Goal: Transaction & Acquisition: Purchase product/service

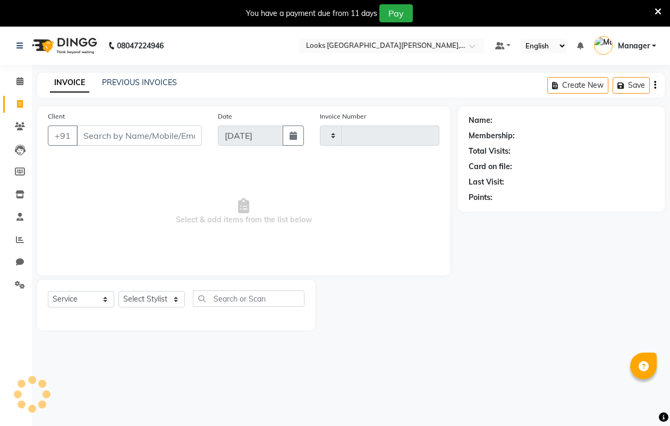
select select "service"
type input "6060"
select select "8940"
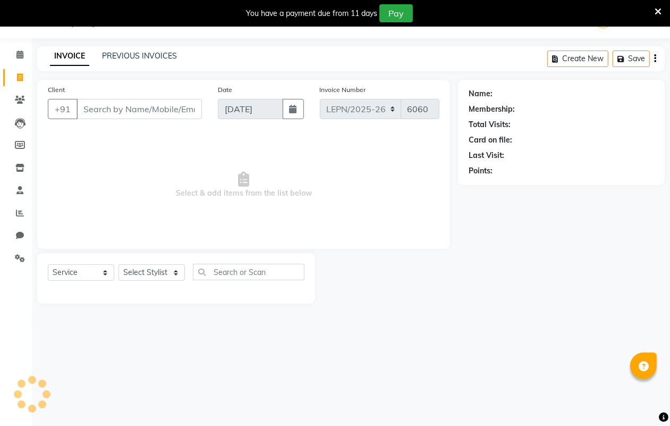
scroll to position [27, 0]
click at [105, 110] on input "Client" at bounding box center [139, 109] width 125 height 20
type input "1"
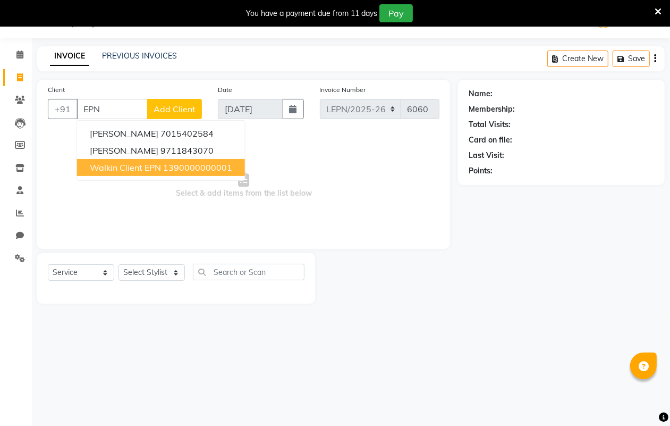
click at [131, 168] on span "Walkin Client EPN" at bounding box center [125, 167] width 71 height 11
type input "1390000000001"
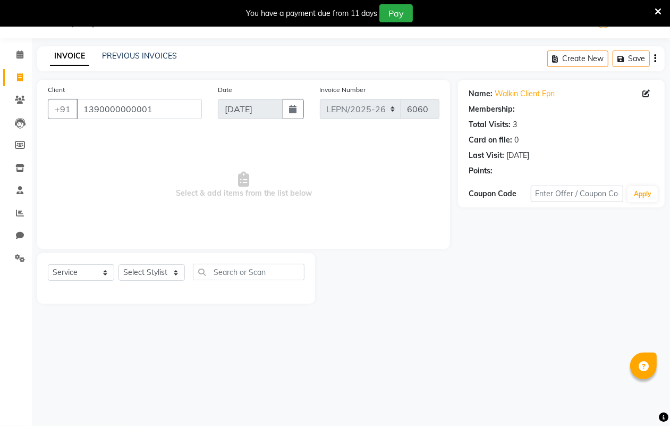
select select "1: Object"
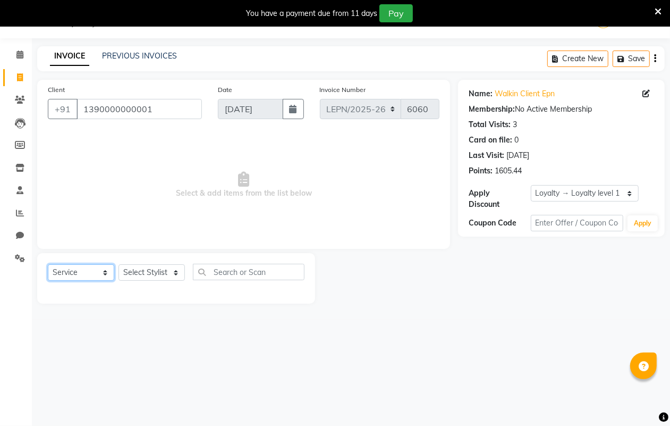
click at [107, 271] on select "Select Service Product Membership Package Voucher Prepaid Gift Card" at bounding box center [81, 272] width 66 height 16
click at [48, 264] on select "Select Service Product Membership Package Voucher Prepaid Gift Card" at bounding box center [81, 272] width 66 height 16
click at [173, 271] on select "Select Stylist AMAN Aman_Asst Baljeet_MKP [PERSON_NAME] Bobby_Mgr Counter Sales…" at bounding box center [151, 272] width 66 height 16
select select "90373"
click at [118, 264] on select "Select Stylist AMAN Aman_Asst Baljeet_MKP [PERSON_NAME] Bobby_Mgr Counter Sales…" at bounding box center [151, 272] width 66 height 16
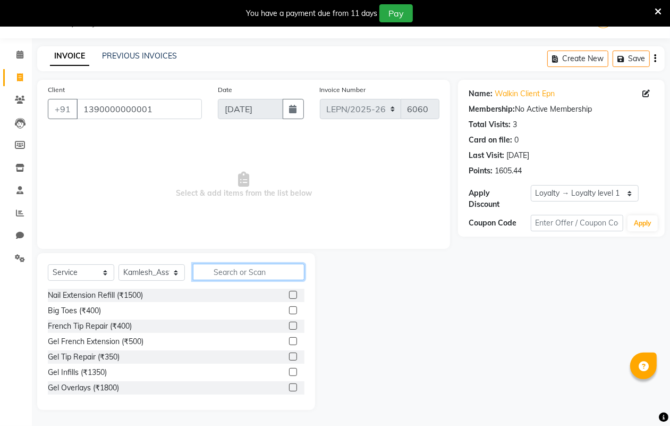
click at [256, 272] on input "text" at bounding box center [249, 272] width 112 height 16
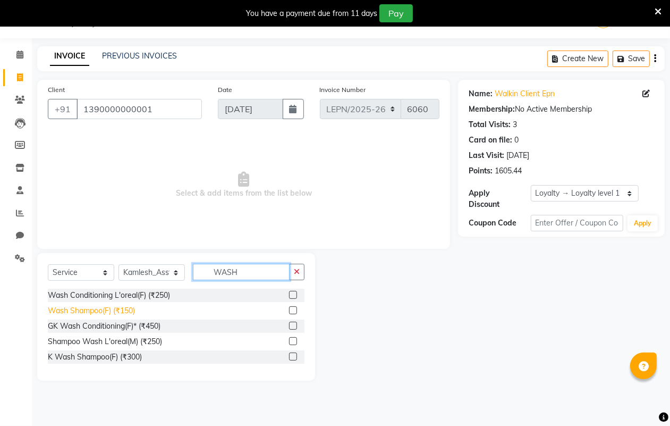
type input "WASH"
click at [126, 312] on div "Wash Shampoo(F) (₹150)" at bounding box center [91, 310] width 87 height 11
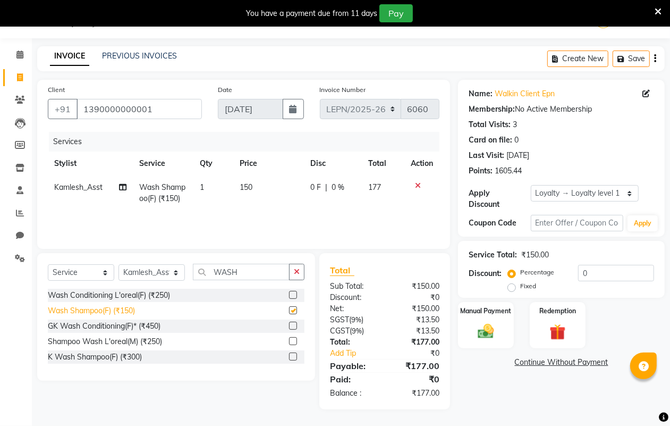
checkbox input "false"
click at [251, 182] on span "150" at bounding box center [246, 187] width 13 height 10
select select "90373"
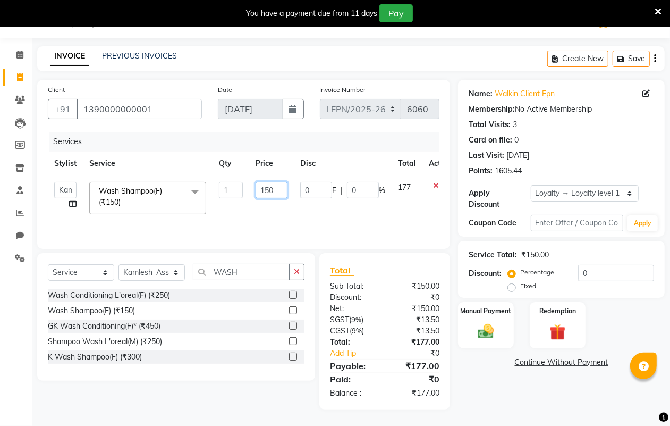
click at [280, 187] on input "150" at bounding box center [272, 190] width 32 height 16
type input "1"
type input "350"
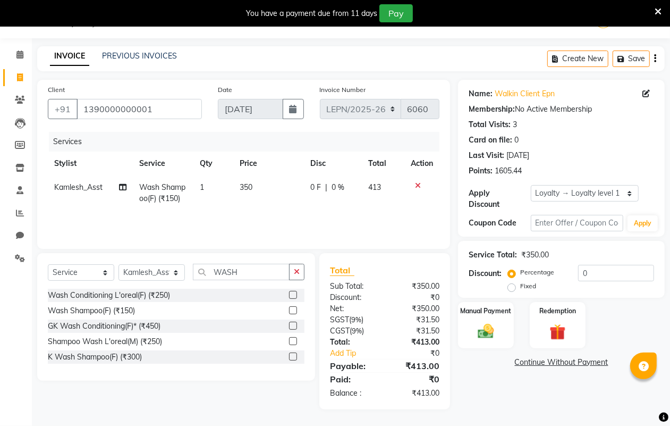
click at [285, 206] on td "350" at bounding box center [268, 192] width 71 height 35
select select "90373"
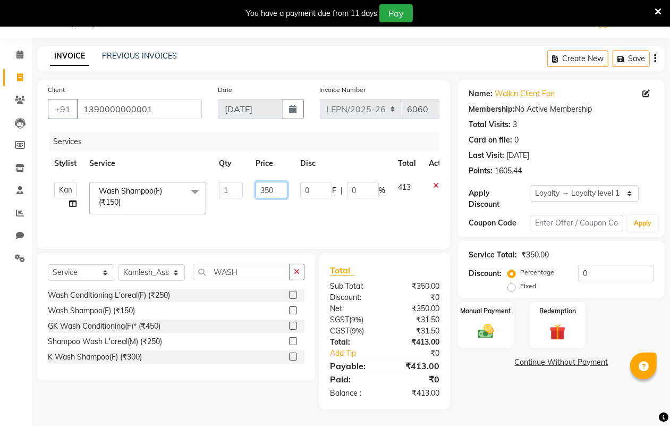
click at [282, 186] on input "350" at bounding box center [272, 190] width 32 height 16
type input "370"
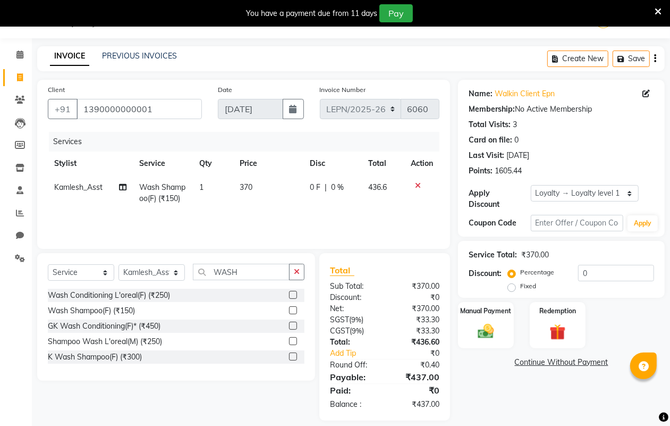
click at [327, 216] on div "Services Stylist Service Qty Price Disc Total Action Kamlesh_Asst Wash Shampoo(…" at bounding box center [244, 185] width 392 height 106
click at [298, 213] on div "Services Stylist Service Qty Price Disc Total Action Kamlesh_Asst Wash Shampoo(…" at bounding box center [244, 185] width 392 height 106
click at [306, 211] on div "Services Stylist Service Qty Price Disc Total Action Kamlesh_Asst Wash Shampoo(…" at bounding box center [244, 185] width 392 height 106
click at [251, 182] on span "370" at bounding box center [246, 187] width 13 height 10
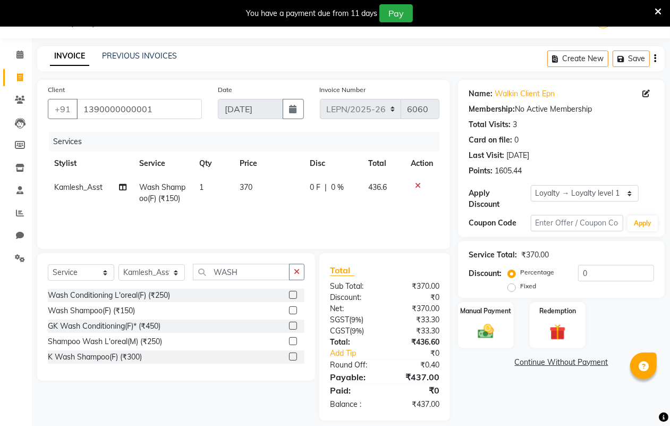
select select "90373"
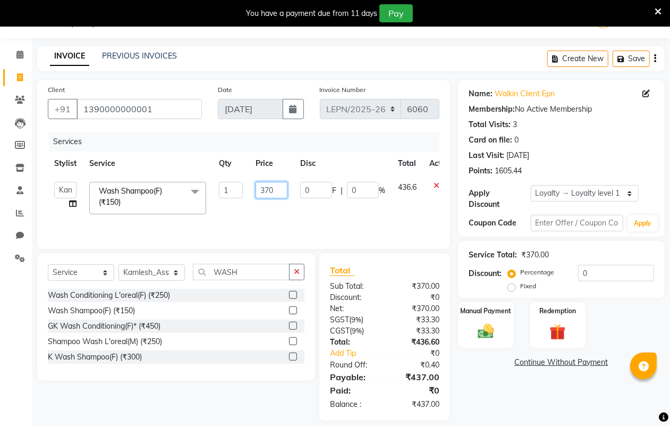
click at [275, 190] on input "370" at bounding box center [272, 190] width 32 height 16
type input "385"
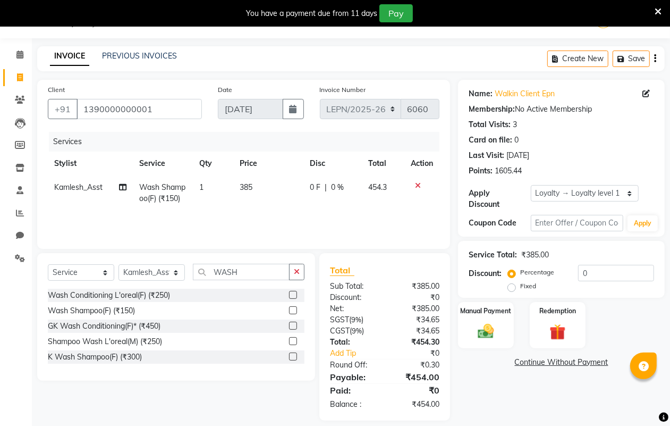
click at [279, 216] on div "Services Stylist Service Qty Price Disc Total Action Kamlesh_Asst Wash Shampoo(…" at bounding box center [244, 185] width 392 height 106
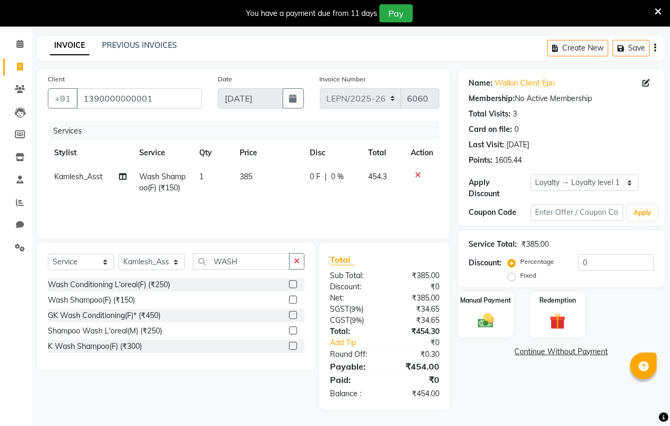
click at [259, 179] on td "385" at bounding box center [268, 182] width 70 height 35
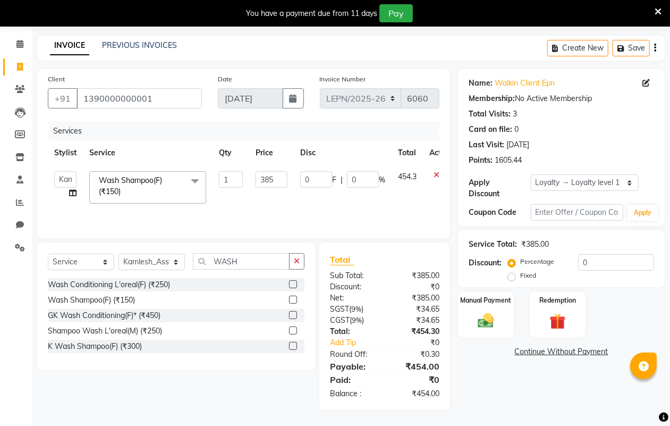
click at [250, 175] on td "385" at bounding box center [271, 187] width 45 height 45
select select "90373"
click at [277, 178] on input "385" at bounding box center [272, 179] width 32 height 16
type input "382"
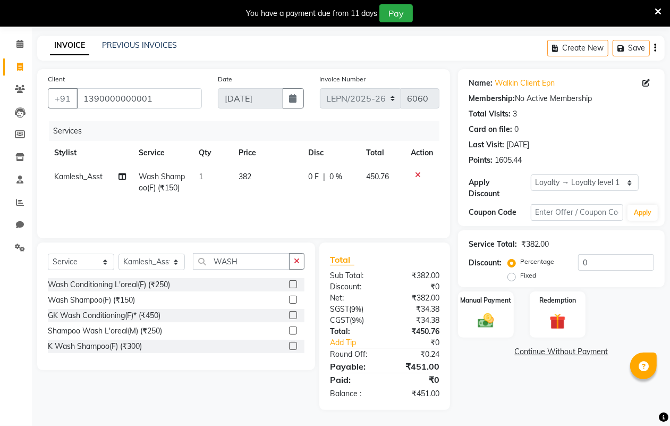
click at [309, 208] on div "Services Stylist Service Qty Price Disc Total Action Kamlesh_Asst Wash Shampoo(…" at bounding box center [244, 174] width 392 height 106
click at [255, 174] on td "382" at bounding box center [267, 182] width 70 height 35
select select "90373"
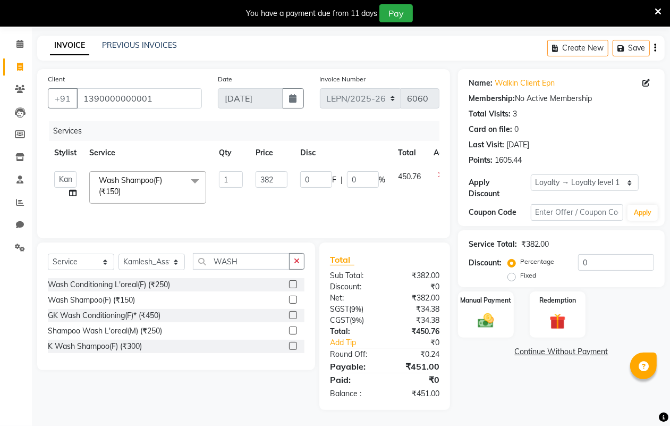
click at [250, 174] on td "382" at bounding box center [271, 187] width 45 height 45
click at [279, 179] on input "382" at bounding box center [272, 179] width 32 height 16
type input "381"
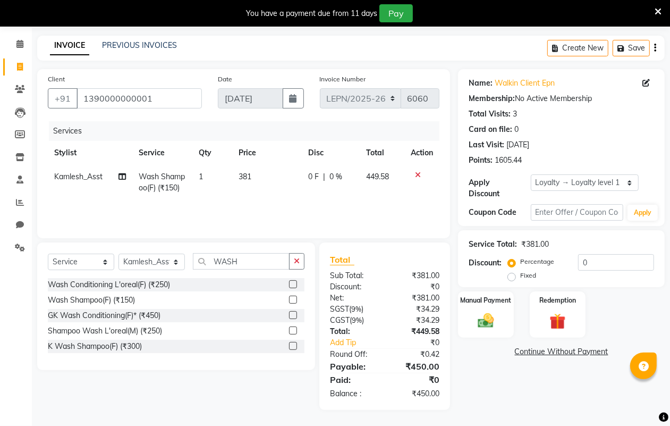
click at [278, 211] on div "Services Stylist Service Qty Price Disc Total Action Kamlesh_Asst Wash Shampoo(…" at bounding box center [244, 174] width 392 height 106
click at [477, 308] on div "Manual Payment" at bounding box center [486, 314] width 58 height 48
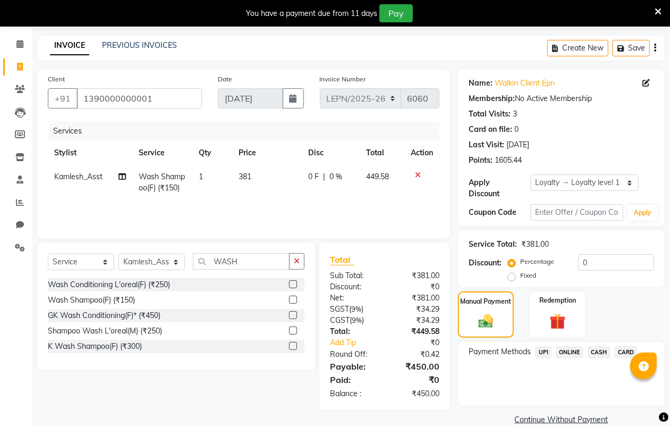
click at [542, 352] on span "UPI" at bounding box center [543, 352] width 16 height 12
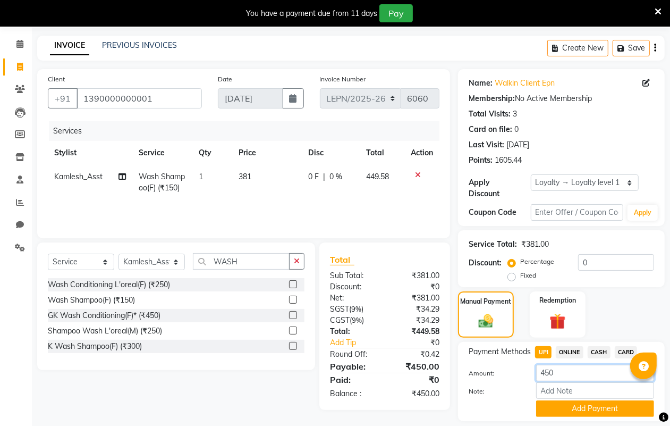
click at [572, 371] on input "450" at bounding box center [595, 372] width 118 height 16
click at [593, 407] on button "Add Payment" at bounding box center [595, 408] width 118 height 16
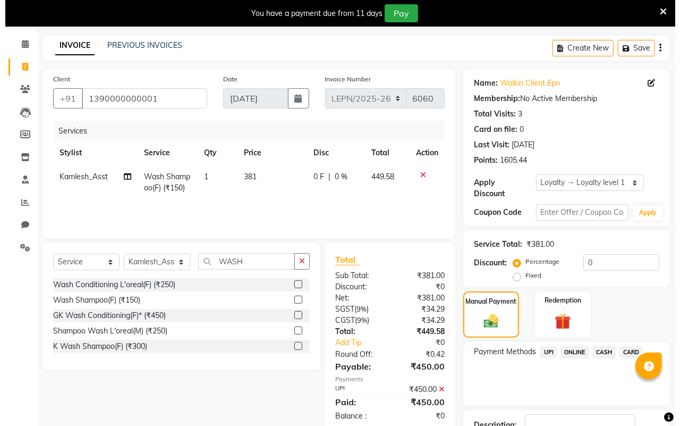
scroll to position [133, 0]
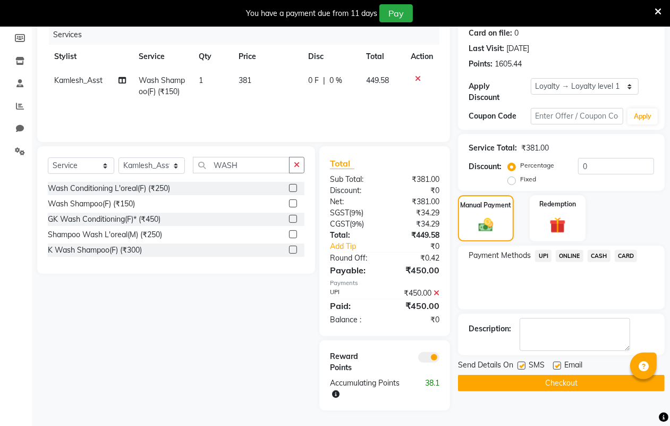
click at [421, 357] on span at bounding box center [428, 357] width 21 height 11
click at [439, 359] on input "checkbox" at bounding box center [439, 359] width 0 height 0
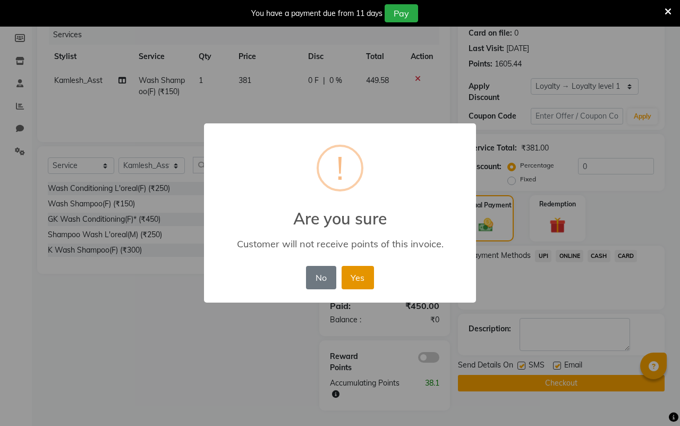
click at [354, 275] on button "Yes" at bounding box center [358, 277] width 32 height 23
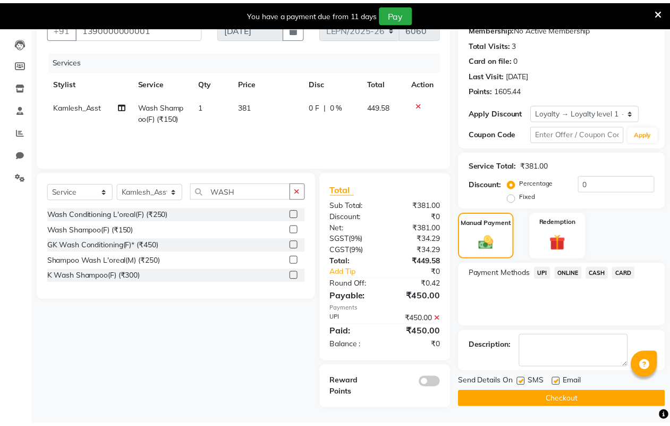
scroll to position [107, 0]
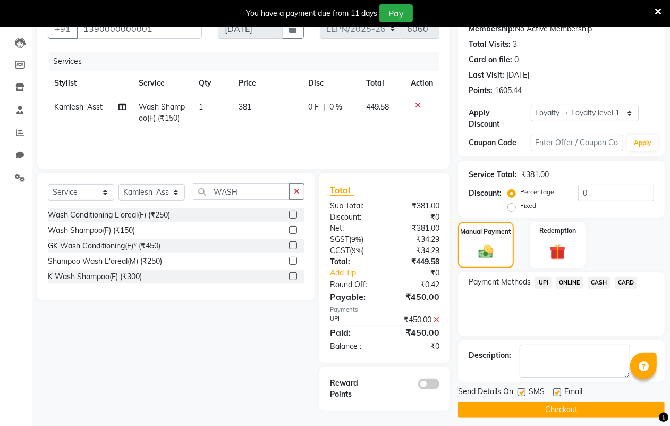
click at [545, 409] on button "Checkout" at bounding box center [561, 409] width 207 height 16
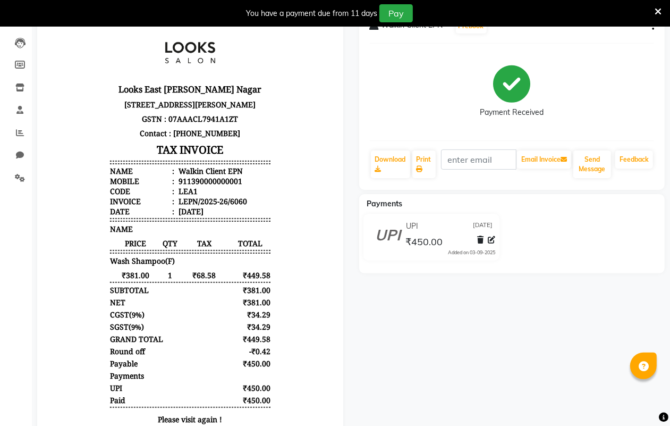
click at [660, 11] on icon at bounding box center [658, 12] width 7 height 10
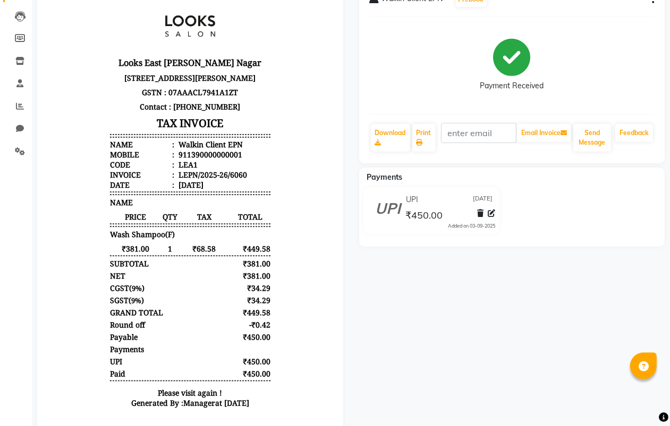
select select "service"
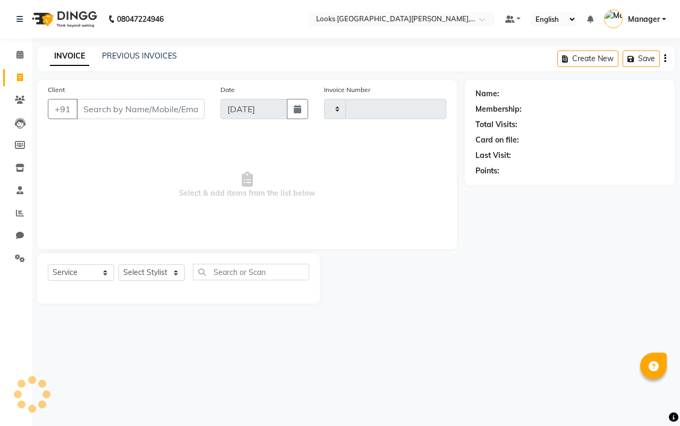
type input "6061"
select select "8940"
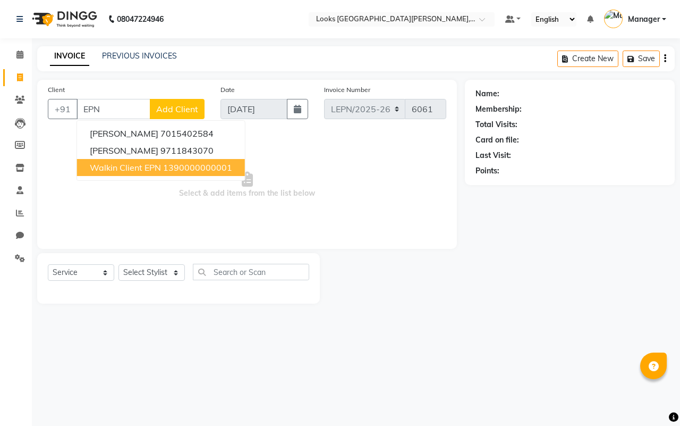
click at [158, 163] on span "Walkin Client EPN" at bounding box center [125, 167] width 71 height 11
type input "1390000000001"
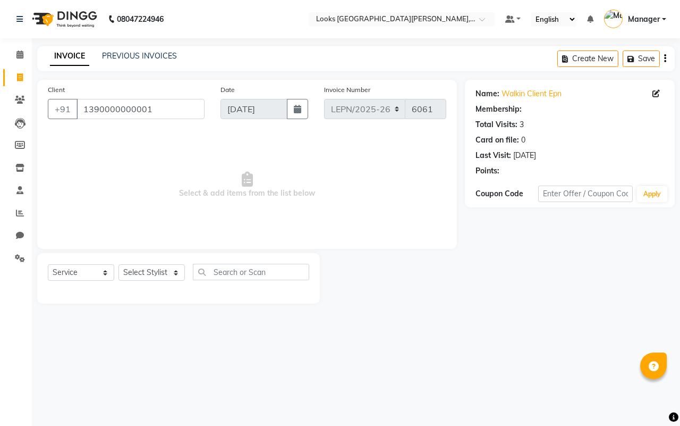
select select "1: Object"
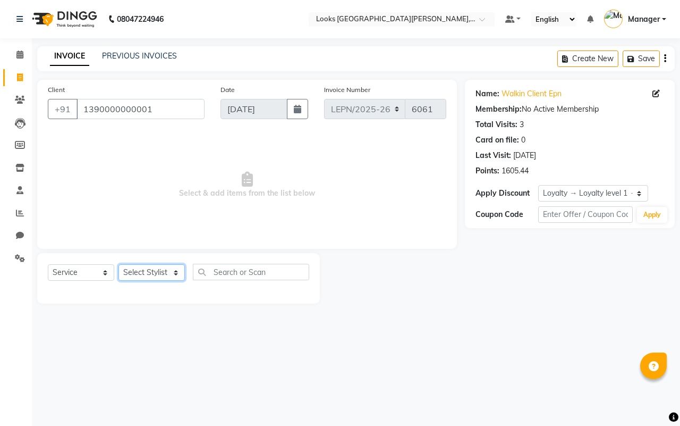
click at [132, 269] on select "Select Stylist AMAN Aman_Asst Baljeet_MKP [PERSON_NAME] Bobby_Mgr Counter Sales…" at bounding box center [151, 272] width 66 height 16
select select "90369"
drag, startPoint x: 133, startPoint y: 267, endPoint x: 240, endPoint y: 269, distance: 107.3
click at [133, 267] on select "Select Stylist AMAN Aman_Asst Baljeet_MKP [PERSON_NAME] Bobby_Mgr Counter Sales…" at bounding box center [151, 272] width 66 height 16
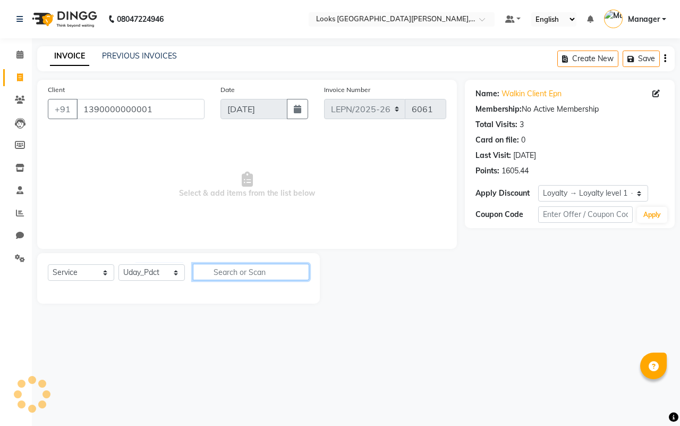
click at [240, 269] on input "text" at bounding box center [251, 272] width 116 height 16
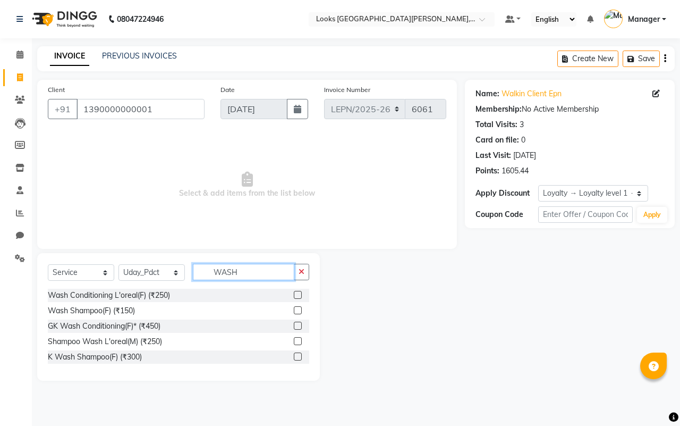
type input "WASH"
click at [299, 295] on label at bounding box center [298, 295] width 8 height 8
click at [299, 295] on input "checkbox" at bounding box center [297, 295] width 7 height 7
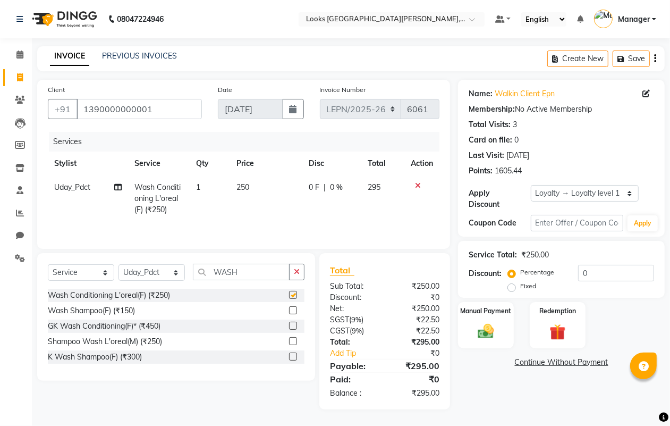
checkbox input "false"
click at [256, 184] on td "250" at bounding box center [266, 198] width 72 height 46
select select "90369"
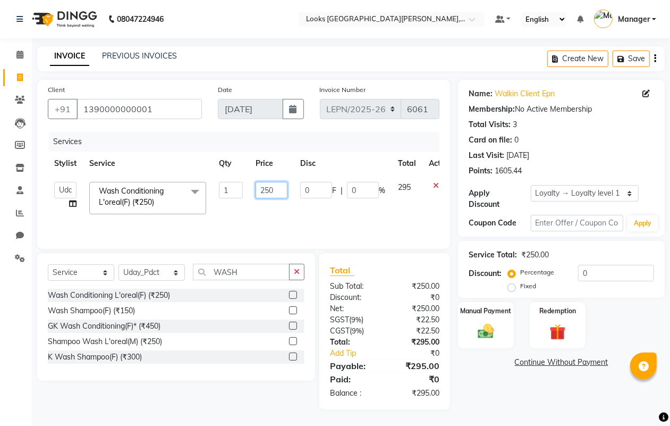
click at [277, 191] on input "250" at bounding box center [272, 190] width 32 height 16
type input "2"
type input "423.50"
click at [277, 205] on td "423.50" at bounding box center [271, 197] width 45 height 45
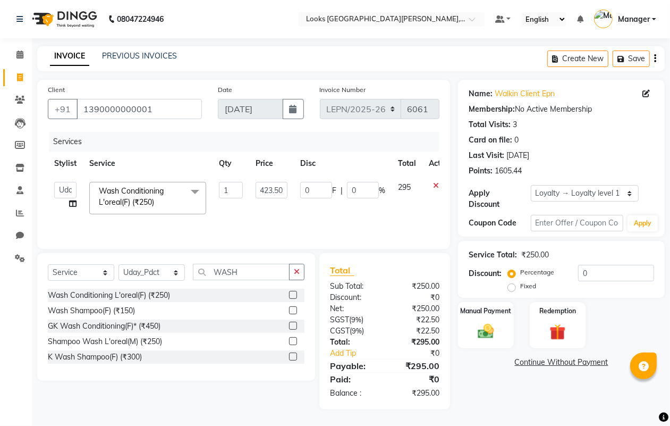
select select "90369"
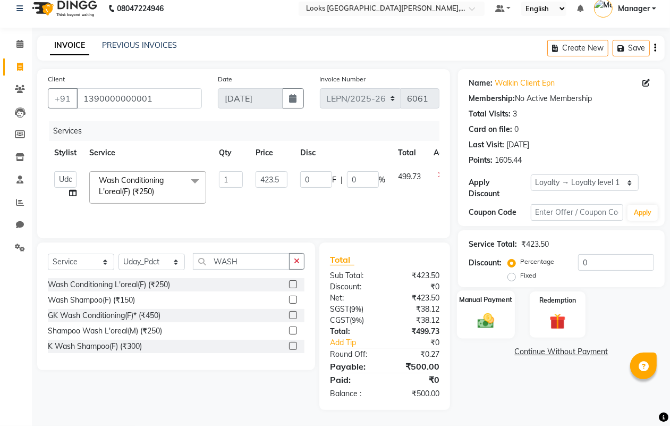
click at [482, 315] on img at bounding box center [485, 320] width 27 height 19
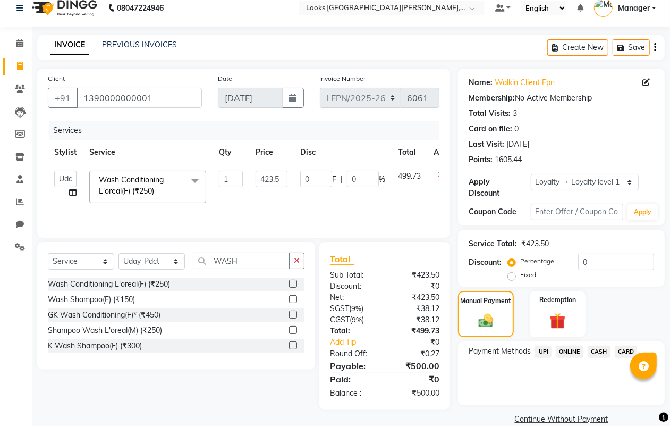
scroll to position [28, 0]
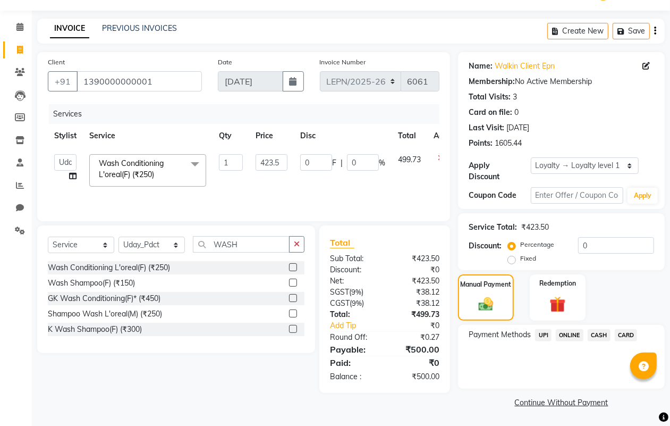
click at [598, 336] on span "CASH" at bounding box center [599, 335] width 23 height 12
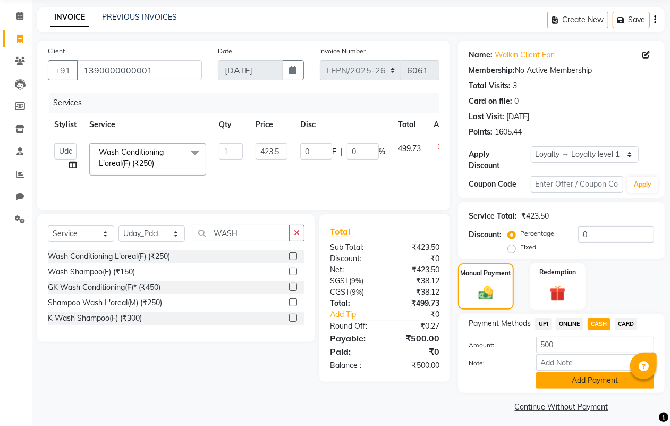
scroll to position [43, 0]
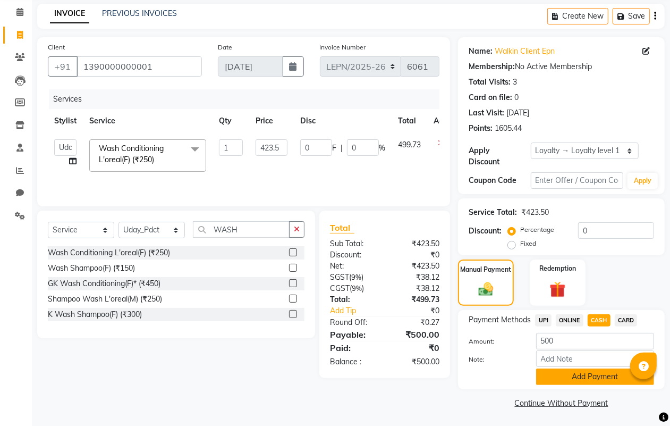
click at [581, 378] on button "Add Payment" at bounding box center [595, 376] width 118 height 16
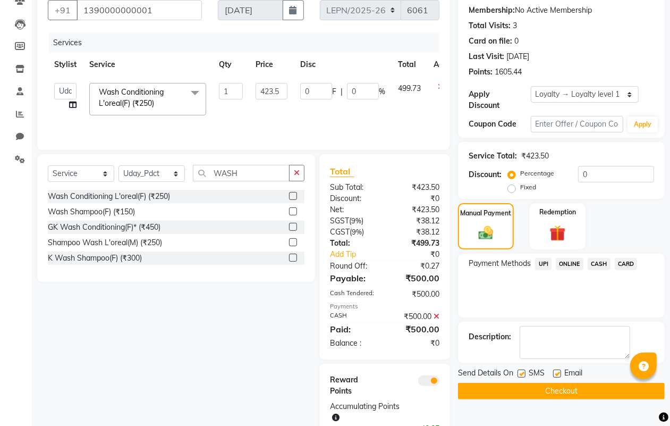
scroll to position [134, 0]
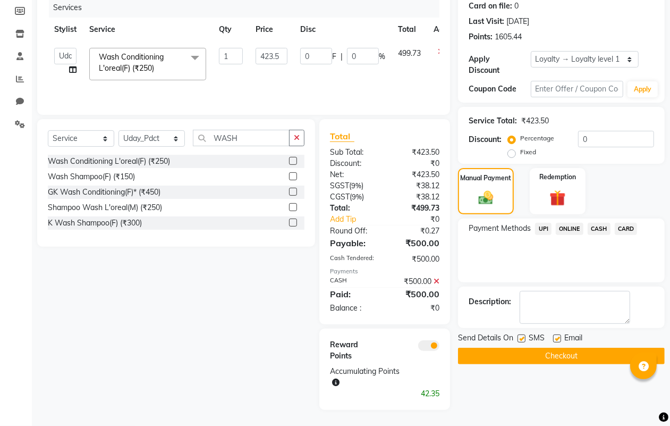
click at [512, 359] on button "Checkout" at bounding box center [561, 355] width 207 height 16
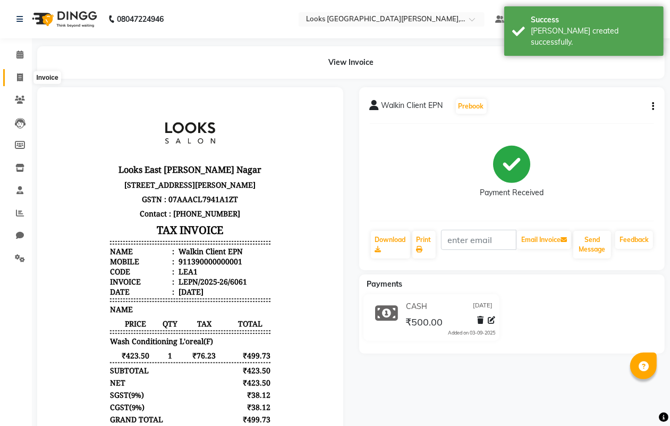
click at [20, 74] on icon at bounding box center [20, 77] width 6 height 8
select select "service"
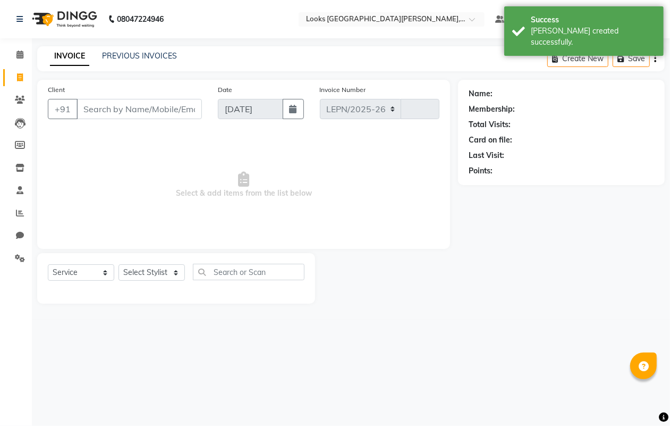
select select "8940"
type input "6062"
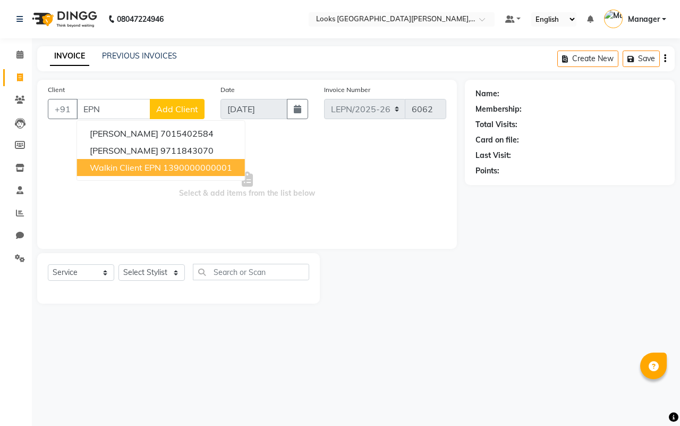
click at [122, 165] on span "Walkin Client EPN" at bounding box center [125, 167] width 71 height 11
type input "1390000000001"
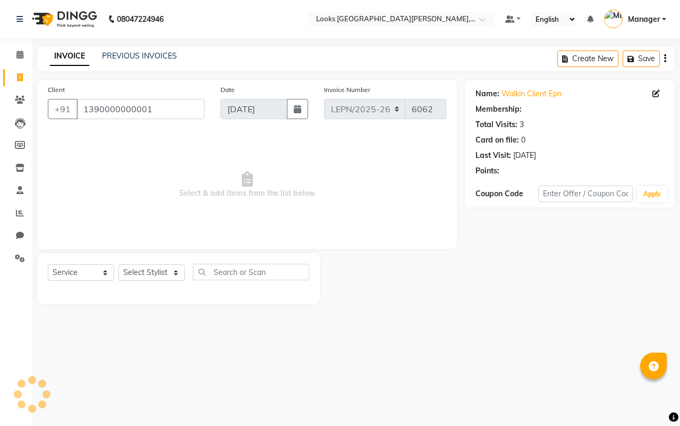
select select "1: Object"
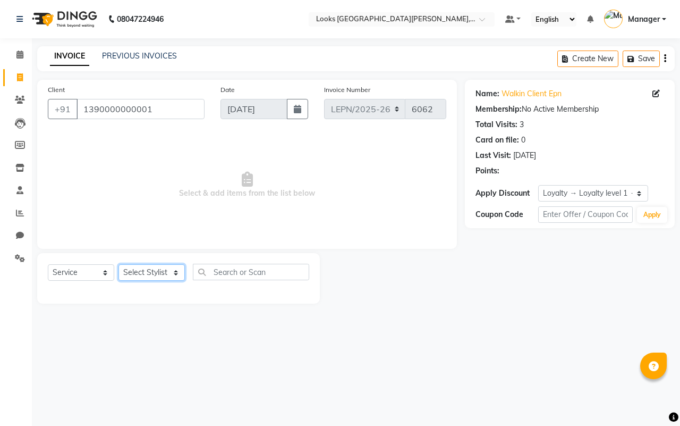
click at [160, 271] on select "Select Stylist AMAN Aman_Asst Baljeet_MKP [PERSON_NAME] Bobby_Mgr Counter Sales…" at bounding box center [151, 272] width 66 height 16
select select "90365"
drag, startPoint x: 160, startPoint y: 271, endPoint x: 227, endPoint y: 267, distance: 67.6
click at [160, 271] on select "Select Stylist AMAN Aman_Asst Baljeet_MKP [PERSON_NAME] Bobby_Mgr Counter Sales…" at bounding box center [151, 272] width 66 height 16
click at [240, 268] on input "text" at bounding box center [251, 272] width 116 height 16
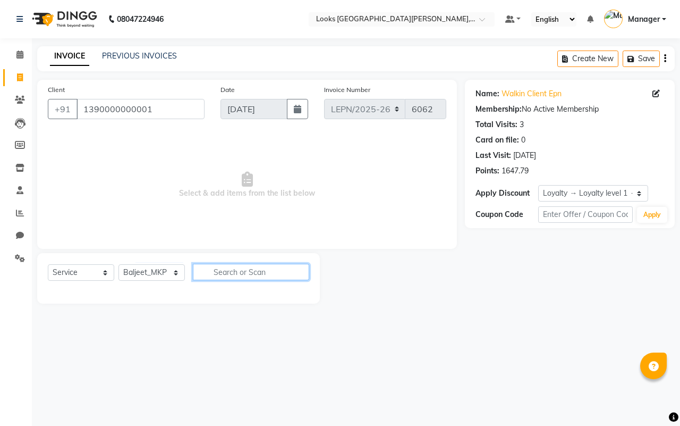
click at [233, 270] on input "text" at bounding box center [251, 272] width 116 height 16
click at [227, 267] on input "text" at bounding box center [251, 272] width 116 height 16
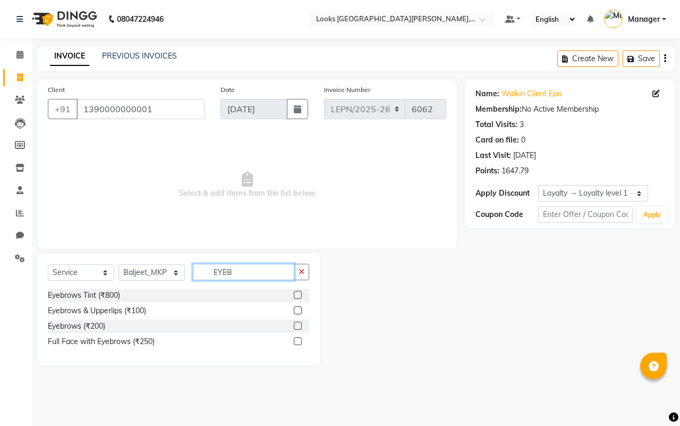
type input "EYEB"
click at [298, 327] on label at bounding box center [298, 325] width 8 height 8
click at [298, 327] on input "checkbox" at bounding box center [297, 325] width 7 height 7
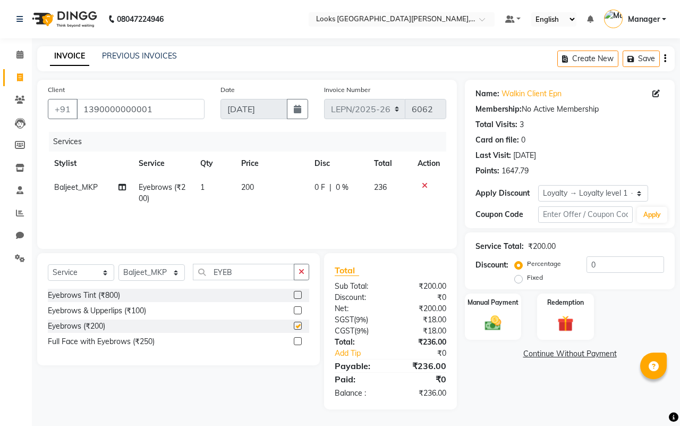
checkbox input "false"
click at [259, 184] on td "200" at bounding box center [271, 192] width 73 height 35
select select "90365"
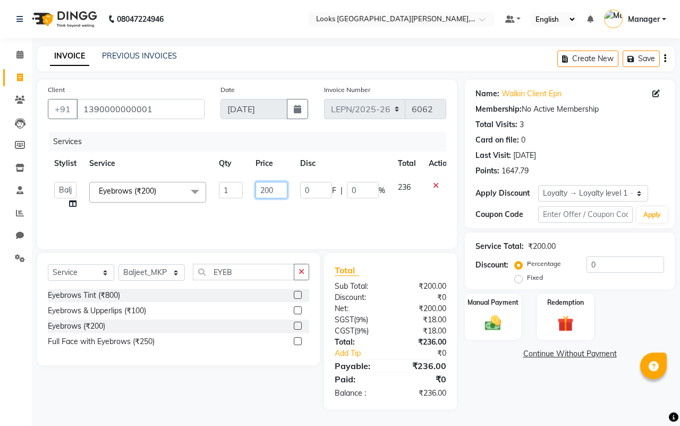
click at [278, 187] on input "200" at bounding box center [272, 190] width 32 height 16
type input "2"
type input "59"
click at [269, 209] on td "59" at bounding box center [271, 195] width 45 height 40
select select "90365"
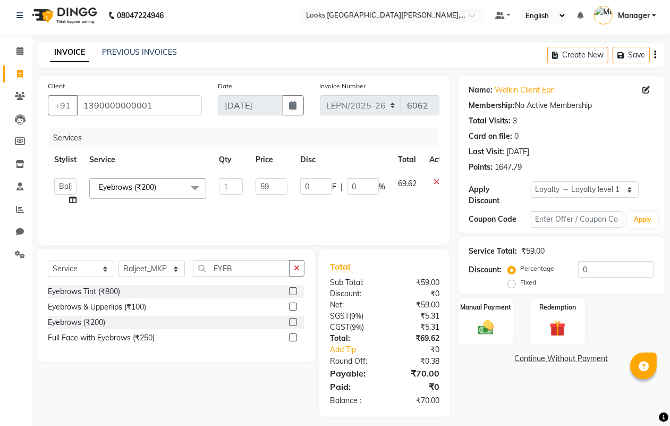
scroll to position [11, 0]
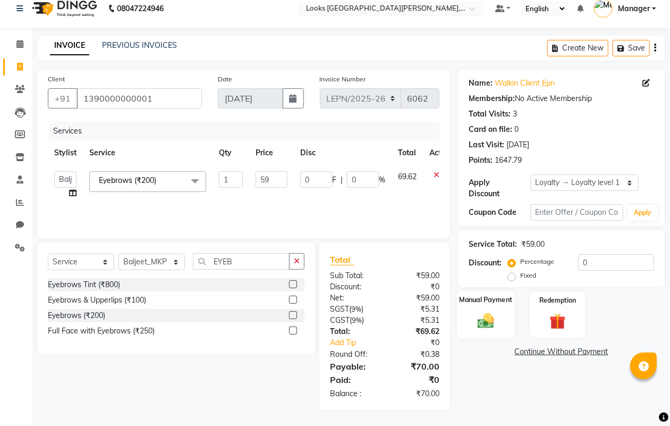
click at [489, 326] on img at bounding box center [485, 320] width 27 height 19
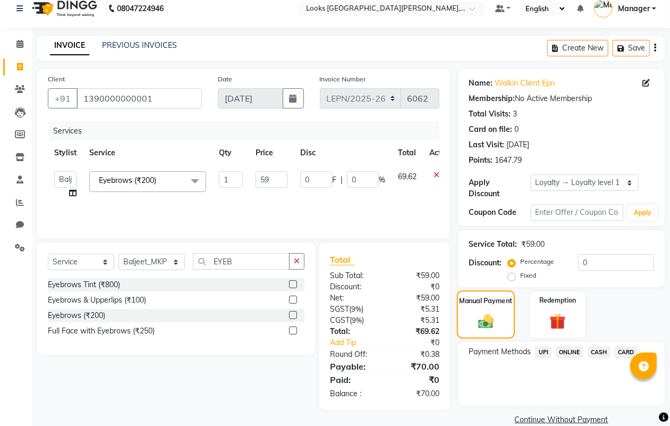
scroll to position [28, 0]
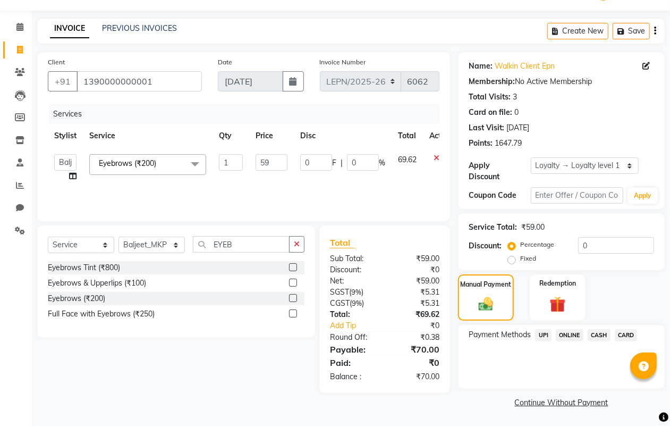
click at [599, 334] on span "CASH" at bounding box center [599, 335] width 23 height 12
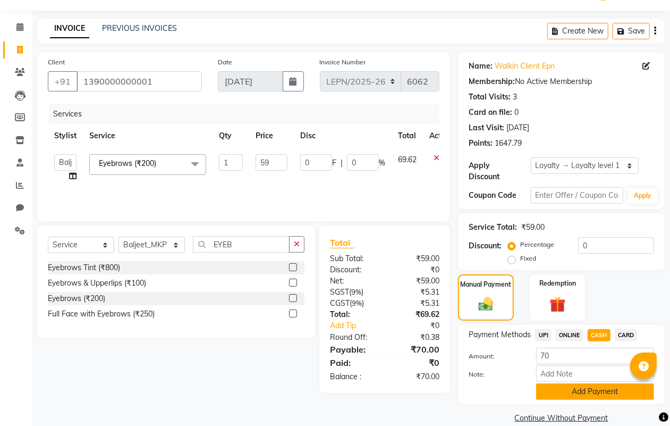
scroll to position [43, 0]
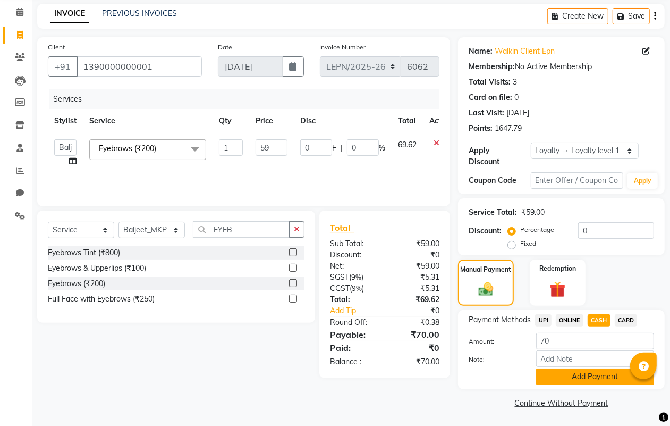
click at [575, 376] on button "Add Payment" at bounding box center [595, 376] width 118 height 16
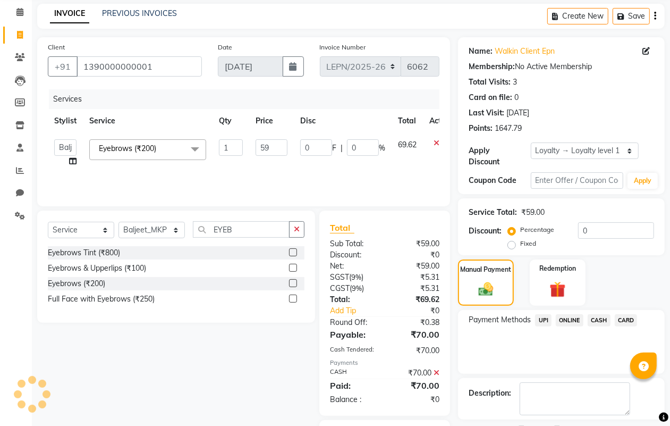
scroll to position [122, 0]
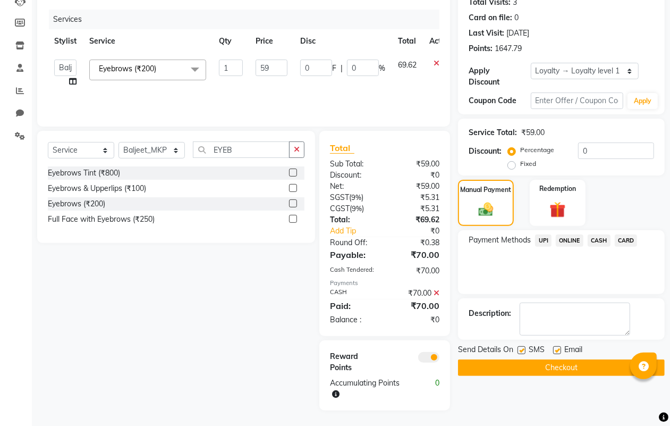
click at [524, 366] on button "Checkout" at bounding box center [561, 367] width 207 height 16
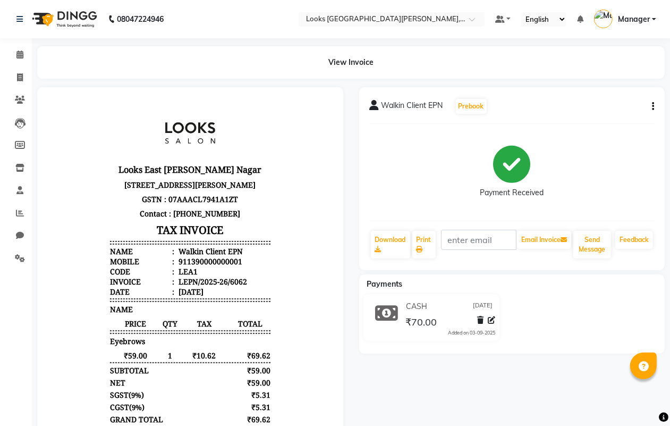
select select "service"
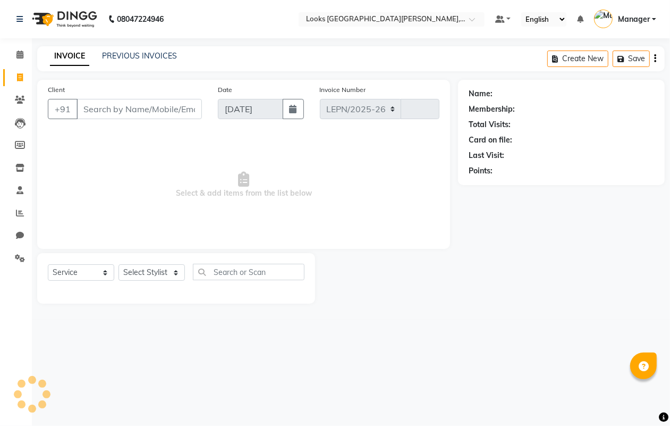
select select "8940"
type input "6063"
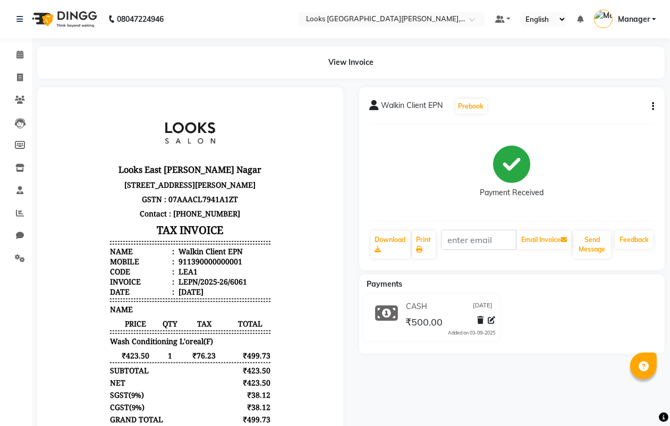
select select "service"
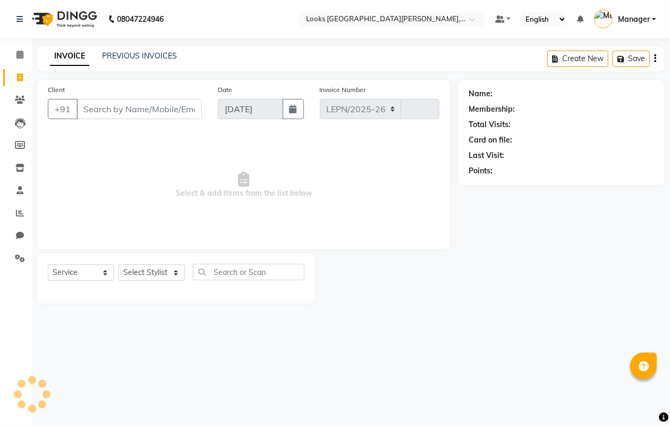
select select "8940"
type input "6063"
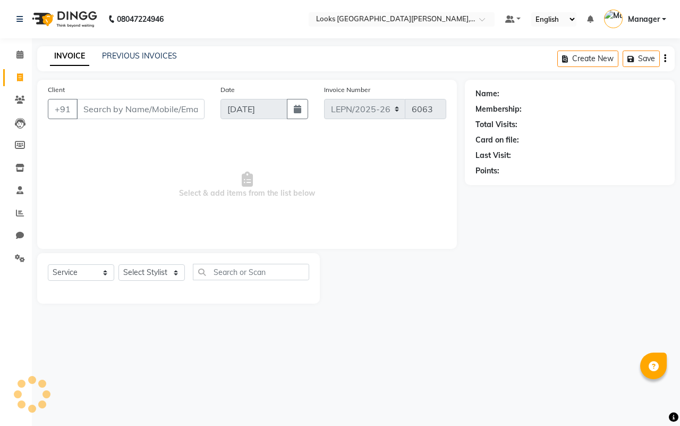
click at [102, 110] on input "Client" at bounding box center [141, 109] width 128 height 20
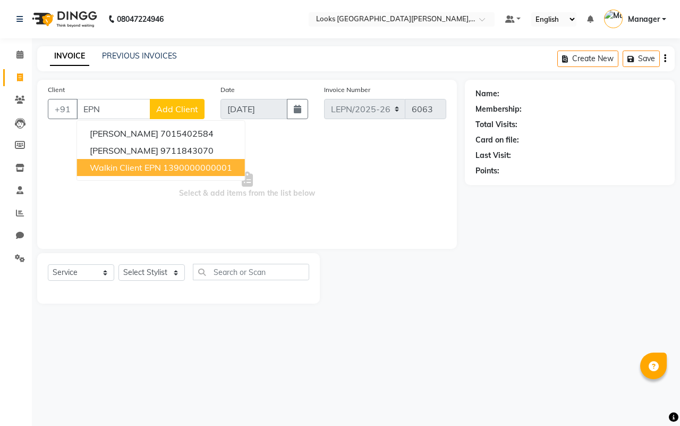
click at [149, 169] on span "Walkin Client EPN" at bounding box center [125, 167] width 71 height 11
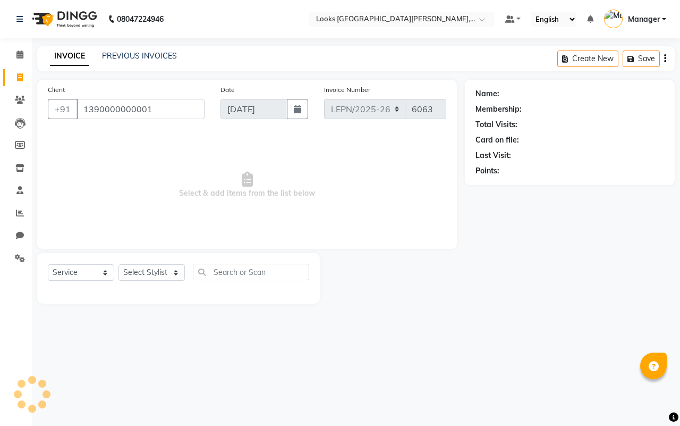
type input "1390000000001"
select select "1: Object"
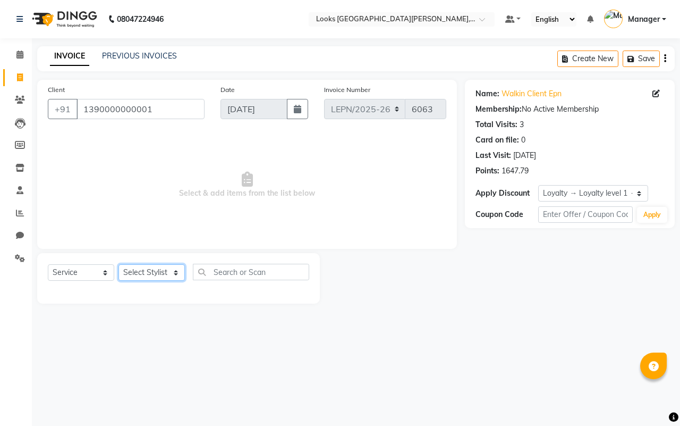
click at [173, 274] on select "Select Stylist AMAN Aman_Asst Baljeet_MKP [PERSON_NAME] Bobby_Mgr Counter Sales…" at bounding box center [151, 272] width 66 height 16
select select "90365"
click at [118, 264] on select "Select Stylist AMAN Aman_Asst Baljeet_MKP [PERSON_NAME] Bobby_Mgr Counter Sales…" at bounding box center [151, 272] width 66 height 16
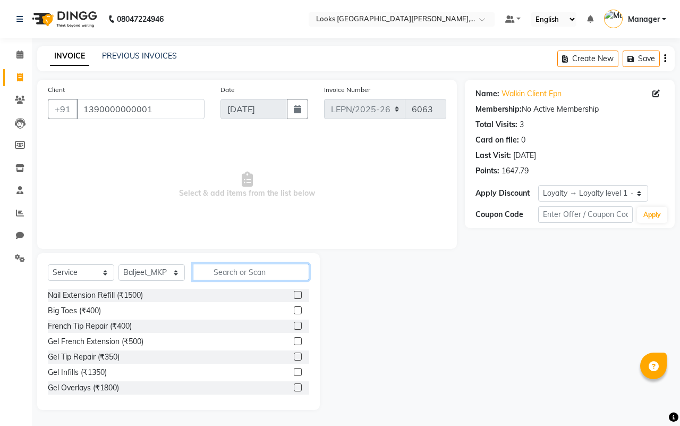
click at [233, 269] on input "text" at bounding box center [251, 272] width 116 height 16
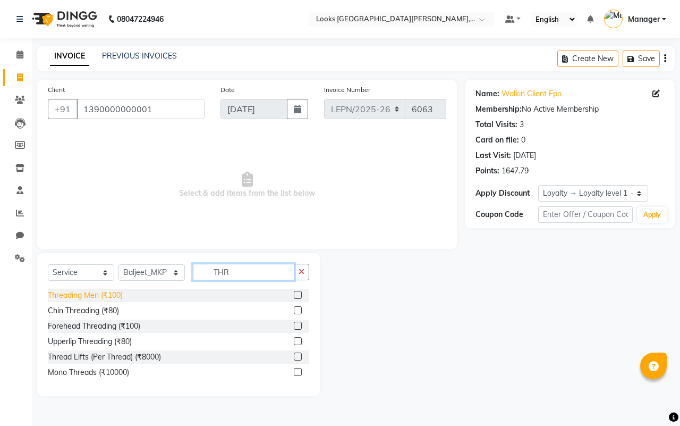
type input "THR"
click at [109, 296] on div "Threading Men (₹100)" at bounding box center [85, 295] width 75 height 11
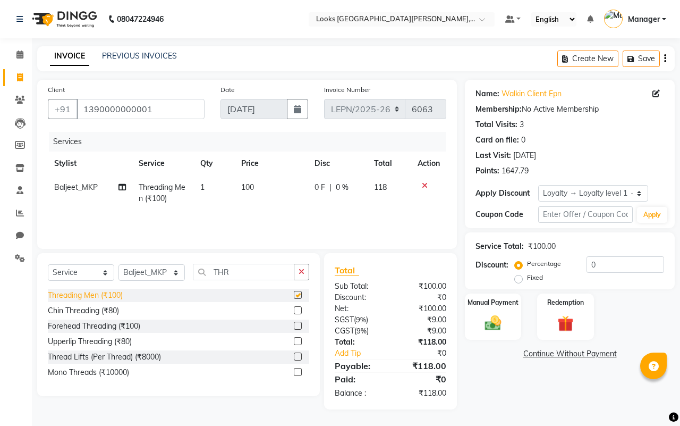
checkbox input "false"
click at [91, 342] on div "Upperlip Threading (₹80)" at bounding box center [90, 341] width 84 height 11
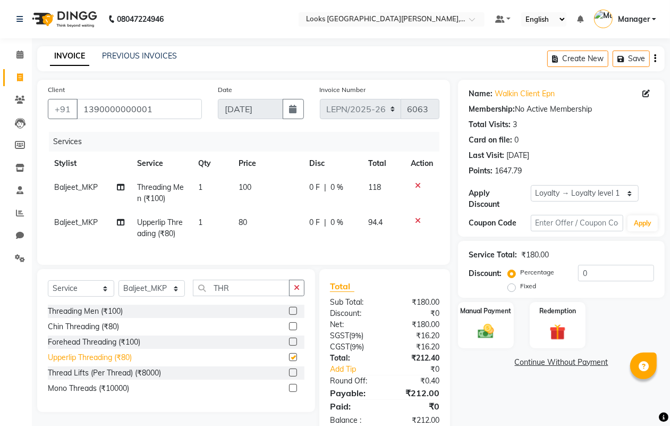
checkbox input "false"
click at [250, 188] on span "100" at bounding box center [245, 187] width 13 height 10
select select "90365"
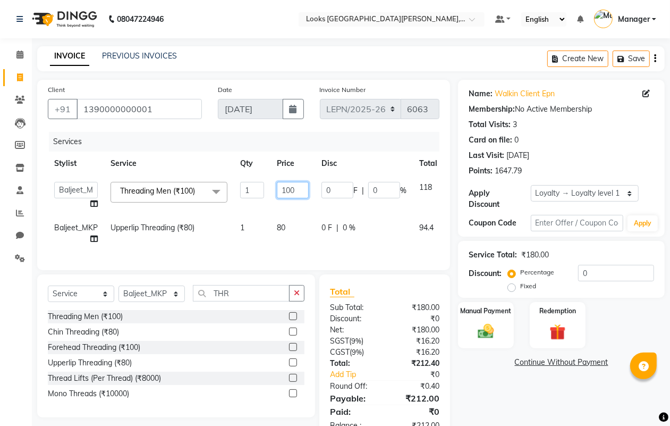
click at [296, 190] on input "100" at bounding box center [293, 190] width 32 height 16
type input "1"
type input "60"
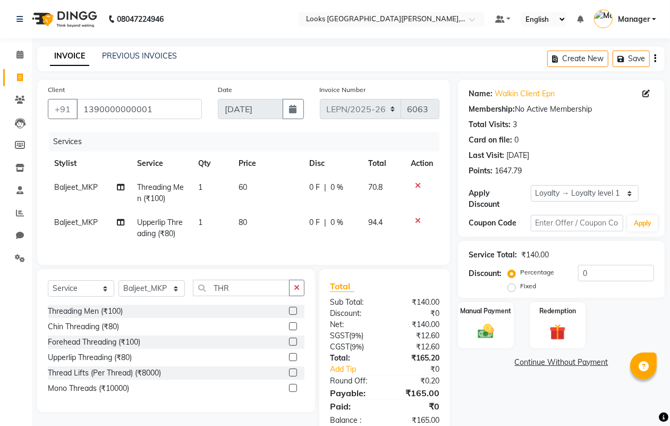
click at [282, 227] on td "80" at bounding box center [267, 227] width 71 height 35
select select "90365"
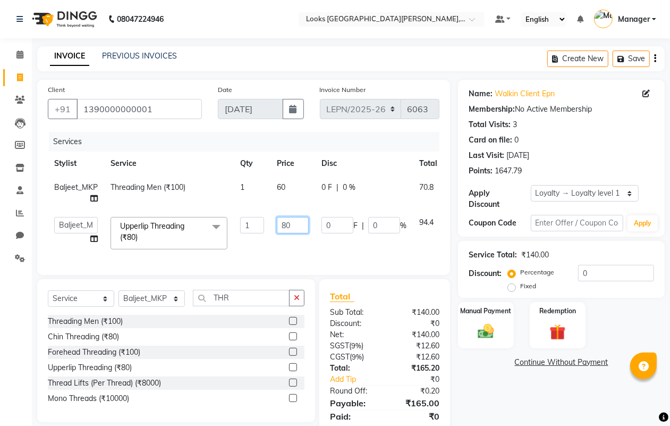
click at [293, 224] on input "80" at bounding box center [293, 225] width 32 height 16
type input "8"
type input "60"
click at [317, 250] on div "Services Stylist Service Qty Price Disc Total Action Baljeet_MKP Threading Men …" at bounding box center [244, 198] width 392 height 132
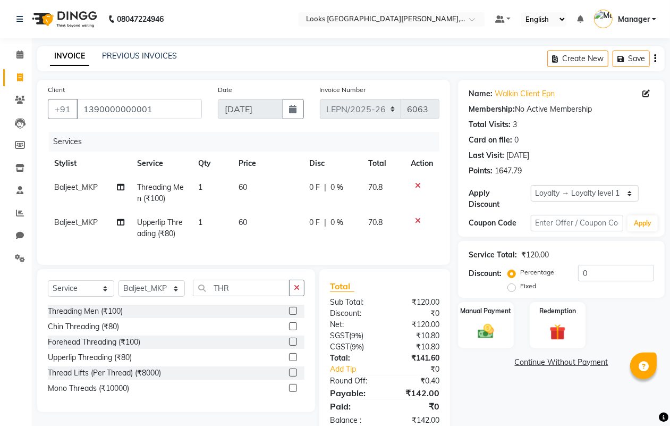
scroll to position [36, 0]
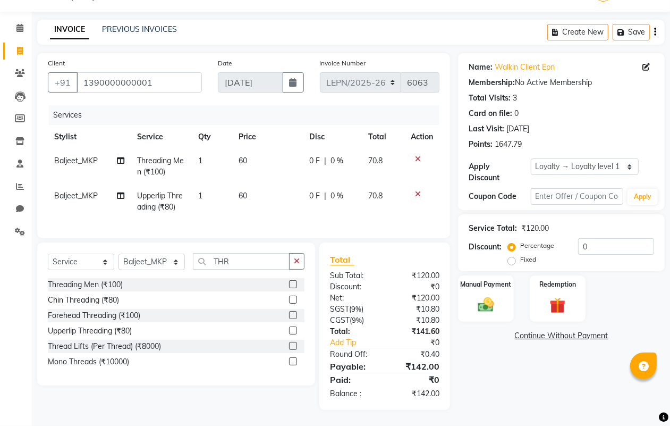
click at [252, 186] on td "60" at bounding box center [267, 201] width 71 height 35
select select "90365"
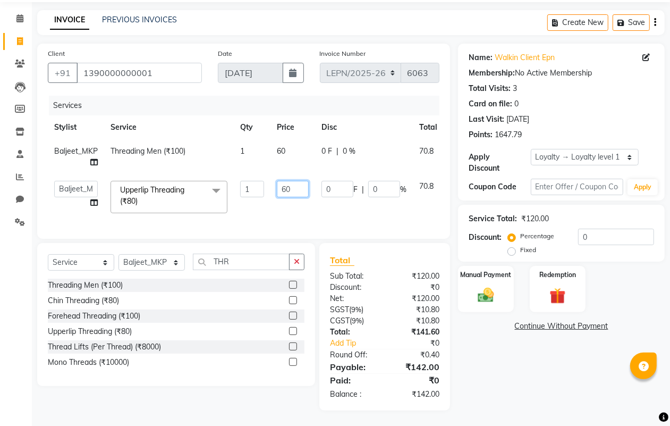
click at [299, 192] on input "60" at bounding box center [293, 189] width 32 height 16
type input "68"
click at [282, 216] on div "Services Stylist Service Qty Price Disc Total Action Baljeet_MKP Threading Men …" at bounding box center [244, 162] width 392 height 132
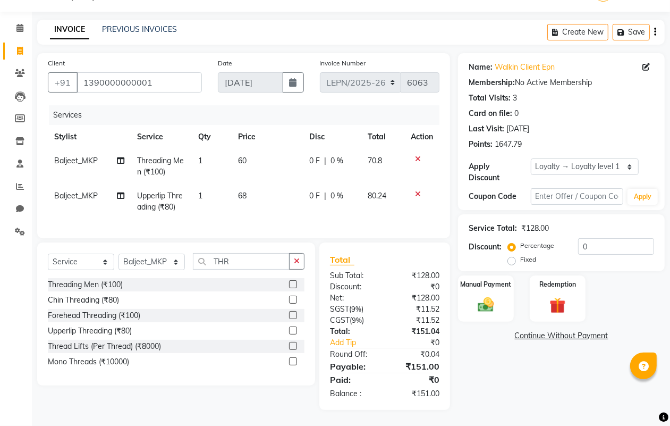
click at [250, 185] on td "68" at bounding box center [267, 201] width 71 height 35
select select "90365"
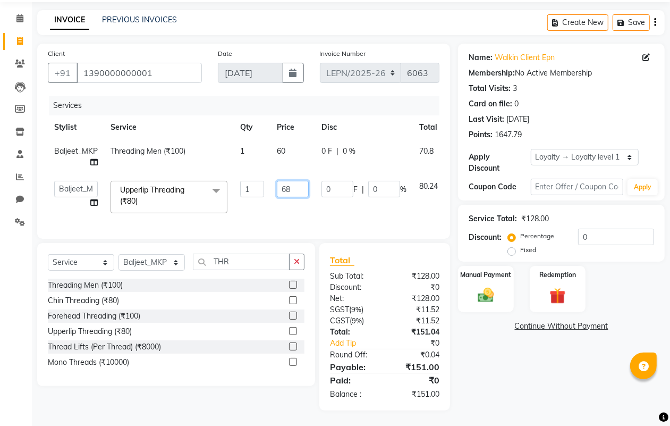
click at [305, 186] on input "68" at bounding box center [293, 189] width 32 height 16
type input "67"
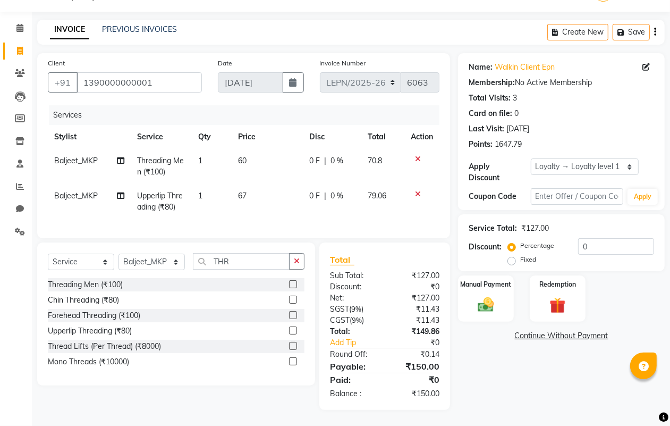
click at [332, 205] on td "0 F | 0 %" at bounding box center [332, 201] width 58 height 35
select select "90365"
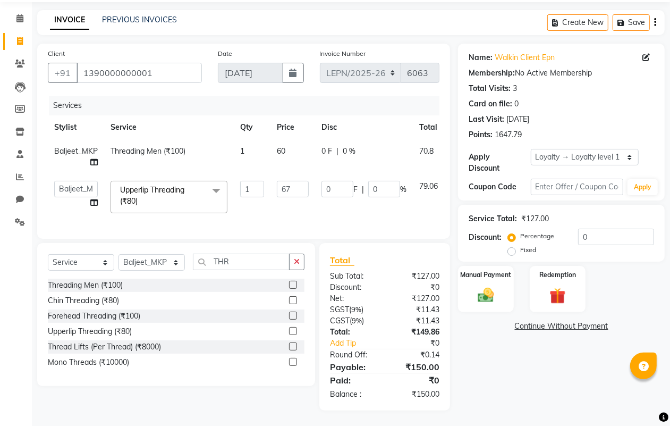
scroll to position [46, 0]
click at [489, 274] on div "Manual Payment" at bounding box center [486, 288] width 58 height 48
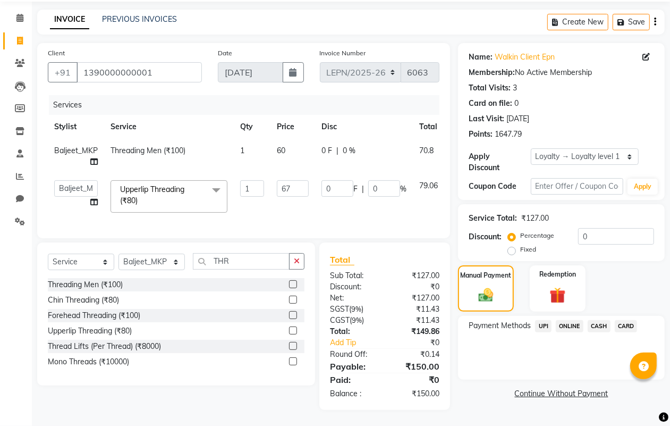
click at [598, 320] on span "CASH" at bounding box center [599, 326] width 23 height 12
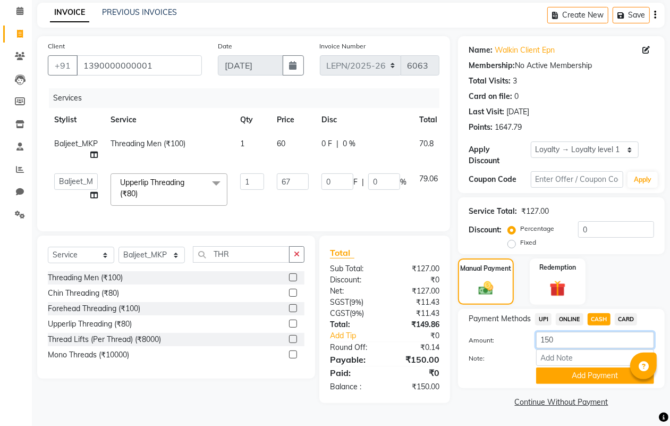
click at [569, 339] on input "150" at bounding box center [595, 340] width 118 height 16
click at [585, 372] on button "Add Payment" at bounding box center [595, 375] width 118 height 16
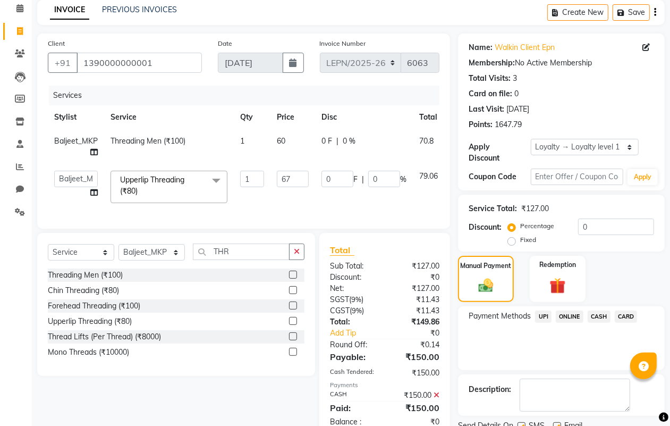
scroll to position [158, 0]
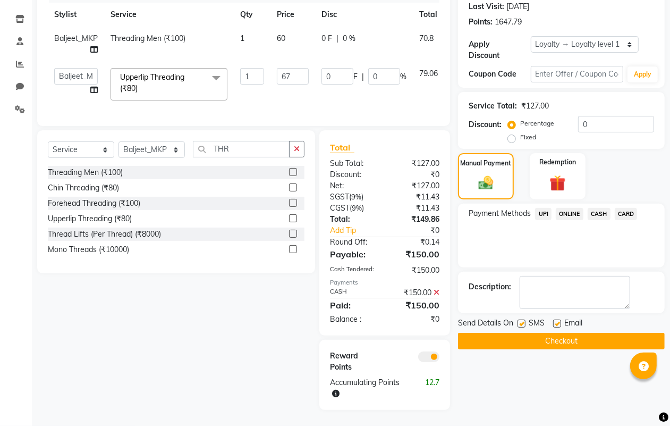
click at [530, 333] on button "Checkout" at bounding box center [561, 341] width 207 height 16
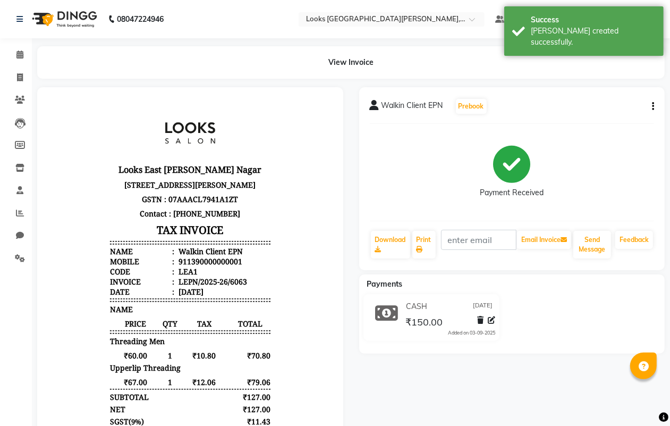
select select "service"
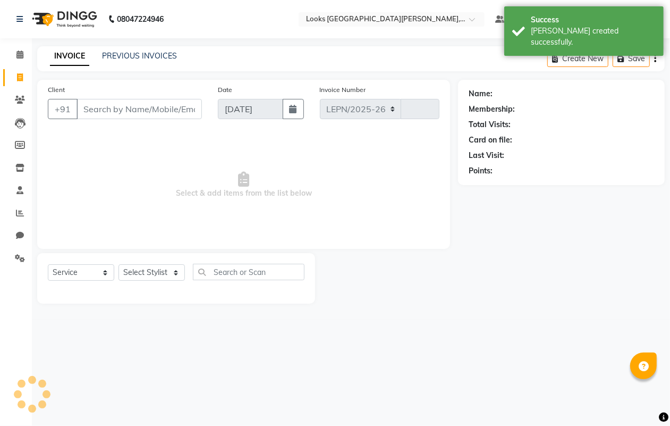
select select "8940"
type input "6064"
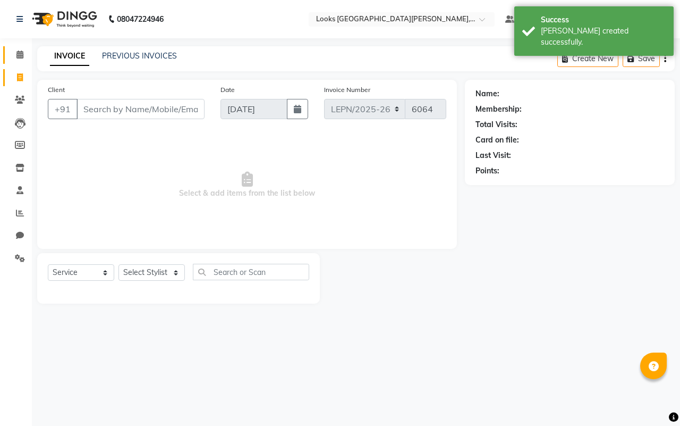
click at [17, 52] on icon at bounding box center [19, 54] width 7 height 8
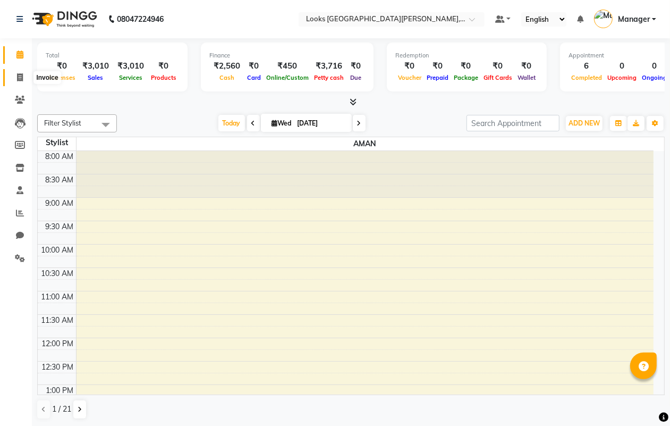
click at [19, 81] on icon at bounding box center [20, 77] width 6 height 8
select select "service"
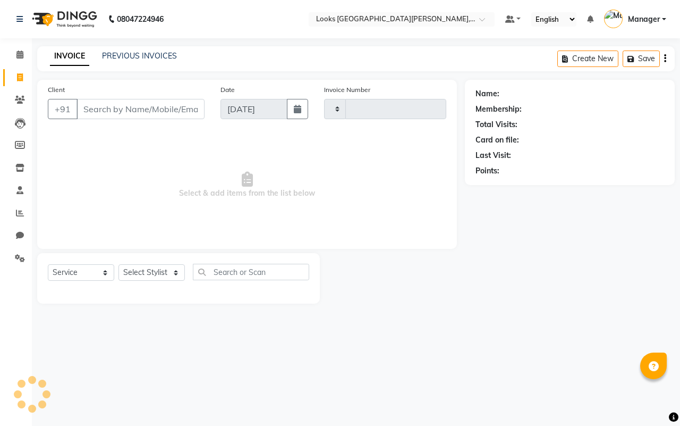
type input "6064"
select select "8940"
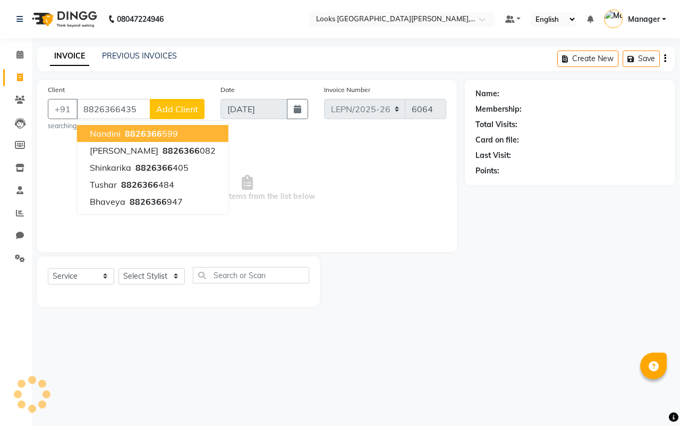
type input "8826366435"
click at [168, 107] on span "Add Client" at bounding box center [177, 109] width 42 height 11
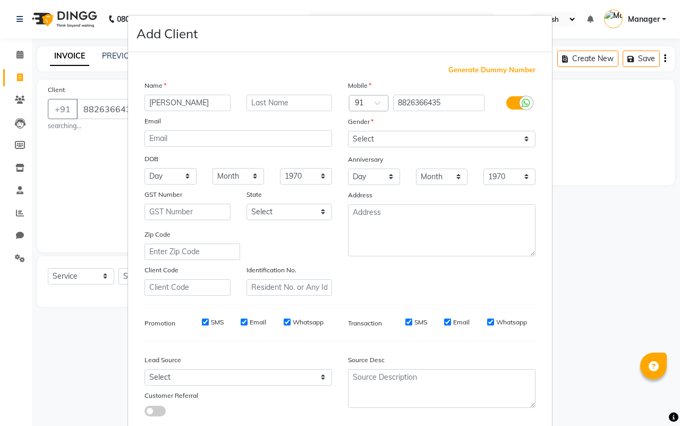
type input "[PERSON_NAME]"
click at [260, 102] on input "text" at bounding box center [290, 103] width 86 height 16
type input "K"
click at [277, 210] on select "Select [GEOGRAPHIC_DATA] [GEOGRAPHIC_DATA] [GEOGRAPHIC_DATA] [GEOGRAPHIC_DATA] …" at bounding box center [290, 211] width 86 height 16
select select "10"
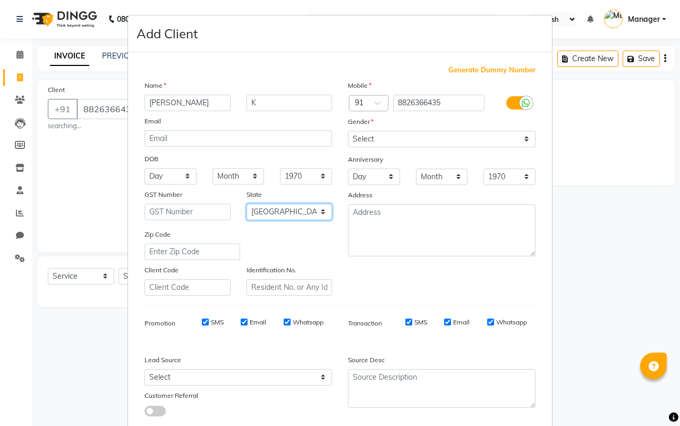
drag, startPoint x: 277, startPoint y: 210, endPoint x: 283, endPoint y: 206, distance: 6.9
click at [277, 210] on select "Select [GEOGRAPHIC_DATA] [GEOGRAPHIC_DATA] [GEOGRAPHIC_DATA] [GEOGRAPHIC_DATA] …" at bounding box center [290, 211] width 86 height 16
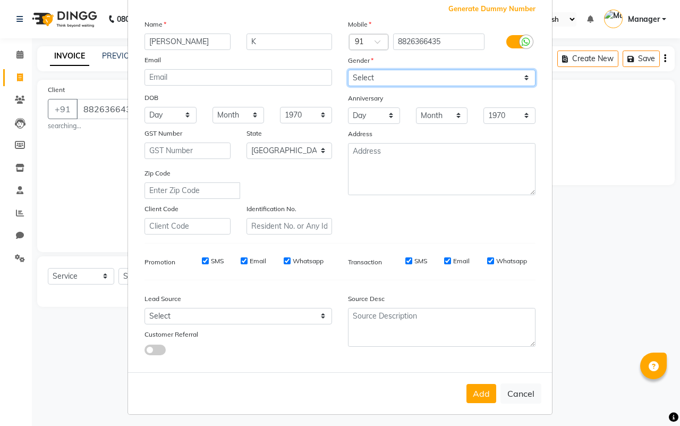
click at [375, 81] on select "Select [DEMOGRAPHIC_DATA] [DEMOGRAPHIC_DATA] Other Prefer Not To Say" at bounding box center [442, 78] width 188 height 16
select select "[DEMOGRAPHIC_DATA]"
click at [348, 70] on select "Select [DEMOGRAPHIC_DATA] [DEMOGRAPHIC_DATA] Other Prefer Not To Say" at bounding box center [442, 78] width 188 height 16
click at [478, 384] on button "Add" at bounding box center [481, 393] width 30 height 19
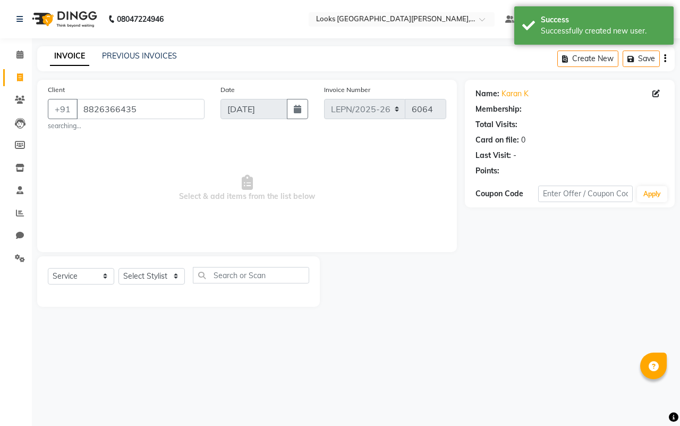
select select "1: Object"
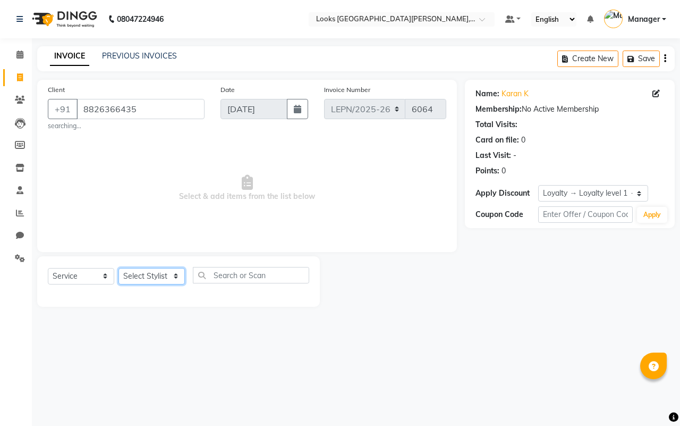
click at [146, 277] on select "Select Stylist AMAN Aman_Asst Baljeet_MKP [PERSON_NAME] Bobby_Mgr Counter Sales…" at bounding box center [151, 276] width 66 height 16
select select "90368"
drag, startPoint x: 166, startPoint y: 275, endPoint x: 226, endPoint y: 275, distance: 59.5
click at [166, 275] on select "Select Stylist AMAN Aman_Asst Baljeet_MKP [PERSON_NAME] Bobby_Mgr Counter Sales…" at bounding box center [151, 276] width 66 height 16
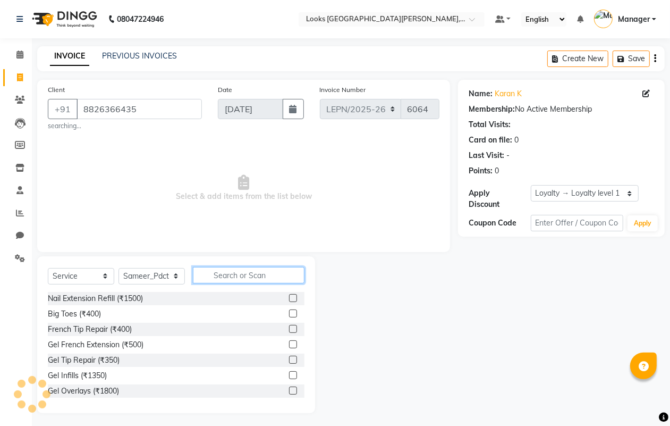
click at [226, 275] on input "text" at bounding box center [249, 275] width 112 height 16
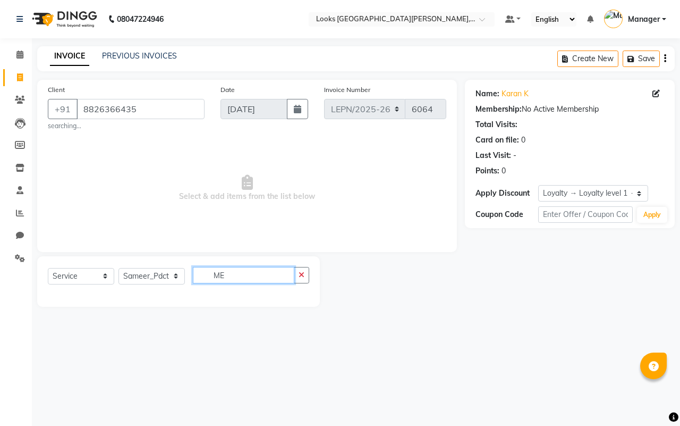
type input "M"
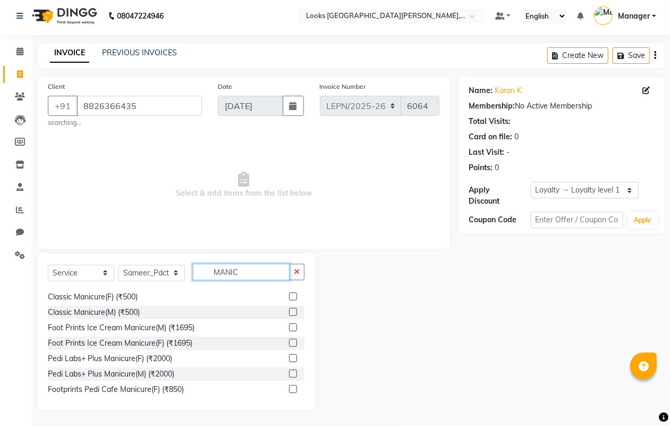
scroll to position [78, 0]
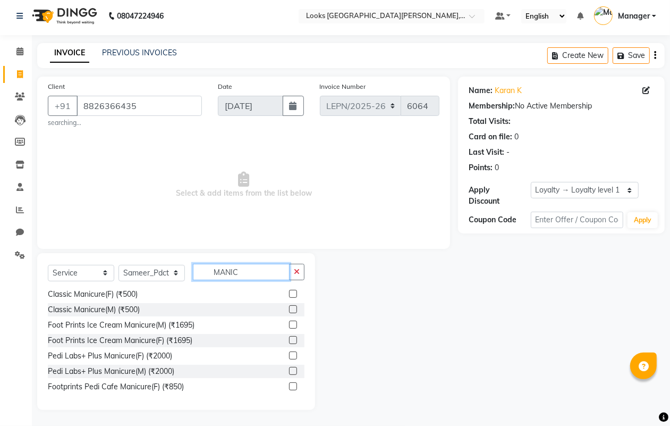
type input "MANIC"
click at [289, 384] on label at bounding box center [293, 386] width 8 height 8
click at [289, 384] on input "checkbox" at bounding box center [292, 386] width 7 height 7
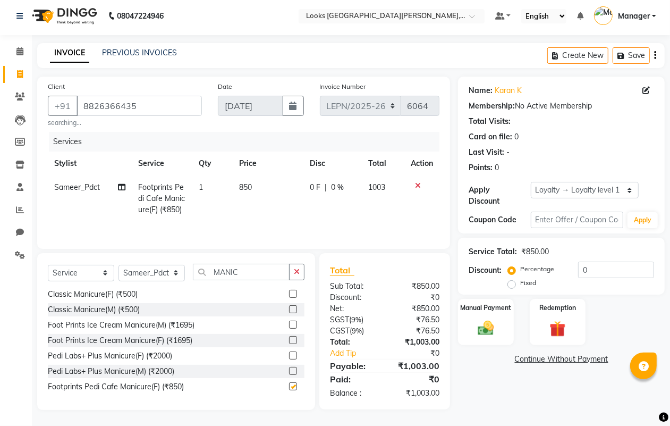
checkbox input "false"
click at [156, 274] on select "Select Stylist AMAN Aman_Asst Baljeet_MKP [PERSON_NAME] Bobby_Mgr Counter Sales…" at bounding box center [151, 273] width 66 height 16
select select "90362"
drag, startPoint x: 156, startPoint y: 274, endPoint x: 181, endPoint y: 267, distance: 26.3
click at [156, 274] on select "Select Stylist AMAN Aman_Asst Baljeet_MKP [PERSON_NAME] Bobby_Mgr Counter Sales…" at bounding box center [151, 273] width 66 height 16
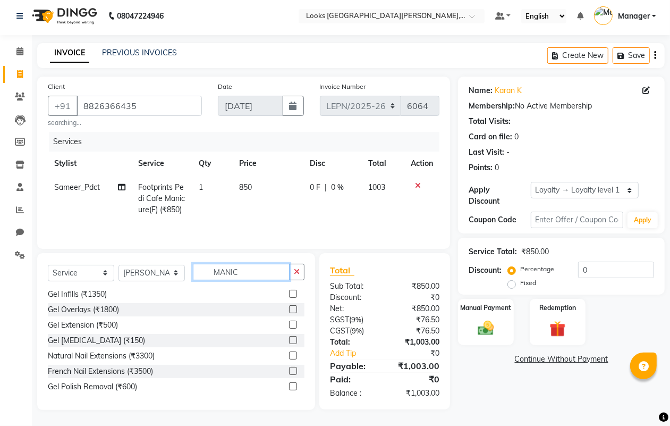
click at [245, 275] on input "MANIC" at bounding box center [241, 272] width 97 height 16
type input "M"
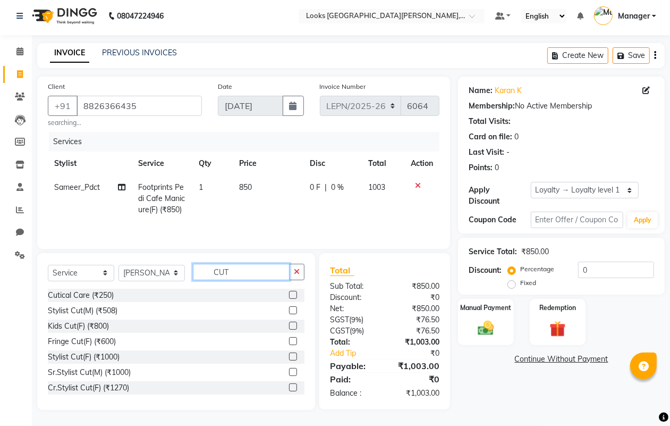
type input "CUT"
click at [289, 311] on label at bounding box center [293, 310] width 8 height 8
click at [289, 311] on input "checkbox" at bounding box center [292, 310] width 7 height 7
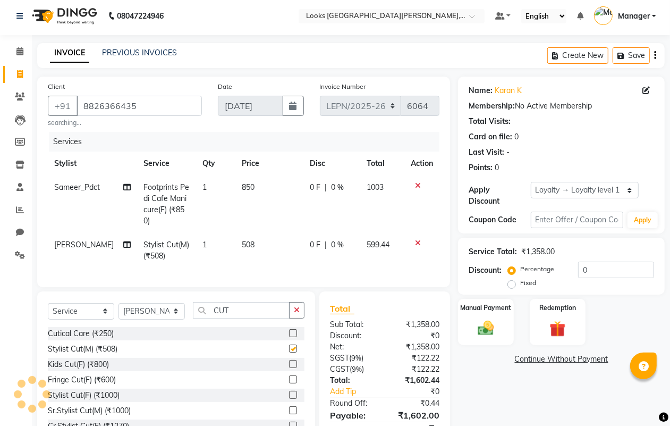
checkbox input "false"
click at [237, 311] on input "CUT" at bounding box center [241, 310] width 97 height 16
type input "C"
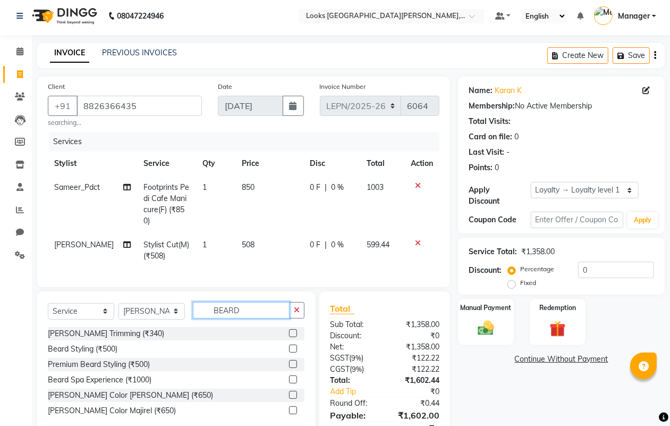
type input "BEARD"
click at [293, 329] on label at bounding box center [293, 333] width 8 height 8
click at [293, 330] on input "checkbox" at bounding box center [292, 333] width 7 height 7
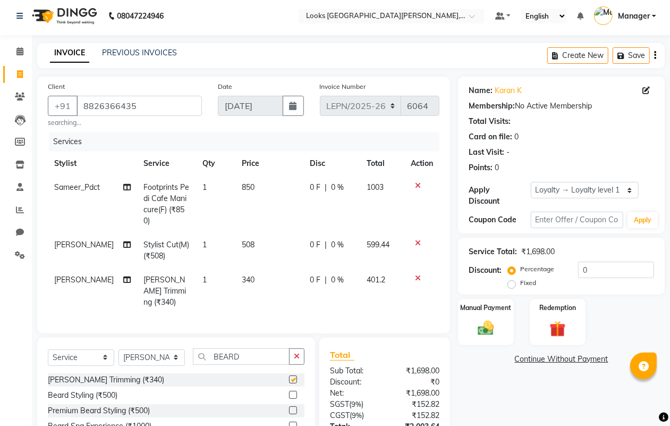
checkbox input "false"
click at [261, 268] on td "340" at bounding box center [269, 291] width 68 height 46
select select "90362"
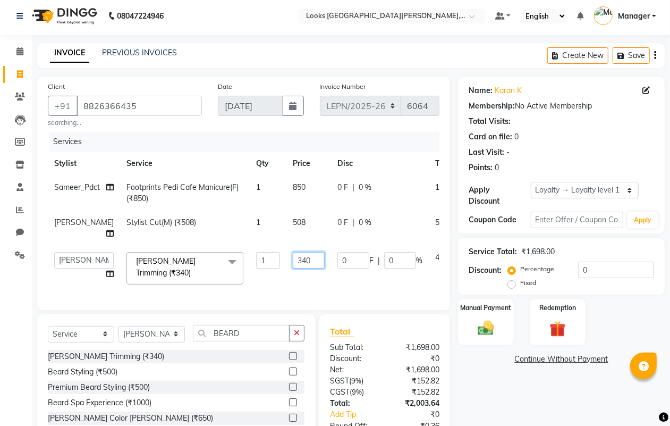
click at [300, 252] on input "340" at bounding box center [309, 260] width 32 height 16
type input "339"
click at [303, 269] on tr "AMAN Aman_Asst Baljeet_MKP [PERSON_NAME] Bobby_Mgr Counter Sales Jassi_Beauty K…" at bounding box center [274, 267] width 452 height 45
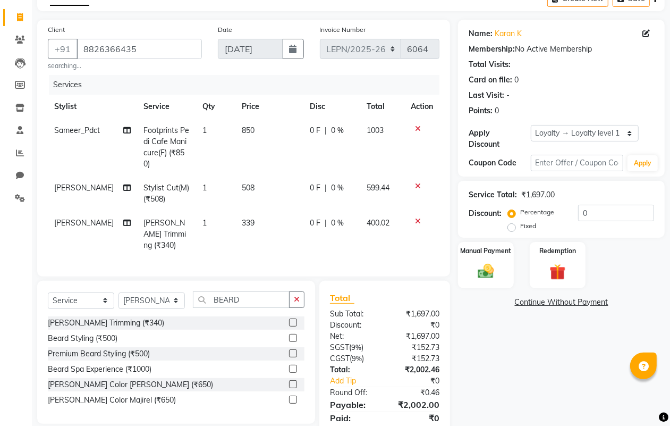
scroll to position [86, 0]
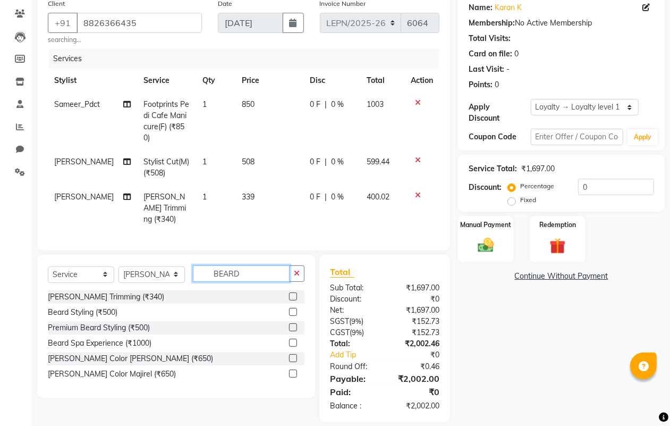
click at [278, 265] on input "BEARD" at bounding box center [241, 273] width 97 height 16
type input "B"
type input "THRE"
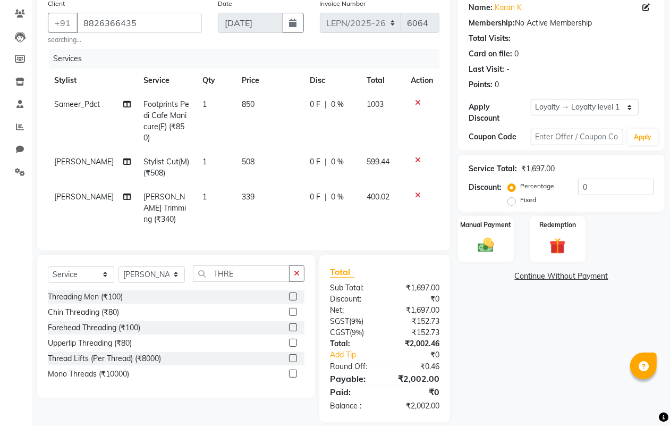
click at [291, 292] on label at bounding box center [293, 296] width 8 height 8
click at [291, 293] on input "checkbox" at bounding box center [292, 296] width 7 height 7
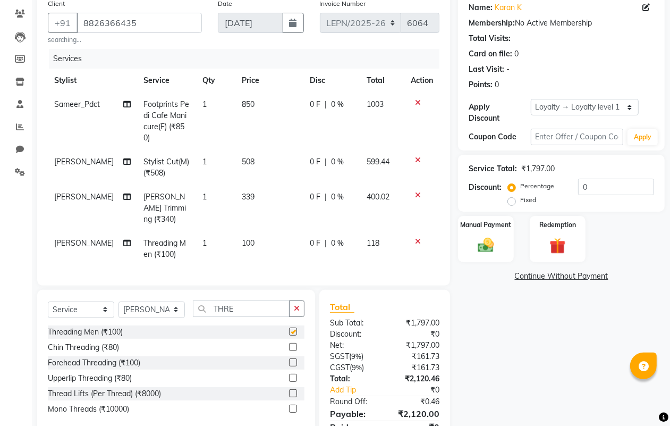
checkbox input "false"
click at [267, 231] on td "100" at bounding box center [269, 248] width 68 height 35
select select "90362"
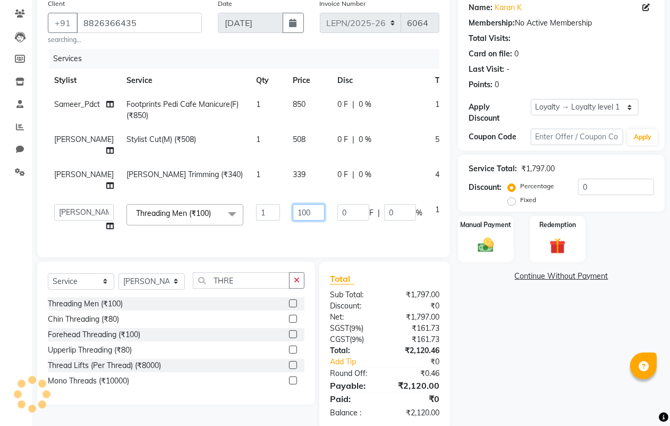
click at [298, 204] on input "100" at bounding box center [309, 212] width 32 height 16
type input "1"
type input "85"
click at [311, 215] on tr "AMAN Aman_Asst Baljeet_MKP [PERSON_NAME] Bobby_Mgr Counter Sales Jassi_Beauty K…" at bounding box center [274, 218] width 452 height 40
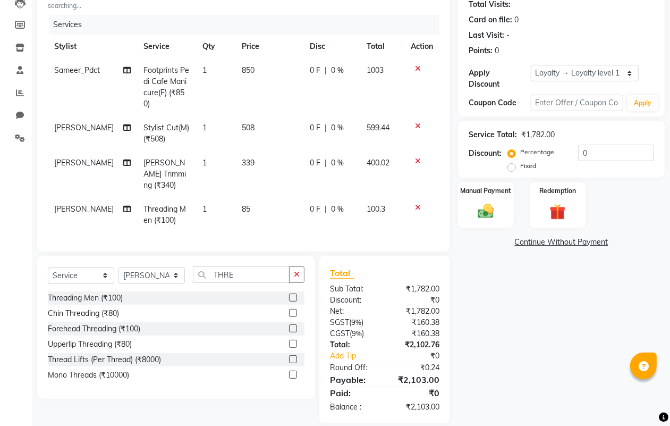
scroll to position [121, 0]
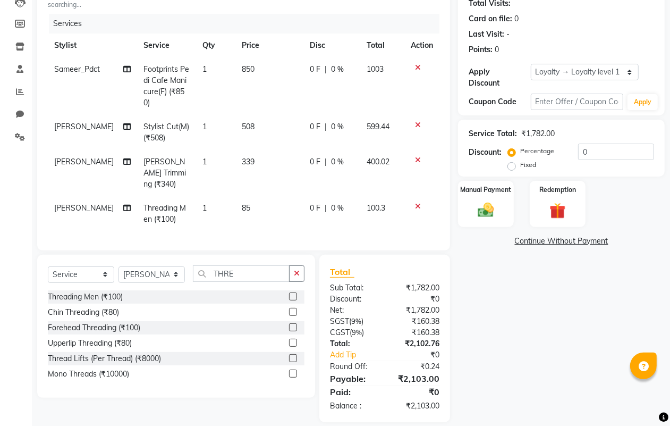
click at [259, 196] on td "85" at bounding box center [269, 213] width 68 height 35
select select "90362"
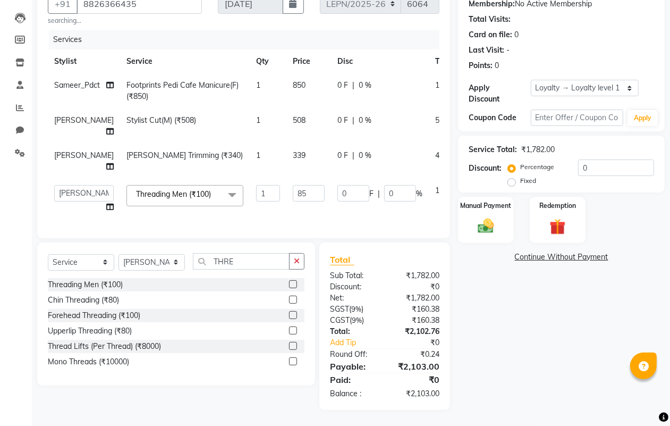
scroll to position [93, 0]
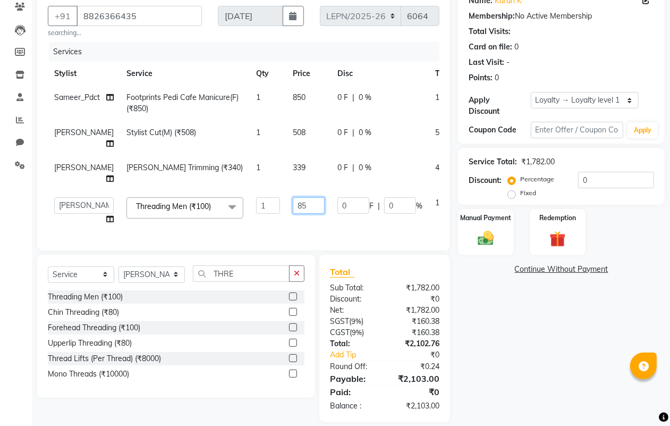
click at [301, 197] on input "85" at bounding box center [309, 205] width 32 height 16
type input "82"
click at [290, 203] on td "82" at bounding box center [308, 211] width 45 height 40
select select "90362"
click at [298, 197] on input "82" at bounding box center [309, 205] width 32 height 16
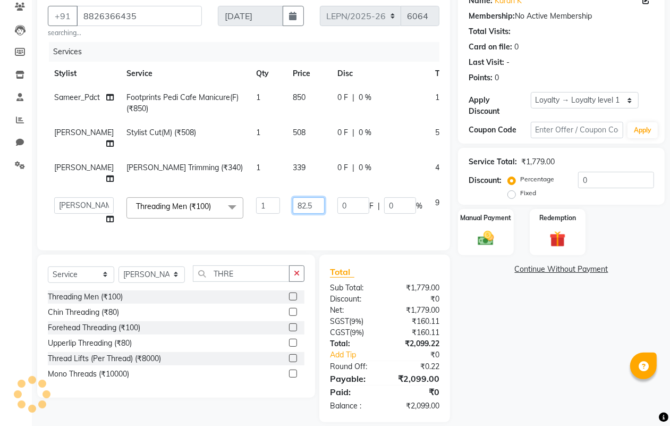
type input "82.50"
click at [304, 205] on tr "AMAN Aman_Asst Baljeet_MKP [PERSON_NAME] Bobby_Mgr Counter Sales Jassi_Beauty K…" at bounding box center [274, 211] width 452 height 40
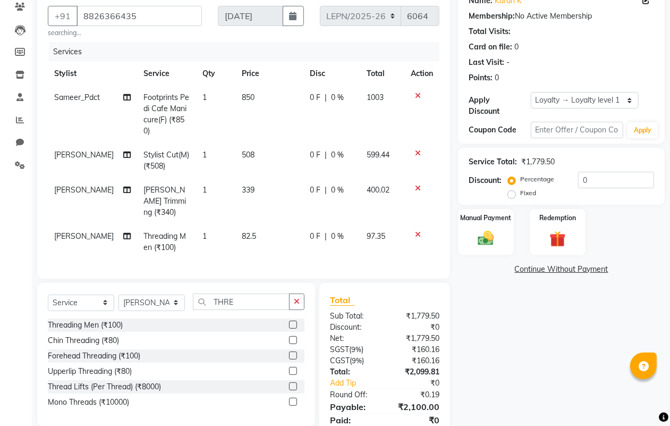
scroll to position [121, 0]
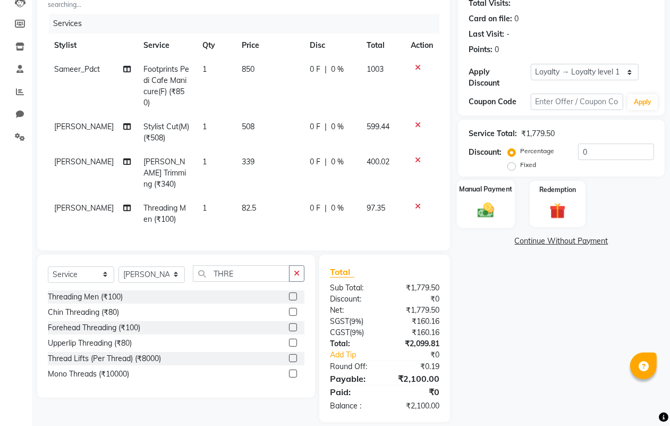
click at [488, 211] on img at bounding box center [485, 209] width 27 height 19
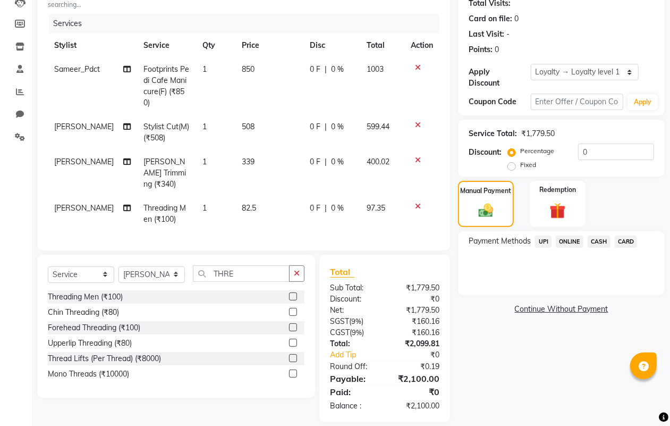
click at [545, 242] on span "UPI" at bounding box center [543, 241] width 16 height 12
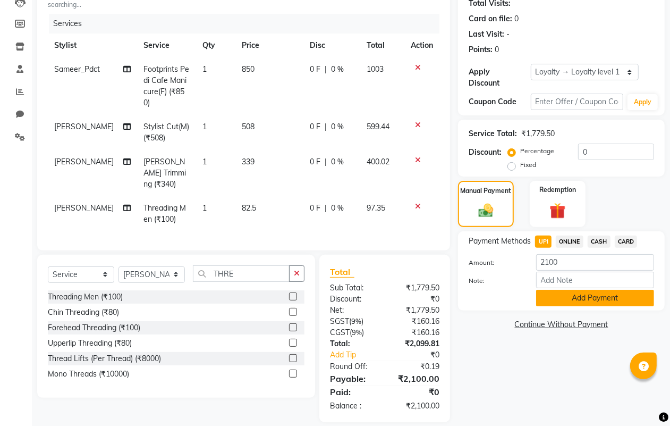
click at [564, 295] on button "Add Payment" at bounding box center [595, 298] width 118 height 16
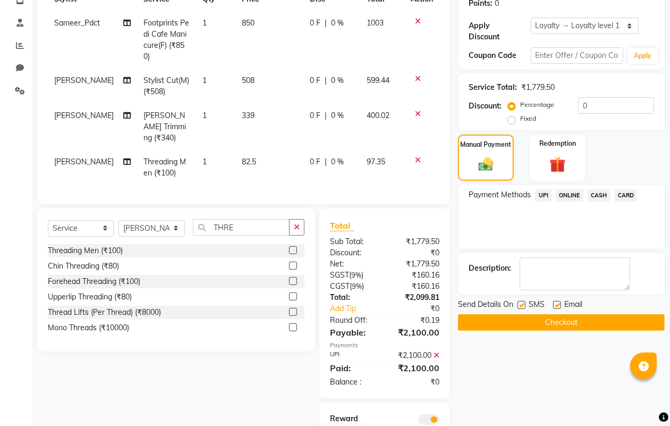
scroll to position [199, 0]
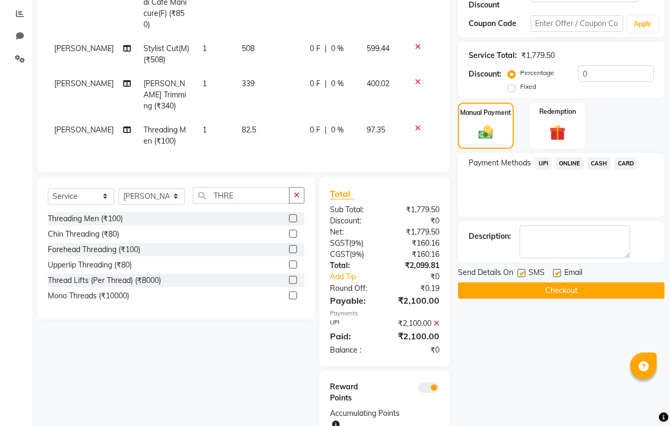
click at [541, 291] on button "Checkout" at bounding box center [561, 290] width 207 height 16
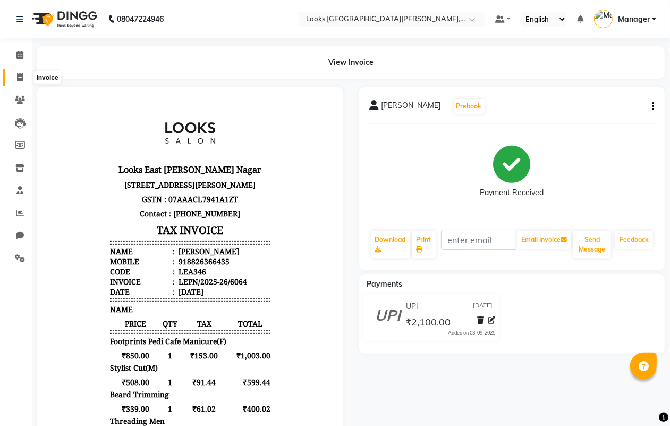
click at [20, 78] on icon at bounding box center [20, 77] width 6 height 8
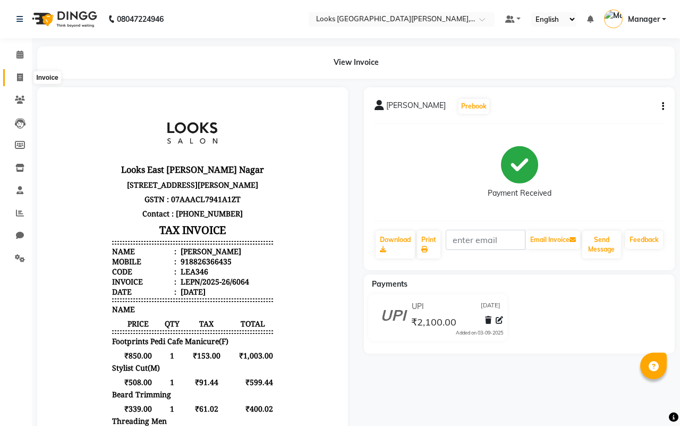
select select "service"
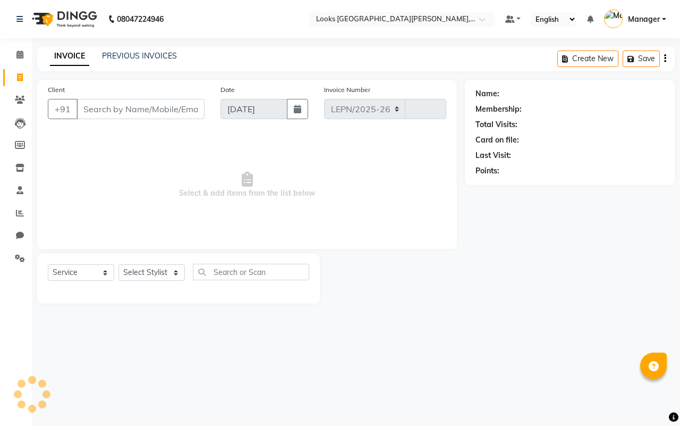
select select "8940"
type input "6065"
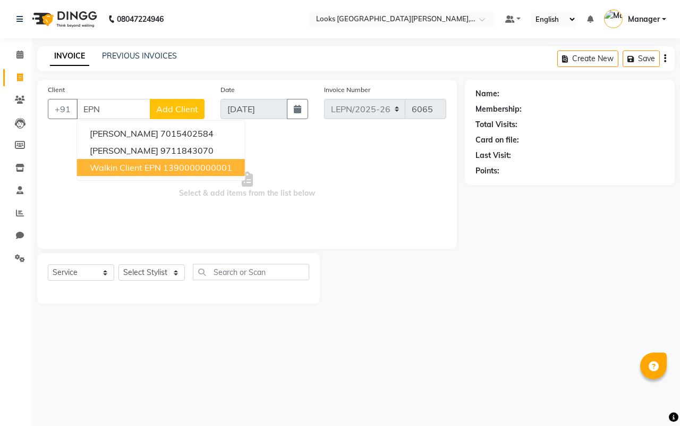
click at [128, 166] on span "Walkin Client EPN" at bounding box center [125, 167] width 71 height 11
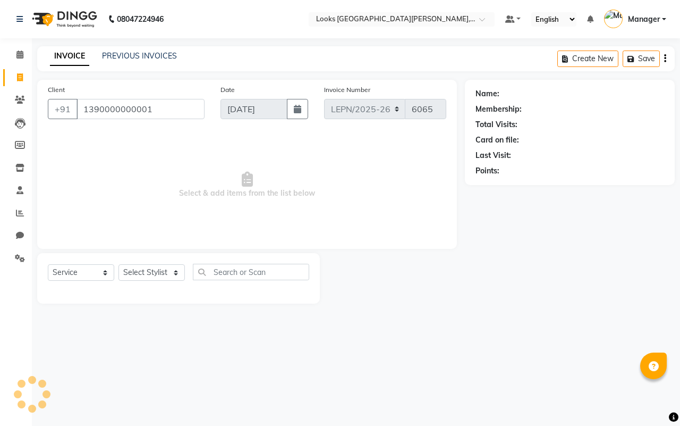
type input "1390000000001"
select select "1: Object"
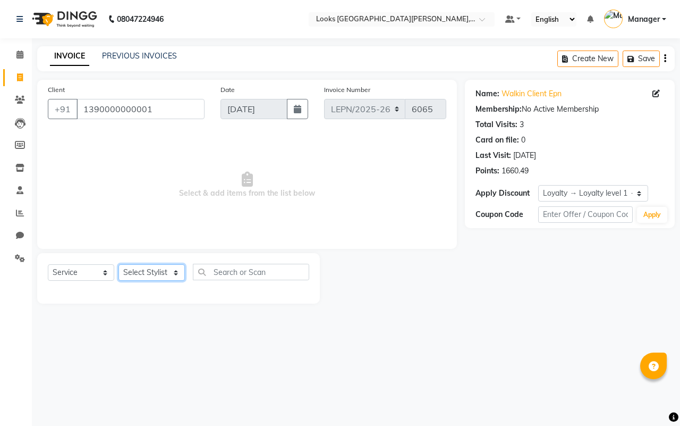
click at [147, 268] on select "Select Stylist AMAN Aman_Asst Baljeet_MKP [PERSON_NAME] Bobby_Mgr Counter Sales…" at bounding box center [151, 272] width 66 height 16
select select "90358"
click at [118, 264] on select "Select Stylist AMAN Aman_Asst Baljeet_MKP [PERSON_NAME] Bobby_Mgr Counter Sales…" at bounding box center [151, 272] width 66 height 16
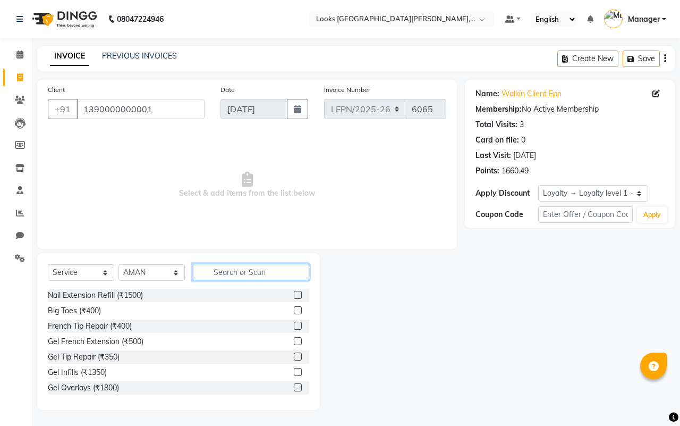
click at [228, 268] on input "text" at bounding box center [251, 272] width 116 height 16
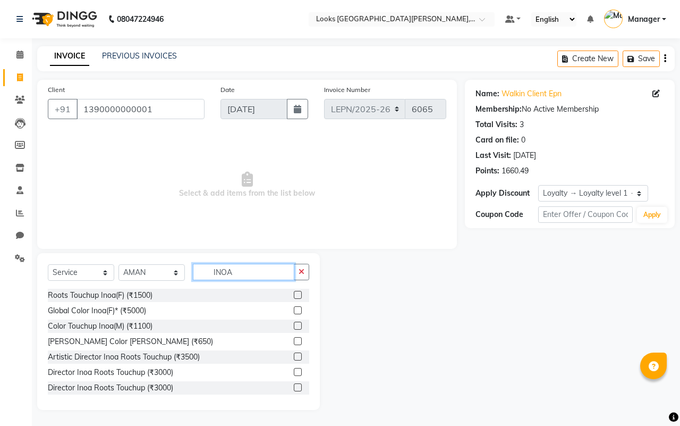
type input "INOA"
click at [294, 296] on label at bounding box center [298, 295] width 8 height 8
click at [294, 296] on input "checkbox" at bounding box center [297, 295] width 7 height 7
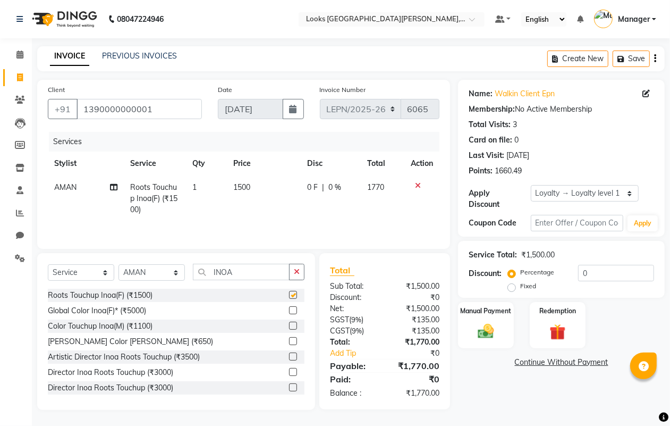
checkbox input "false"
click at [253, 187] on td "1500" at bounding box center [264, 198] width 74 height 46
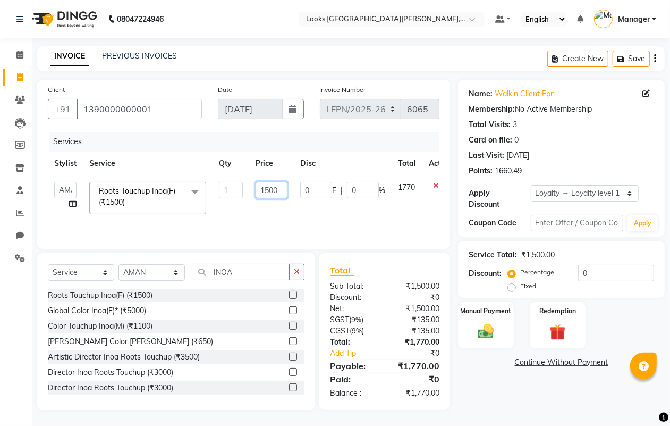
click at [282, 187] on input "1500" at bounding box center [272, 190] width 32 height 16
type input "1082"
click at [352, 202] on td "0 F | 0 %" at bounding box center [343, 197] width 98 height 45
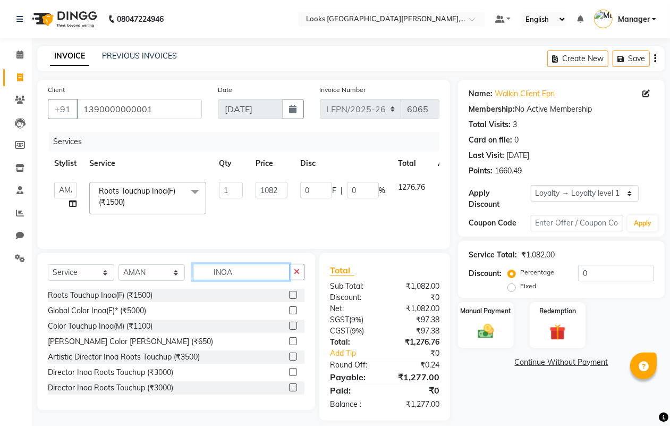
click at [255, 269] on input "INOA" at bounding box center [241, 272] width 97 height 16
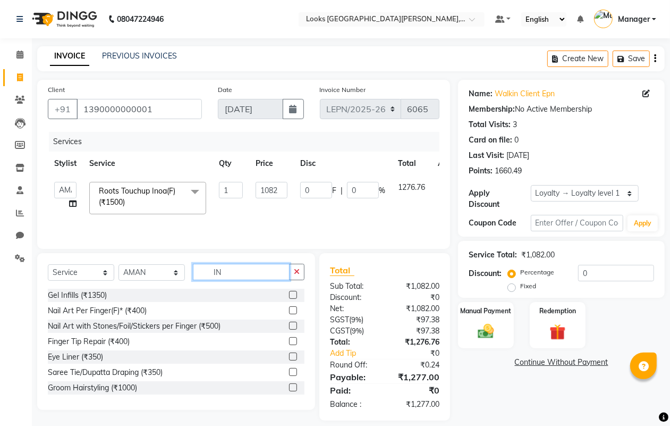
type input "I"
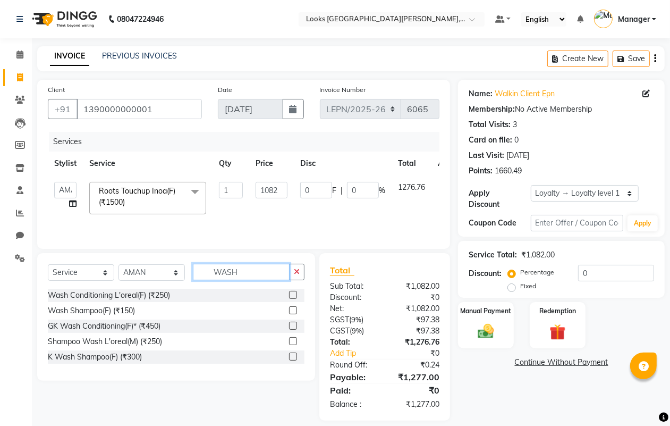
type input "WASH"
click at [294, 311] on label at bounding box center [293, 310] width 8 height 8
click at [294, 311] on input "checkbox" at bounding box center [292, 310] width 7 height 7
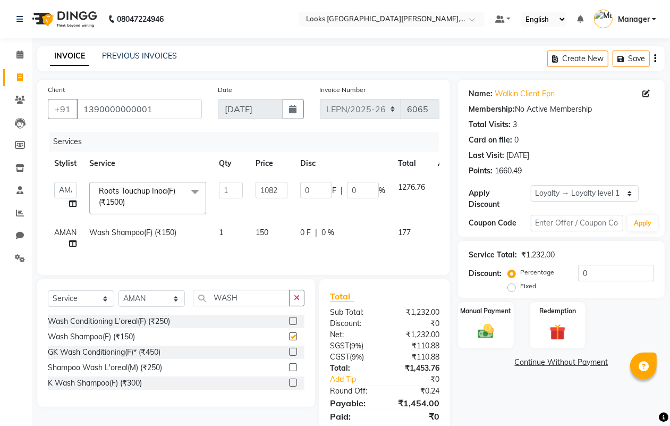
checkbox input "false"
click at [73, 228] on ngb-tooltip-window "Split Commission" at bounding box center [73, 218] width 46 height 19
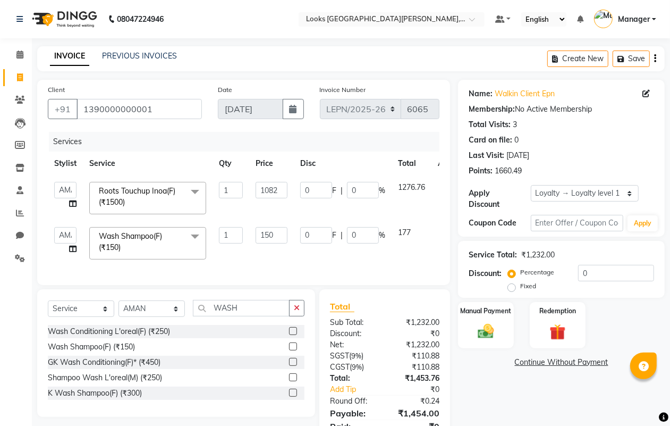
click at [72, 243] on span at bounding box center [72, 248] width 7 height 11
click at [67, 237] on select "[PERSON_NAME] [PERSON_NAME] Bobby_Mgr Counter Sales Jassi_Beauty KALEEM Kamlesh…" at bounding box center [65, 235] width 22 height 16
select select "90367"
click at [231, 254] on td "1" at bounding box center [231, 242] width 37 height 45
select select "90367"
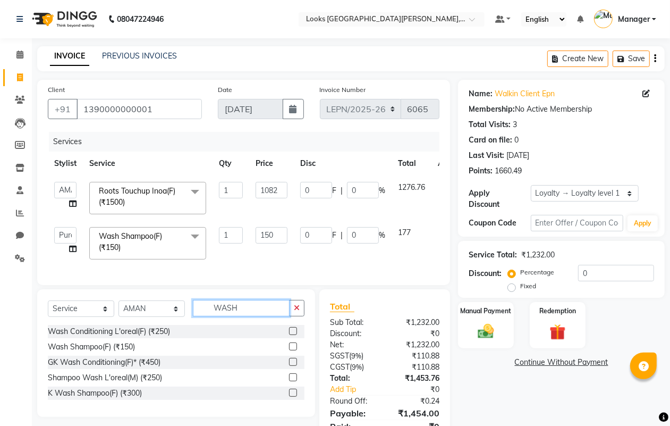
click at [245, 316] on input "WASH" at bounding box center [241, 308] width 97 height 16
type input "W"
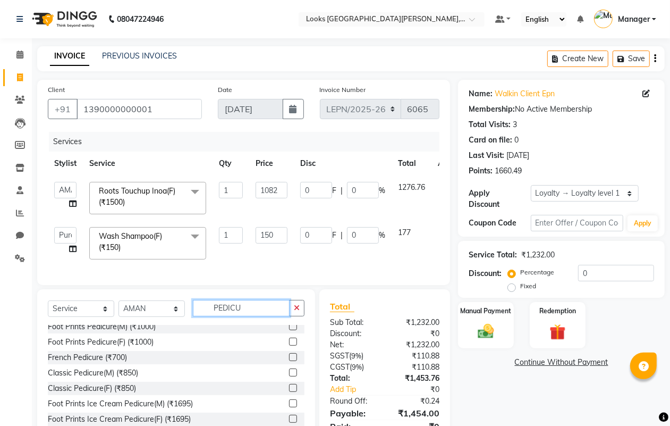
scroll to position [66, 0]
type input "PEDICU"
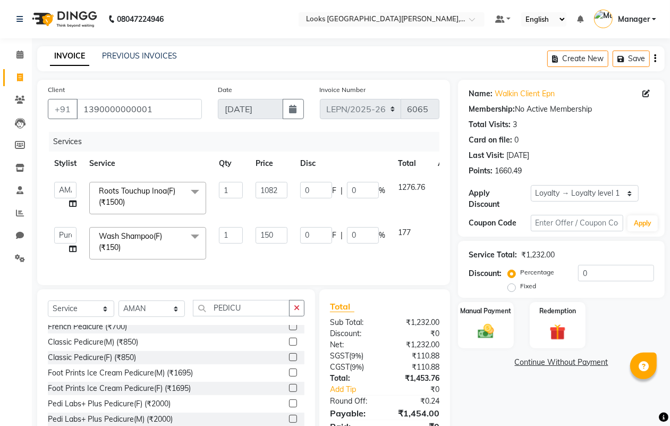
click at [289, 361] on label at bounding box center [293, 357] width 8 height 8
click at [289, 361] on input "checkbox" at bounding box center [292, 357] width 7 height 7
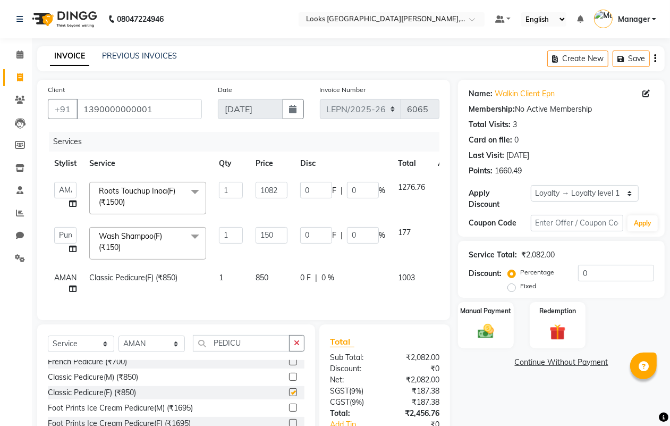
checkbox input "false"
click at [277, 277] on td "850" at bounding box center [271, 283] width 45 height 35
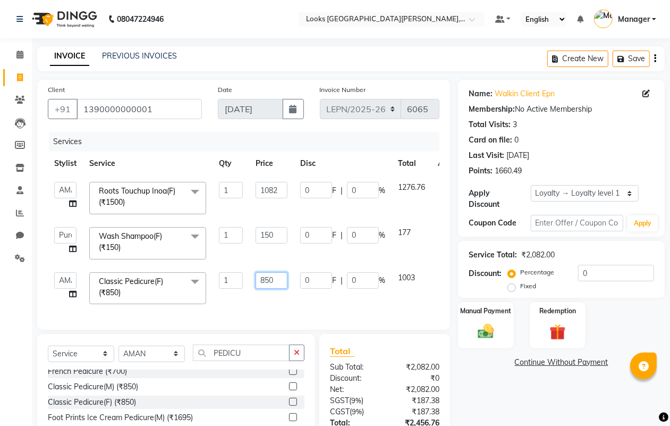
click at [278, 279] on input "850" at bounding box center [272, 280] width 32 height 16
type input "8"
type input "735"
click at [270, 301] on div "Services Stylist Service Qty Price Disc Total Action AMAN Aman_Asst Baljeet_MKP…" at bounding box center [244, 225] width 392 height 187
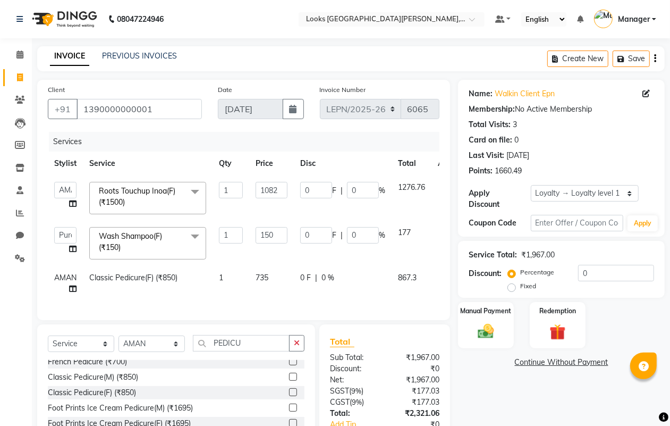
scroll to position [91, 0]
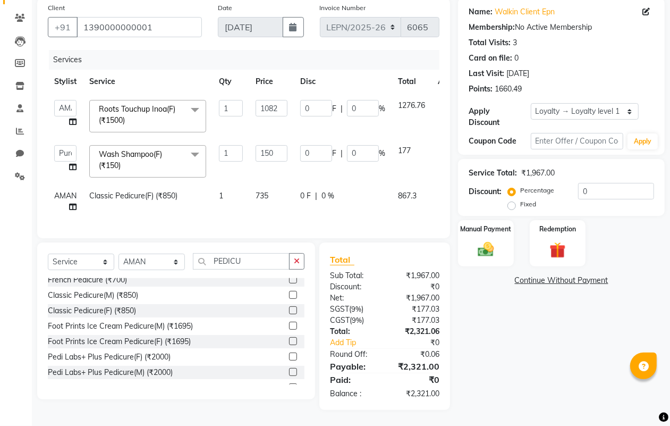
click at [282, 188] on td "735" at bounding box center [271, 201] width 45 height 35
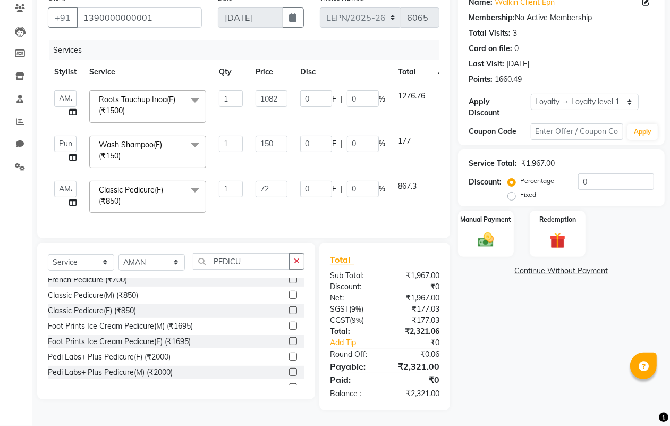
type input "729"
click at [264, 213] on div "Services Stylist Service Qty Price Disc Total Action AMAN Aman_Asst Baljeet_MKP…" at bounding box center [244, 133] width 392 height 187
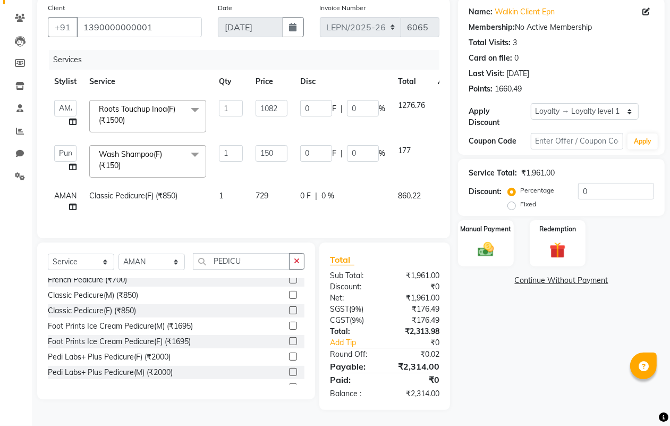
click at [275, 186] on td "729" at bounding box center [271, 201] width 45 height 35
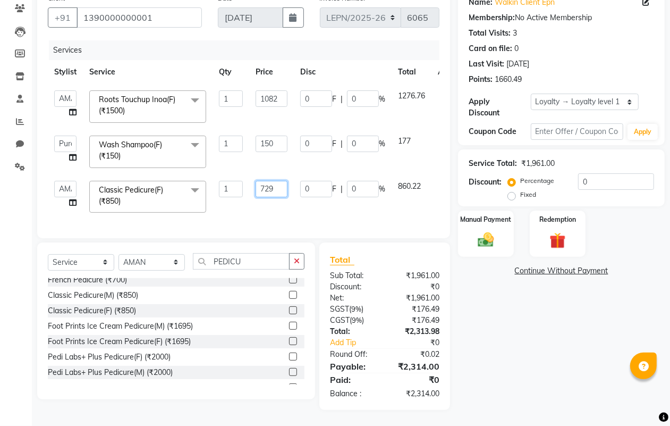
click at [275, 192] on input "729" at bounding box center [272, 189] width 32 height 16
type input "719"
click at [261, 211] on div "Services Stylist Service Qty Price Disc Total Action AMAN Aman_Asst Baljeet_MKP…" at bounding box center [244, 133] width 392 height 187
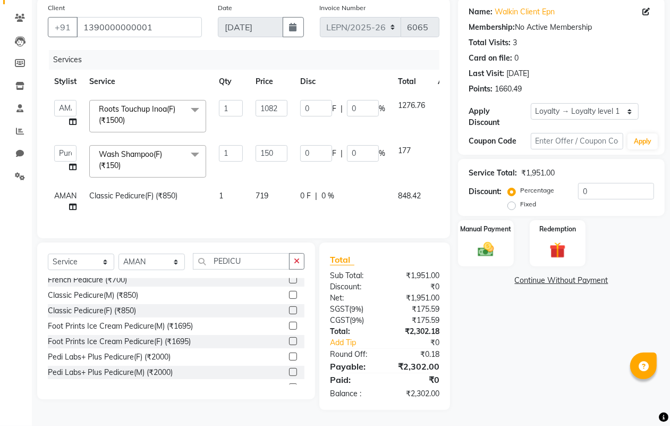
click at [274, 187] on td "719" at bounding box center [271, 201] width 45 height 35
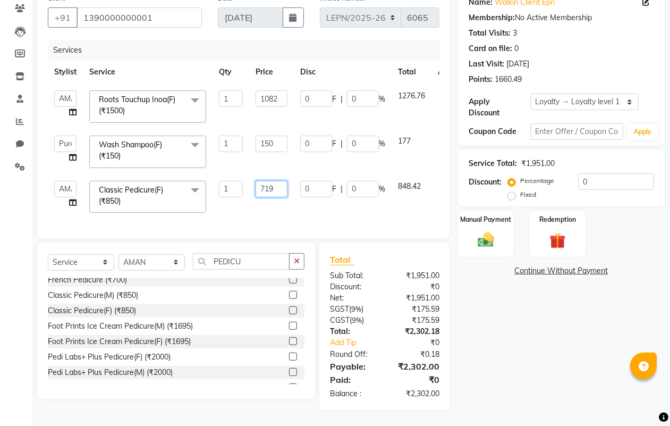
click at [279, 189] on input "719" at bounding box center [272, 189] width 32 height 16
type input "717"
click at [278, 217] on div "Services Stylist Service Qty Price Disc Total Action AMAN Aman_Asst Baljeet_MKP…" at bounding box center [244, 133] width 392 height 187
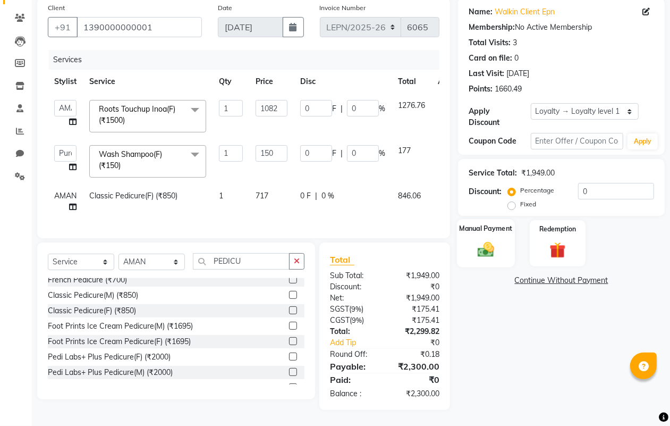
click at [490, 246] on img at bounding box center [485, 249] width 27 height 19
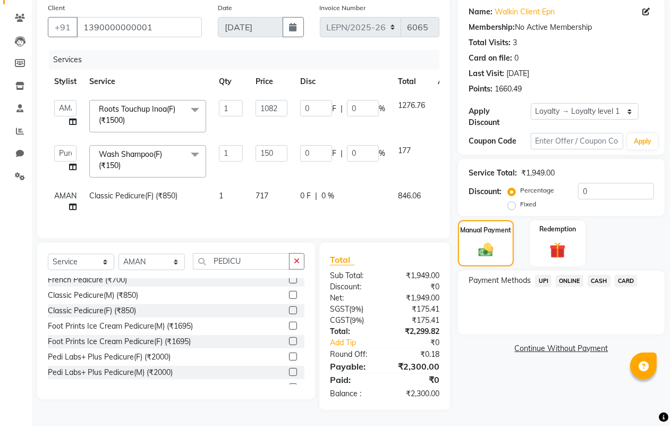
click at [599, 275] on span "CASH" at bounding box center [599, 281] width 23 height 12
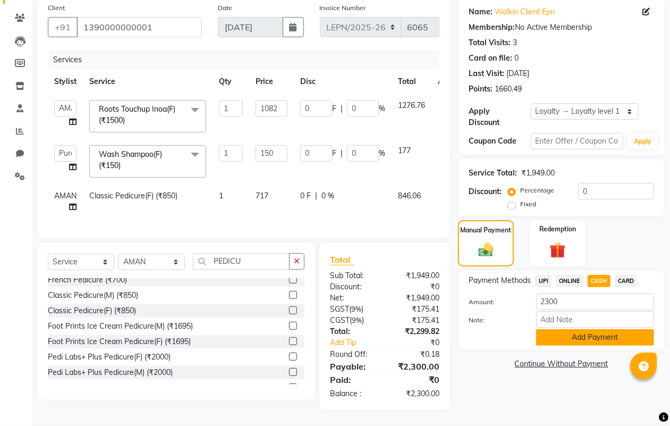
click at [559, 329] on button "Add Payment" at bounding box center [595, 337] width 118 height 16
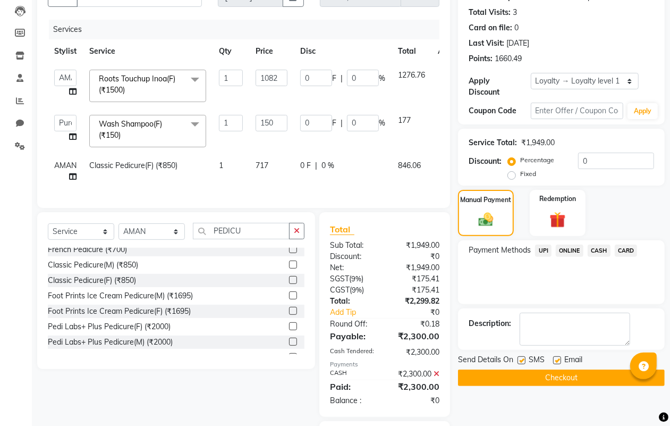
scroll to position [215, 0]
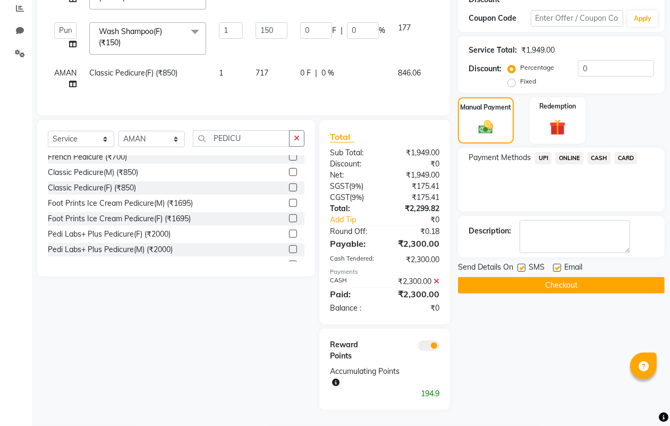
click at [533, 278] on button "Checkout" at bounding box center [561, 285] width 207 height 16
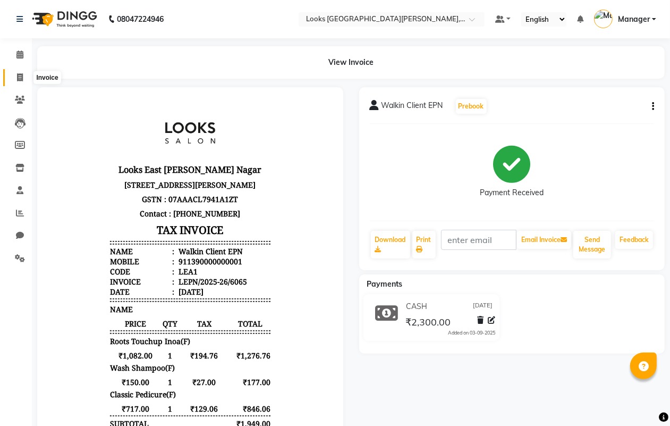
click at [22, 72] on span at bounding box center [20, 78] width 19 height 12
select select "service"
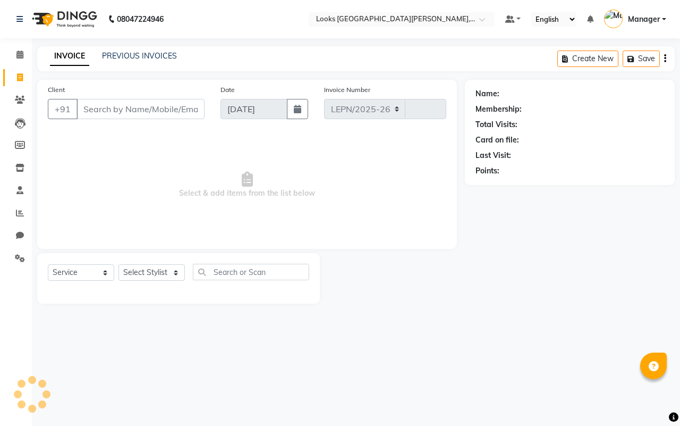
select select "8940"
type input "6066"
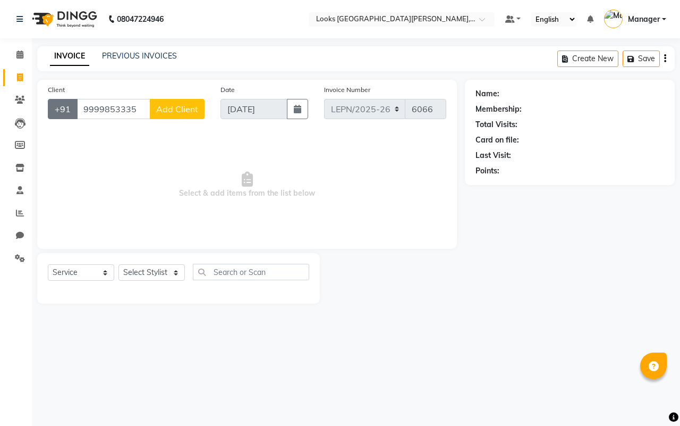
drag, startPoint x: 136, startPoint y: 109, endPoint x: 57, endPoint y: 109, distance: 78.6
click at [57, 109] on div "[PHONE_NUMBER] Add Client" at bounding box center [126, 109] width 157 height 20
type input "9999853335"
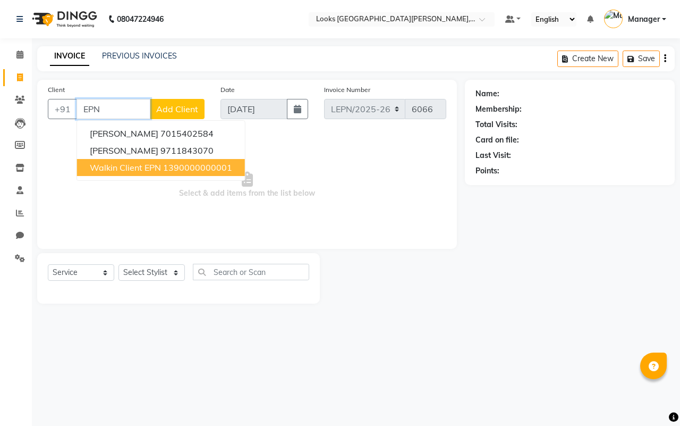
click at [184, 168] on ngb-highlight "1390000000001" at bounding box center [197, 167] width 69 height 11
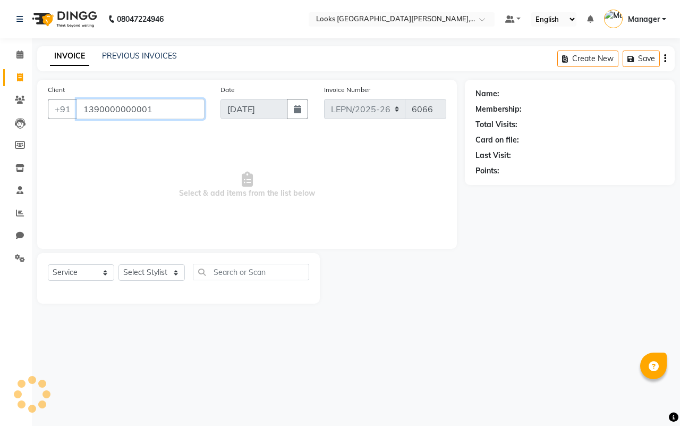
type input "1390000000001"
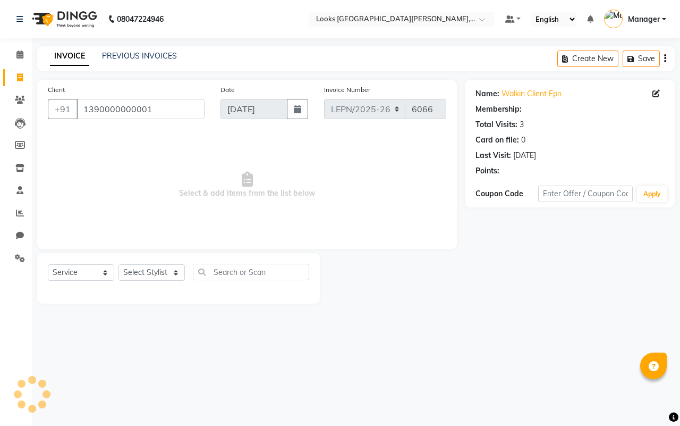
select select "1: Object"
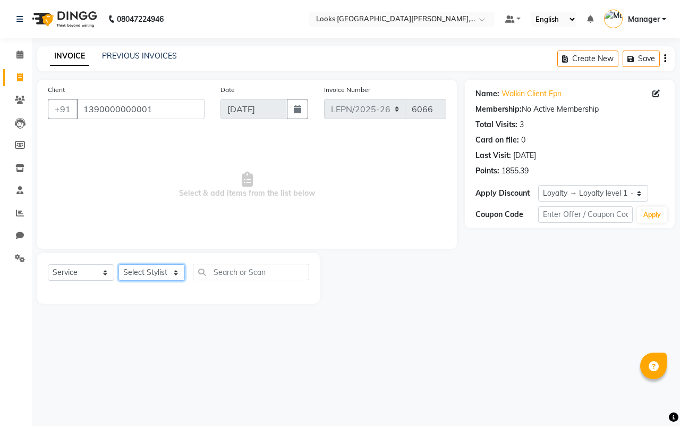
click at [137, 273] on select "Select Stylist AMAN Aman_Asst Baljeet_MKP [PERSON_NAME] Bobby_Mgr Counter Sales…" at bounding box center [151, 272] width 66 height 16
select select "90358"
drag, startPoint x: 137, startPoint y: 273, endPoint x: 230, endPoint y: 268, distance: 92.5
click at [137, 273] on select "Select Stylist AMAN Aman_Asst Baljeet_MKP [PERSON_NAME] Bobby_Mgr Counter Sales…" at bounding box center [151, 272] width 66 height 16
click at [237, 274] on input "text" at bounding box center [251, 272] width 116 height 16
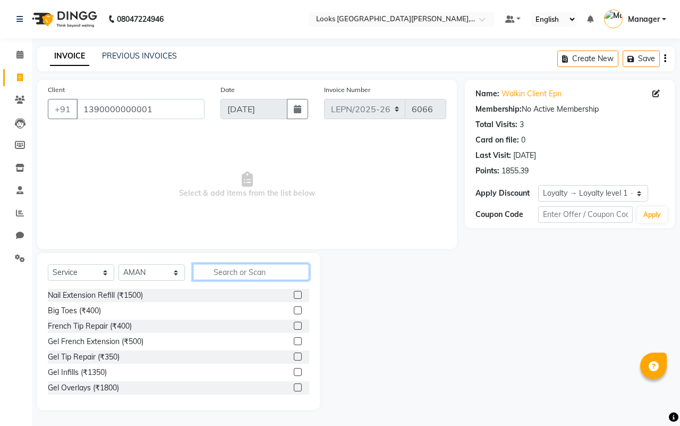
click at [230, 268] on input "text" at bounding box center [251, 272] width 116 height 16
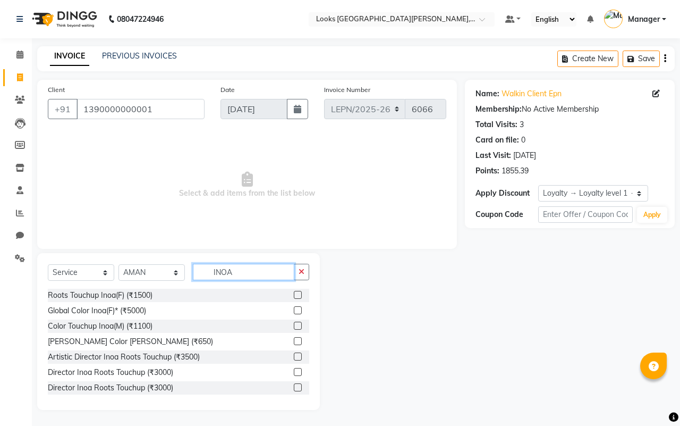
type input "INOA"
click at [294, 295] on label at bounding box center [298, 295] width 8 height 8
click at [294, 295] on input "checkbox" at bounding box center [297, 295] width 7 height 7
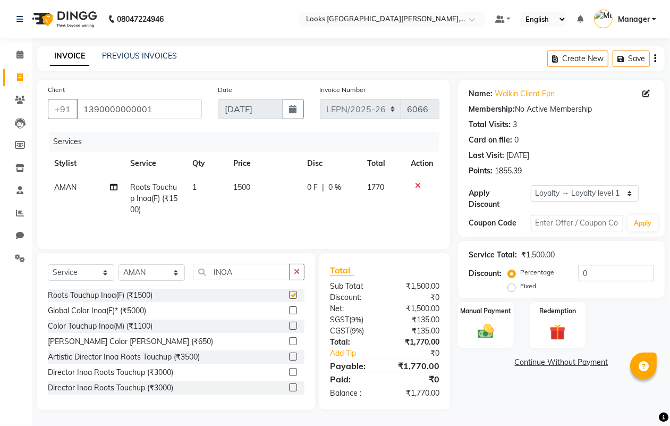
checkbox input "false"
click at [253, 186] on td "1500" at bounding box center [264, 198] width 74 height 46
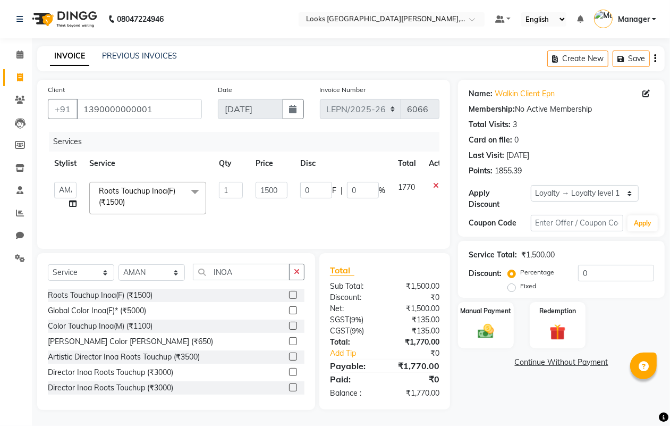
click at [287, 190] on td "1500" at bounding box center [271, 197] width 45 height 45
click at [278, 188] on input "1500" at bounding box center [272, 190] width 32 height 16
type input "1040"
click at [251, 275] on input "INOA" at bounding box center [241, 272] width 97 height 16
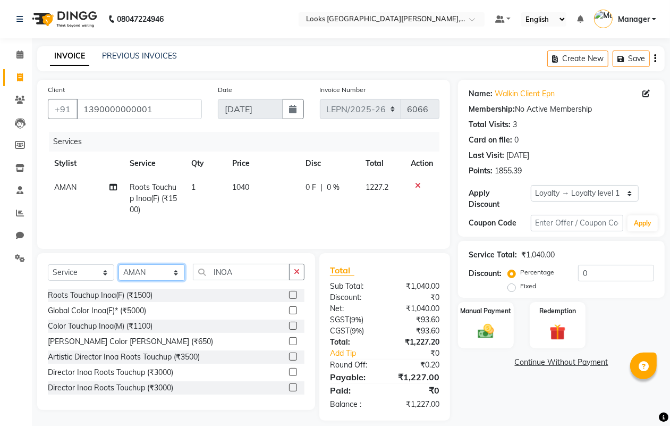
click at [155, 274] on select "Select Stylist AMAN Aman_Asst Baljeet_MKP [PERSON_NAME] Bobby_Mgr Counter Sales…" at bounding box center [151, 272] width 66 height 16
select select "90370"
drag, startPoint x: 155, startPoint y: 274, endPoint x: 241, endPoint y: 273, distance: 85.5
click at [155, 274] on select "Select Stylist AMAN Aman_Asst Baljeet_MKP [PERSON_NAME] Bobby_Mgr Counter Sales…" at bounding box center [151, 272] width 66 height 16
click at [241, 273] on input "INOA" at bounding box center [241, 272] width 97 height 16
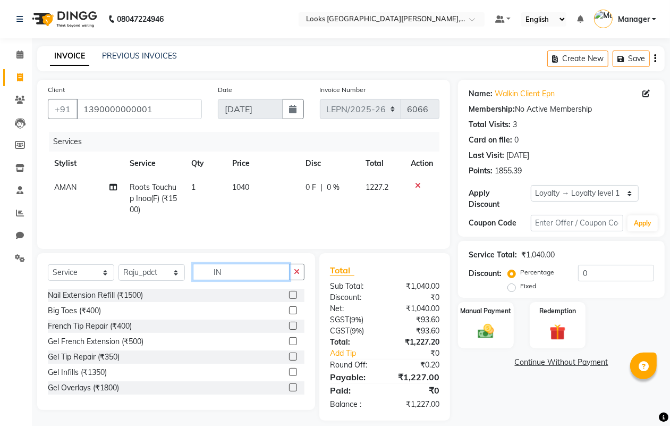
type input "I"
type input "WASH"
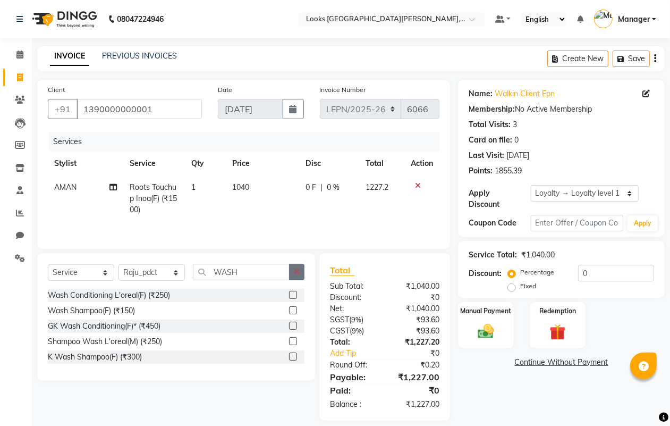
click at [295, 312] on label at bounding box center [293, 310] width 8 height 8
click at [295, 312] on input "checkbox" at bounding box center [292, 310] width 7 height 7
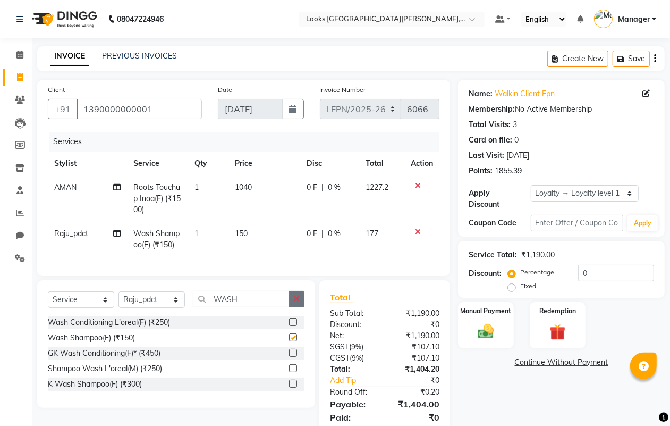
checkbox input "false"
click at [147, 308] on select "Select Stylist AMAN Aman_Asst Baljeet_MKP [PERSON_NAME] Bobby_Mgr Counter Sales…" at bounding box center [151, 299] width 66 height 16
select select "90366"
drag, startPoint x: 147, startPoint y: 308, endPoint x: 244, endPoint y: 306, distance: 97.2
click at [147, 308] on select "Select Stylist AMAN Aman_Asst Baljeet_MKP [PERSON_NAME] Bobby_Mgr Counter Sales…" at bounding box center [151, 299] width 66 height 16
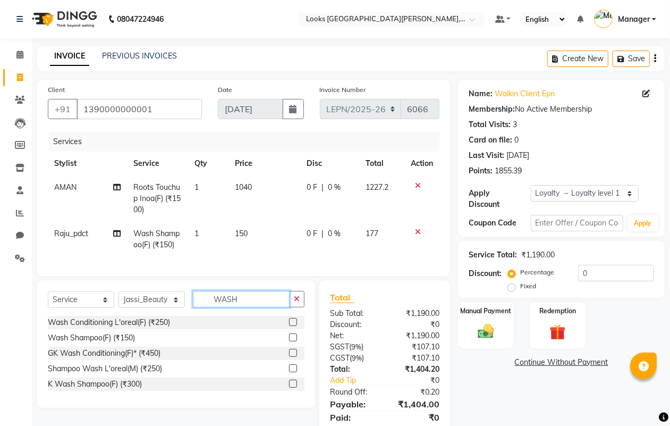
click at [244, 306] on input "WASH" at bounding box center [241, 299] width 97 height 16
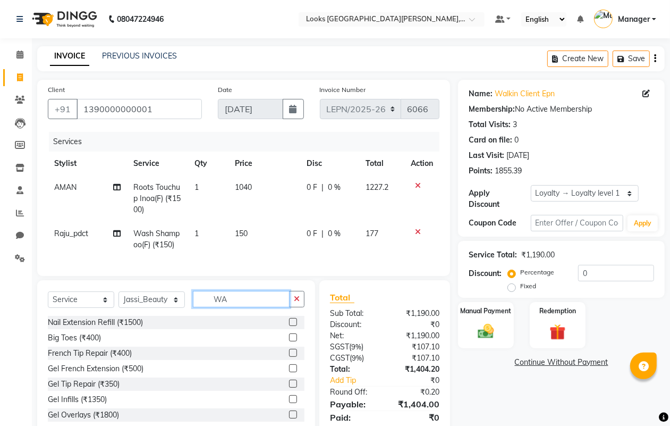
type input "W"
click at [231, 307] on input "text" at bounding box center [249, 299] width 112 height 16
type input "EYE"
click at [289, 387] on label at bounding box center [293, 383] width 8 height 8
click at [289, 387] on input "checkbox" at bounding box center [292, 383] width 7 height 7
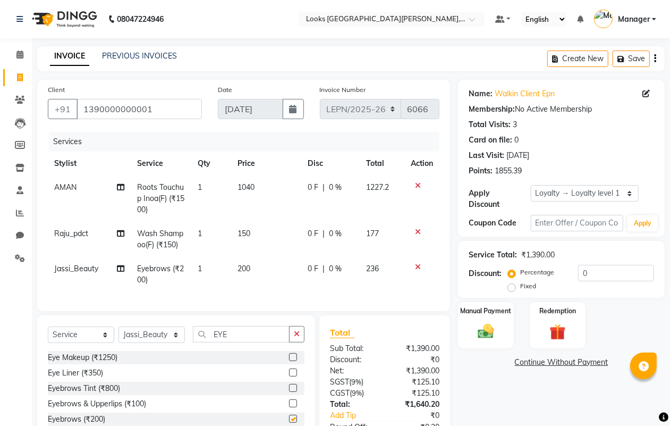
checkbox input "false"
click at [264, 267] on td "200" at bounding box center [266, 274] width 70 height 35
select select "90366"
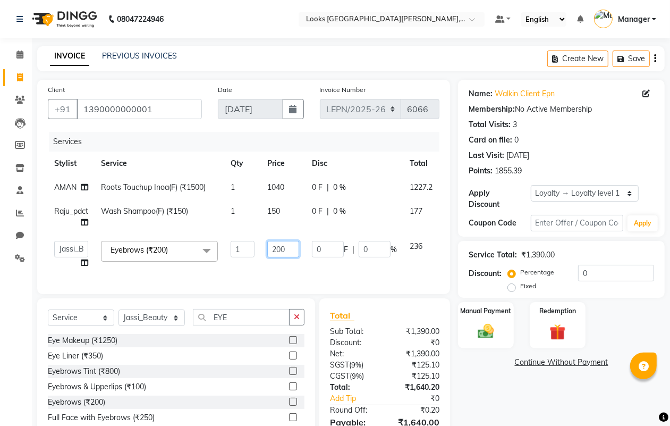
click at [293, 247] on input "200" at bounding box center [283, 249] width 32 height 16
type input "2"
type input "42"
click at [316, 271] on td "0 F | 0 %" at bounding box center [354, 254] width 98 height 40
select select "90366"
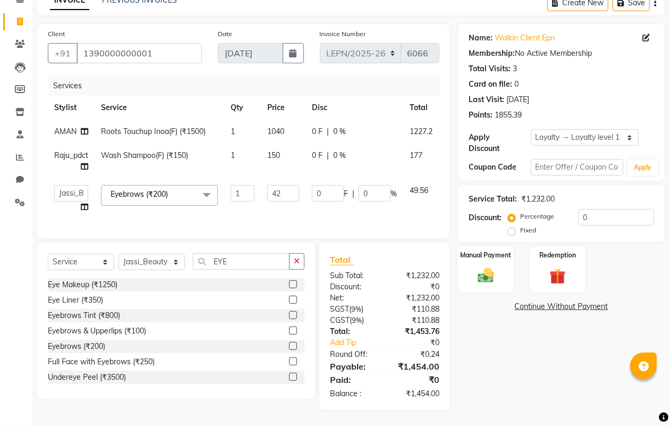
scroll to position [65, 0]
click at [279, 126] on span "1040" at bounding box center [275, 131] width 17 height 10
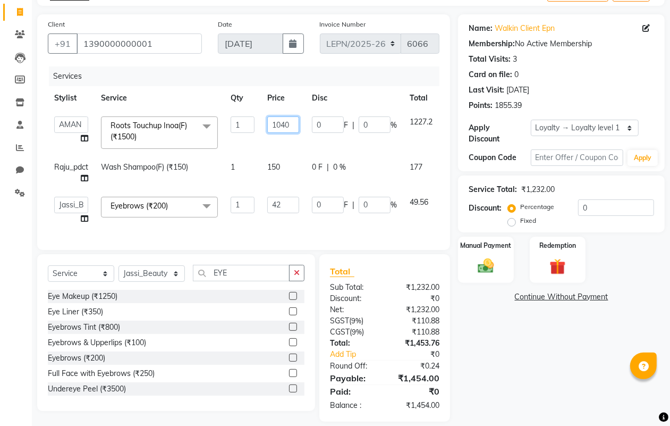
click at [291, 125] on input "1040" at bounding box center [283, 124] width 32 height 16
type input "1075"
click at [295, 145] on tbody "AMAN Aman_Asst Baljeet_MKP [PERSON_NAME] Bobby_Mgr Counter Sales Jassi_Beauty K…" at bounding box center [261, 170] width 426 height 121
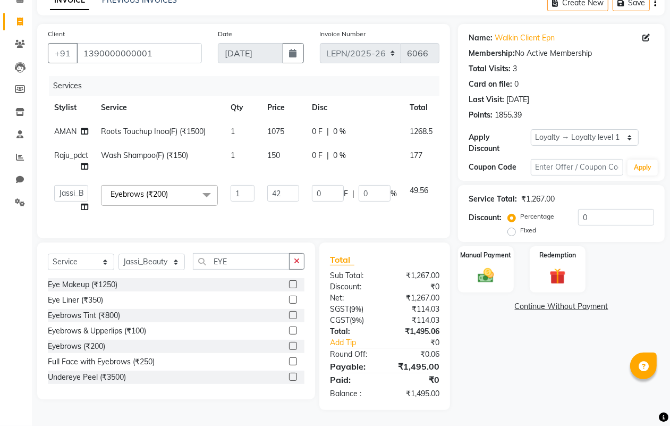
click at [287, 147] on td "150" at bounding box center [283, 160] width 45 height 35
select select "90370"
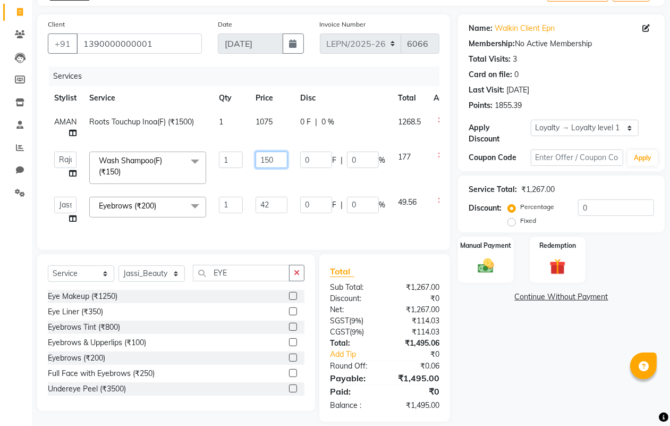
click at [279, 157] on input "150" at bounding box center [272, 159] width 32 height 16
type input "162"
click at [288, 179] on tbody "AMAN Roots Touchup Inoa(F) (₹1500) 1 1075 0 F | 0 % 1268.5 AMAN Aman_Asst Balje…" at bounding box center [255, 170] width 414 height 121
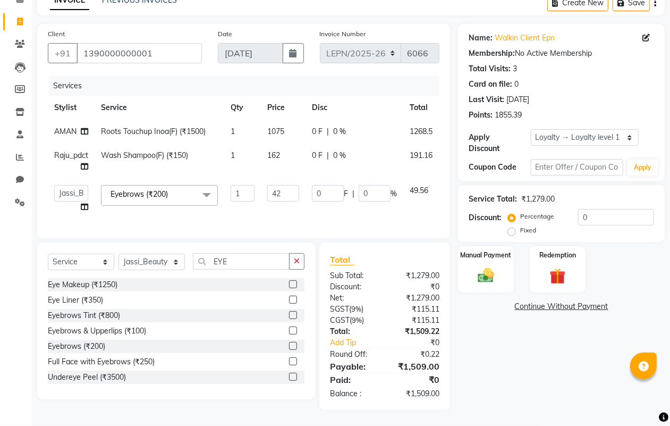
click at [282, 144] on tbody "AMAN Roots Touchup Inoa(F) (₹1500) 1 1075 0 F | 0 % 1268.5 Raju_pdct Wash Shamp…" at bounding box center [261, 169] width 426 height 99
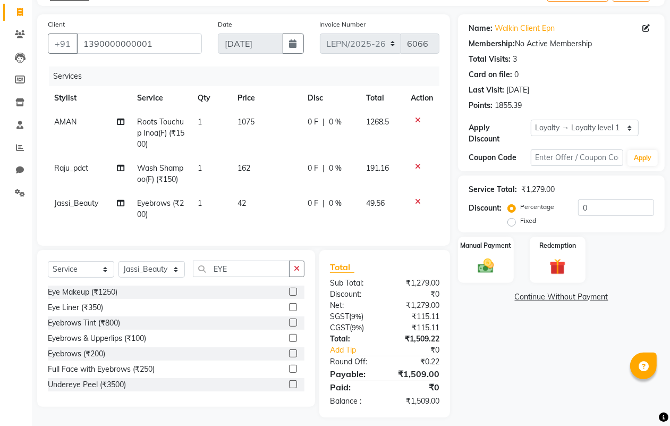
click at [259, 164] on td "162" at bounding box center [266, 173] width 70 height 35
select select "90370"
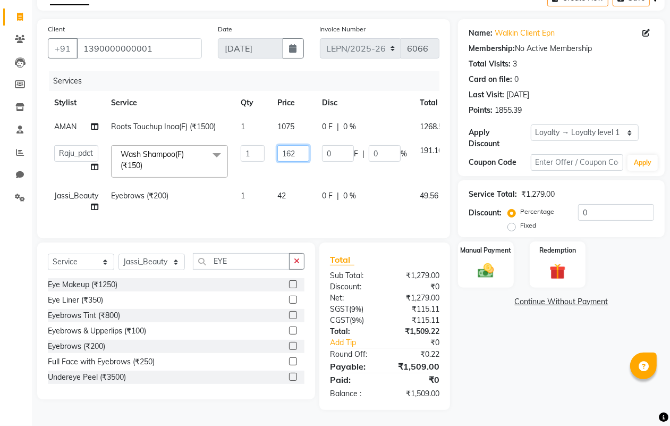
click at [298, 149] on input "162" at bounding box center [293, 153] width 32 height 16
type input "158"
click at [296, 165] on td "158" at bounding box center [293, 161] width 45 height 45
select select "90370"
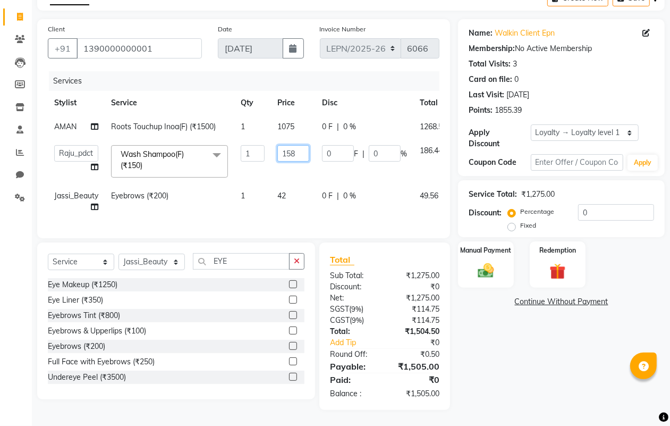
click at [299, 145] on input "158" at bounding box center [293, 153] width 32 height 16
type input "153"
click at [311, 170] on tr "AMAN Aman_Asst Baljeet_MKP [PERSON_NAME] Bobby_Mgr Counter Sales Jassi_Beauty K…" at bounding box center [266, 161] width 436 height 45
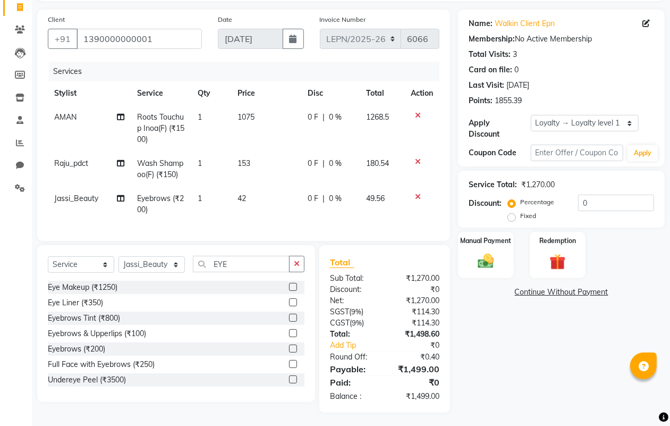
click at [264, 164] on td "153" at bounding box center [266, 168] width 70 height 35
select select "90370"
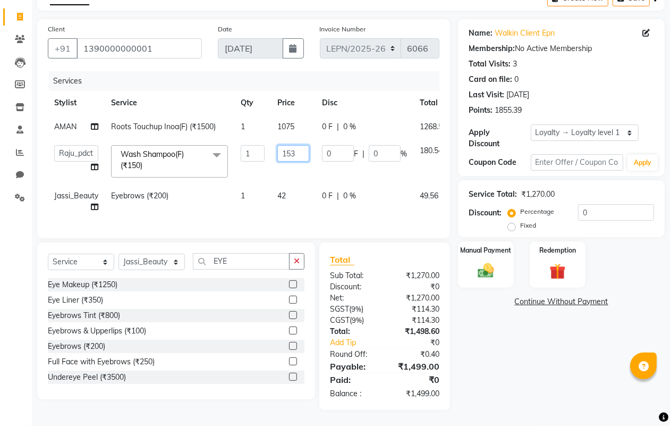
click at [307, 145] on input "153" at bounding box center [293, 153] width 32 height 16
type input "154"
click at [299, 165] on td "154" at bounding box center [293, 161] width 45 height 45
select select "90370"
click at [294, 186] on td "42" at bounding box center [293, 201] width 45 height 35
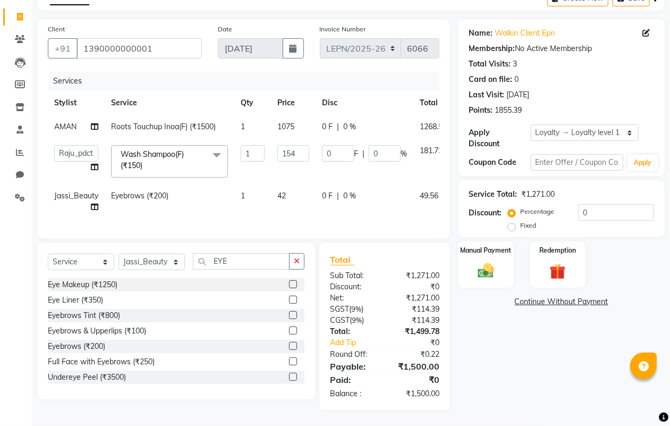
select select "90366"
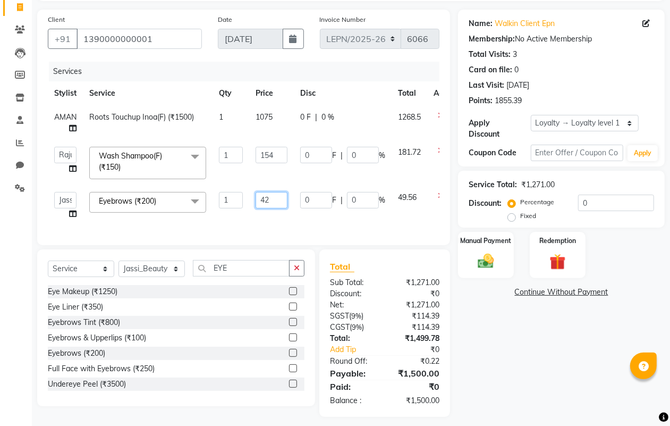
click at [274, 198] on input "42" at bounding box center [272, 200] width 32 height 16
type input "4"
type input "60"
click at [305, 216] on div "Services Stylist Service Qty Price Disc Total Action AMAN Roots Touchup Inoa(F)…" at bounding box center [244, 148] width 392 height 173
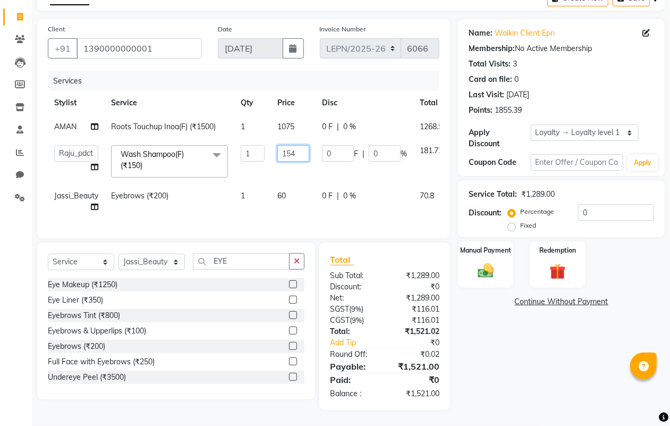
click at [295, 145] on input "154" at bounding box center [293, 153] width 32 height 16
type input "175"
click at [299, 158] on td "175" at bounding box center [293, 161] width 45 height 45
select select "90370"
click at [296, 145] on input "175" at bounding box center [293, 153] width 32 height 16
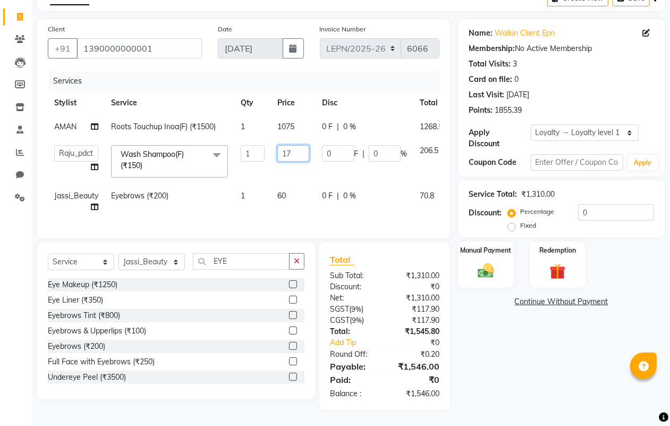
type input "178"
click at [309, 171] on tr "AMAN Aman_Asst Baljeet_MKP [PERSON_NAME] Bobby_Mgr Counter Sales Jassi_Beauty K…" at bounding box center [266, 161] width 436 height 45
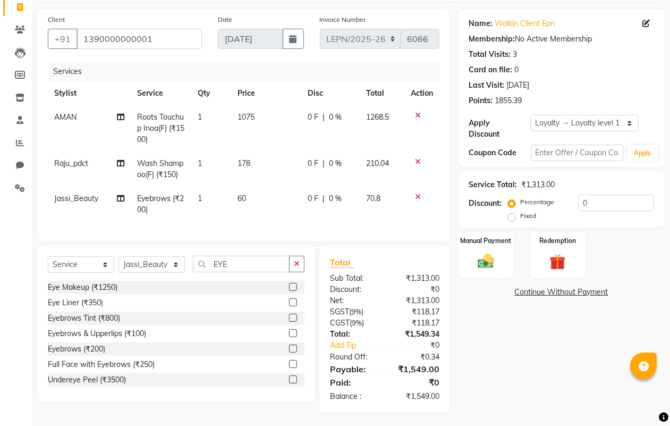
click at [265, 160] on td "178" at bounding box center [266, 168] width 70 height 35
select select "90370"
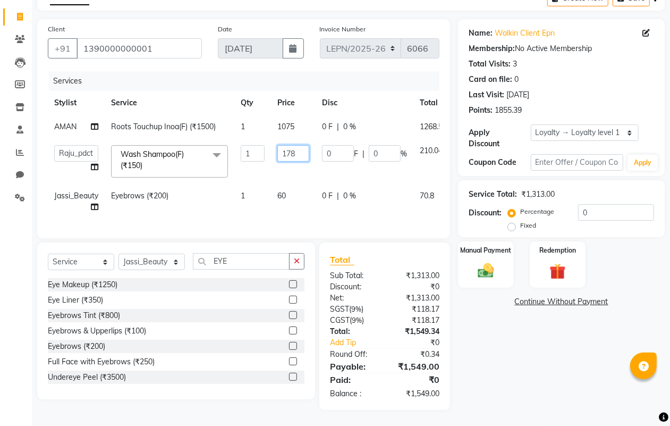
click at [295, 146] on input "178" at bounding box center [293, 153] width 32 height 16
type input "179"
click at [299, 165] on td "179" at bounding box center [293, 161] width 45 height 45
select select "90370"
click at [294, 145] on input "179" at bounding box center [293, 153] width 32 height 16
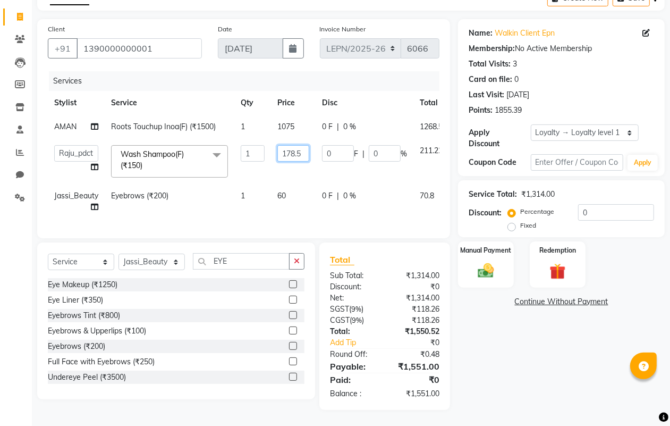
type input "178.50"
click at [308, 160] on tr "AMAN Aman_Asst Baljeet_MKP [PERSON_NAME] Bobby_Mgr Counter Sales Jassi_Beauty K…" at bounding box center [266, 161] width 436 height 45
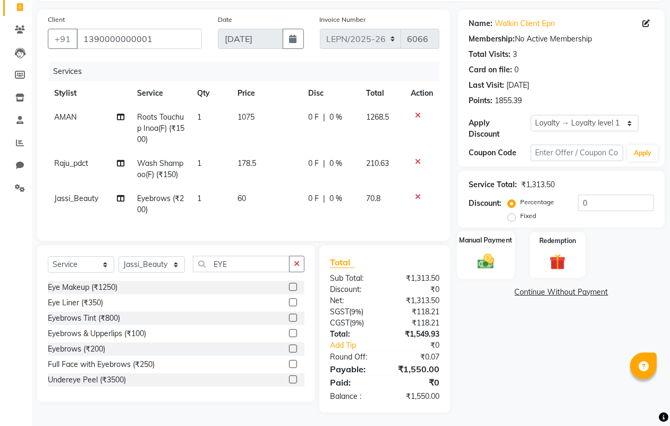
scroll to position [82, 0]
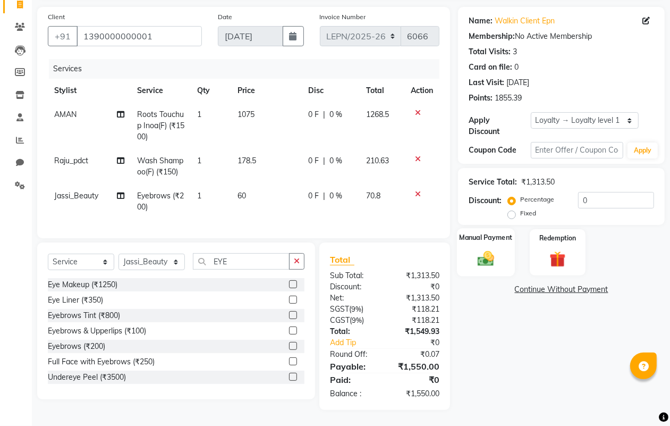
click at [482, 250] on img at bounding box center [485, 258] width 27 height 19
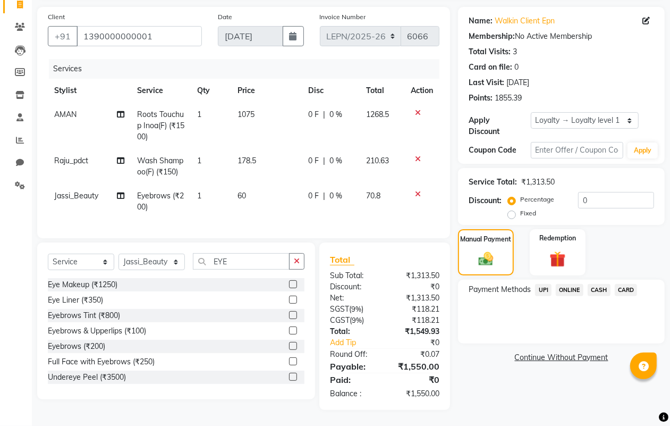
click at [599, 284] on span "CASH" at bounding box center [599, 290] width 23 height 12
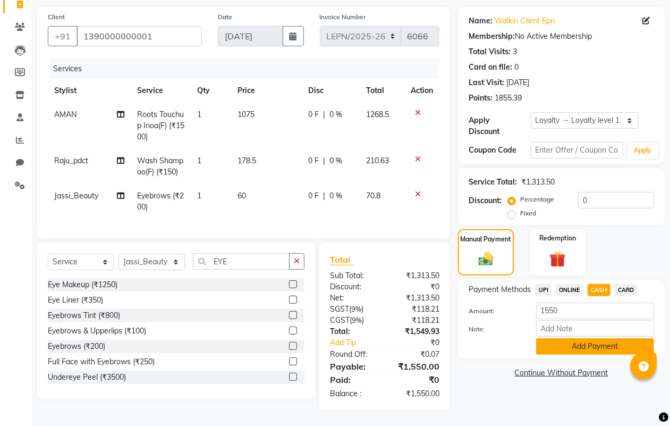
click at [574, 338] on button "Add Payment" at bounding box center [595, 346] width 118 height 16
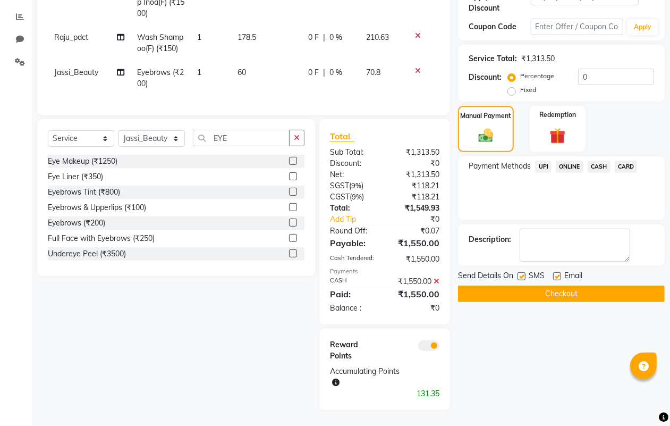
scroll to position [206, 0]
click at [524, 285] on button "Checkout" at bounding box center [561, 293] width 207 height 16
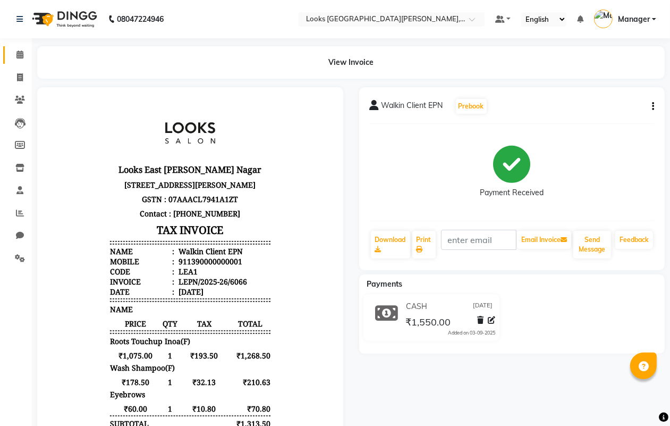
click at [13, 54] on span at bounding box center [20, 55] width 19 height 12
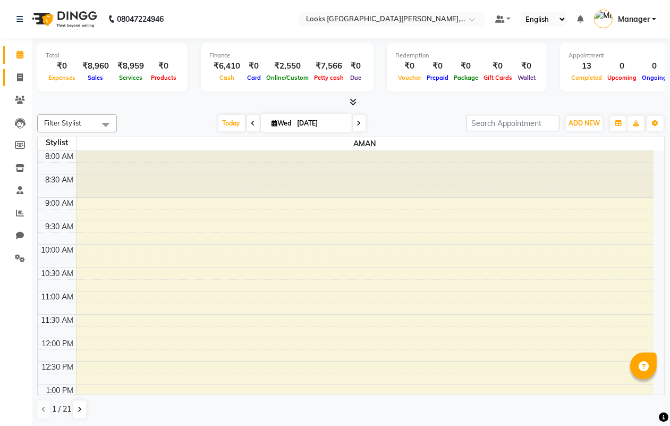
click at [12, 73] on span at bounding box center [20, 78] width 19 height 12
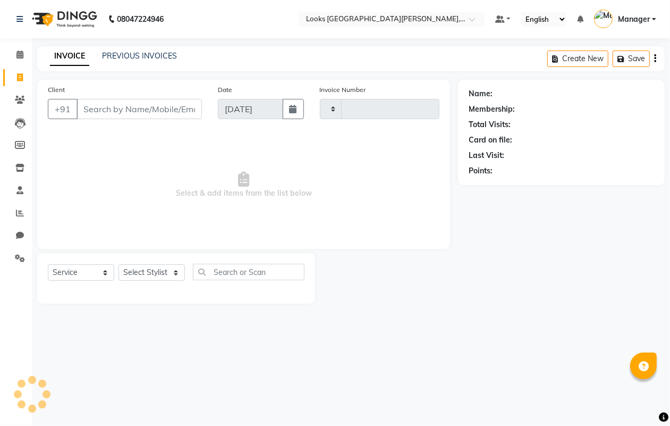
click at [14, 73] on span at bounding box center [20, 78] width 19 height 12
select select "service"
click at [92, 107] on input "Client" at bounding box center [139, 109] width 125 height 20
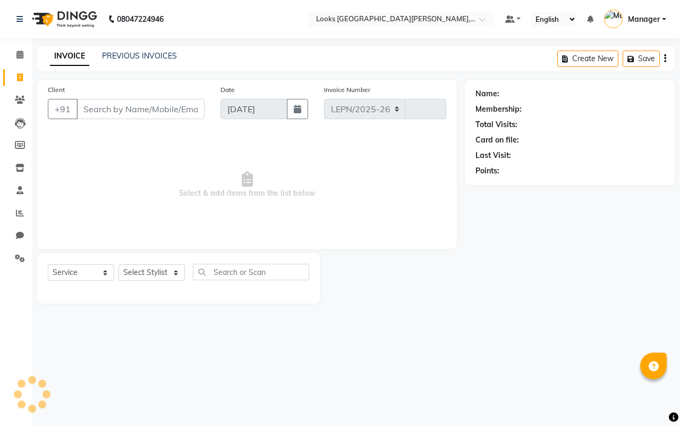
select select "8940"
type input "6067"
click at [95, 107] on input "Client" at bounding box center [141, 109] width 128 height 20
type input "E"
type input "A"
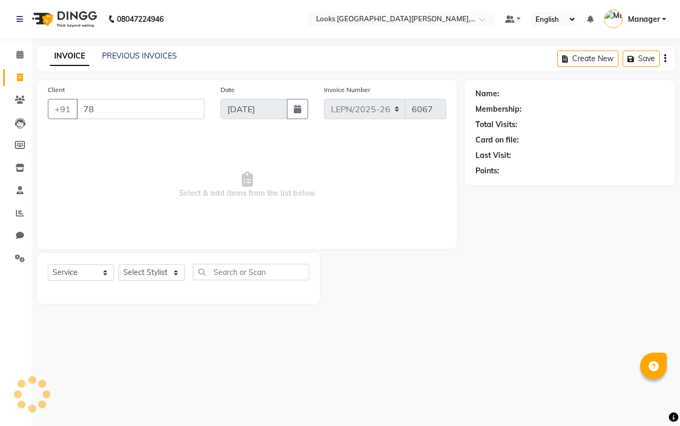
type input "7"
click at [141, 112] on input "Client" at bounding box center [141, 109] width 128 height 20
click at [106, 107] on input "Client" at bounding box center [141, 109] width 128 height 20
click at [92, 114] on input "Client" at bounding box center [141, 109] width 128 height 20
type input "7838375915"
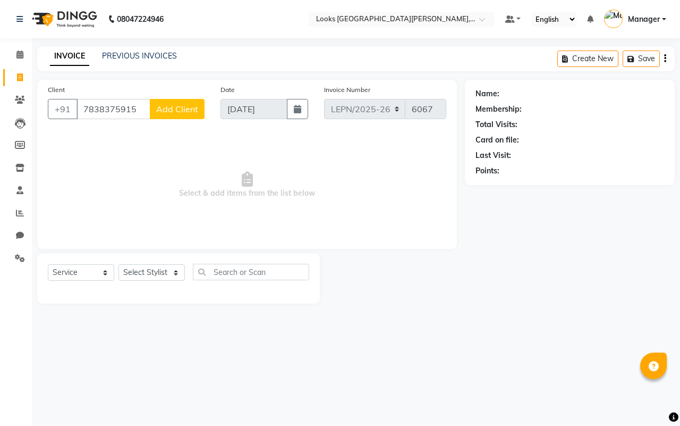
click at [187, 105] on span "Add Client" at bounding box center [177, 109] width 42 height 11
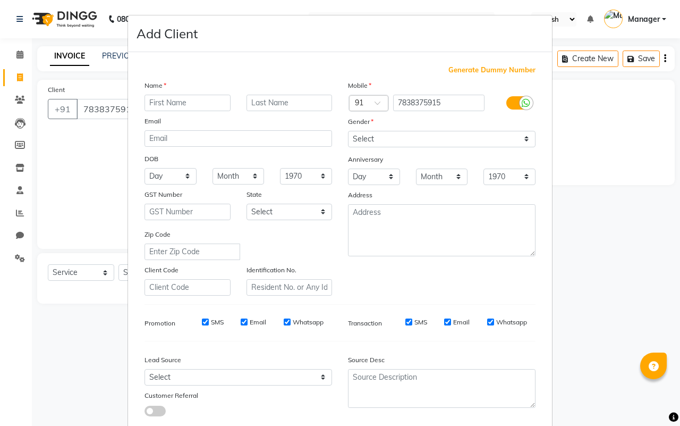
click at [186, 105] on input "text" at bounding box center [188, 103] width 86 height 16
type input "[PERSON_NAME]"
click at [247, 103] on input "text" at bounding box center [290, 103] width 86 height 16
type input "BHARDWAJ"
click at [506, 102] on label at bounding box center [518, 102] width 24 height 13
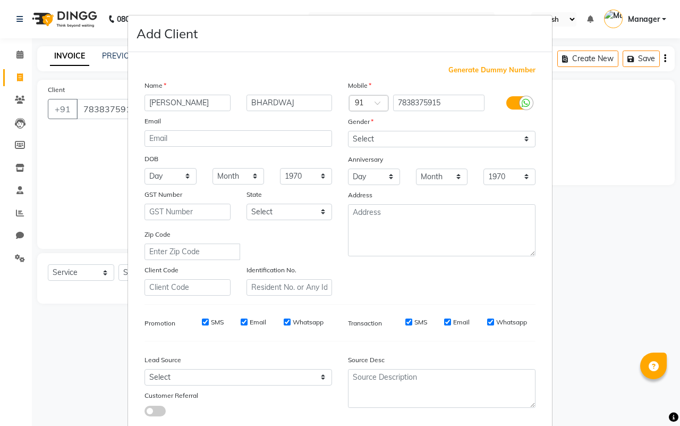
click at [0, 0] on input "checkbox" at bounding box center [0, 0] width 0 height 0
click at [208, 248] on input "text" at bounding box center [193, 251] width 96 height 16
click at [186, 327] on div "SMS Email" at bounding box center [255, 324] width 169 height 15
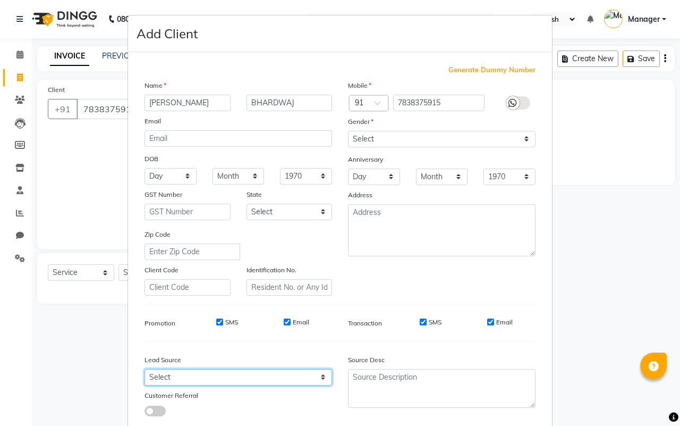
click at [315, 376] on select "Select Walk-in Referral Internet Friend Word of Mouth Advertisement Facebook Ju…" at bounding box center [239, 377] width 188 height 16
select select "56921"
click at [145, 369] on select "Select Walk-in Referral Internet Friend Word of Mouth Advertisement Facebook Ju…" at bounding box center [239, 377] width 188 height 16
click at [569, 164] on ngb-modal-window "Add Client Generate Dummy Number Name [PERSON_NAME] Email DOB Day 01 02 03 04 0…" at bounding box center [340, 213] width 680 height 426
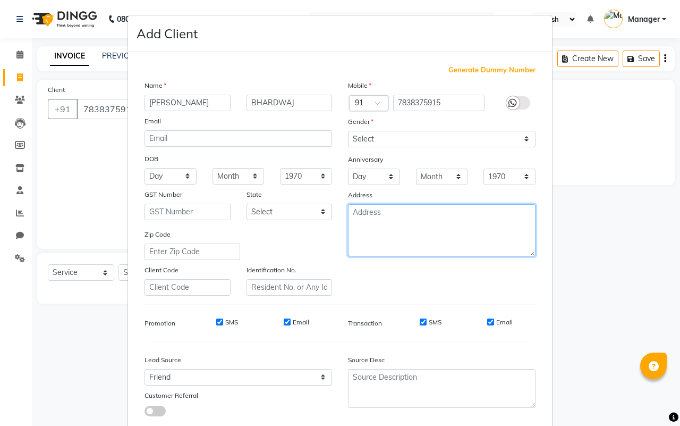
click at [451, 225] on textarea at bounding box center [442, 230] width 188 height 52
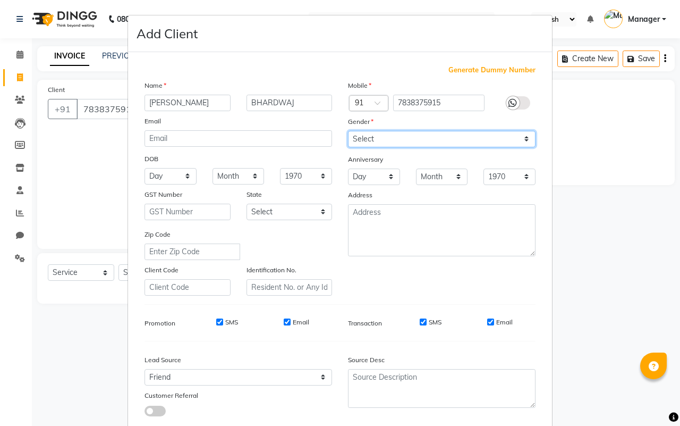
click at [522, 135] on select "Select [DEMOGRAPHIC_DATA] [DEMOGRAPHIC_DATA] Other Prefer Not To Say" at bounding box center [442, 139] width 188 height 16
select select "[DEMOGRAPHIC_DATA]"
click at [348, 131] on select "Select [DEMOGRAPHIC_DATA] [DEMOGRAPHIC_DATA] Other Prefer Not To Say" at bounding box center [442, 139] width 188 height 16
click at [370, 282] on div "Mobile Country Code × 91 7838375915 Gender Select [DEMOGRAPHIC_DATA] [DEMOGRAPH…" at bounding box center [441, 188] width 203 height 216
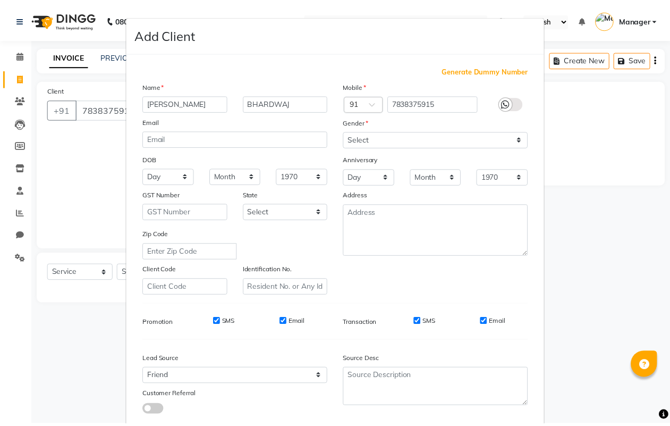
scroll to position [61, 0]
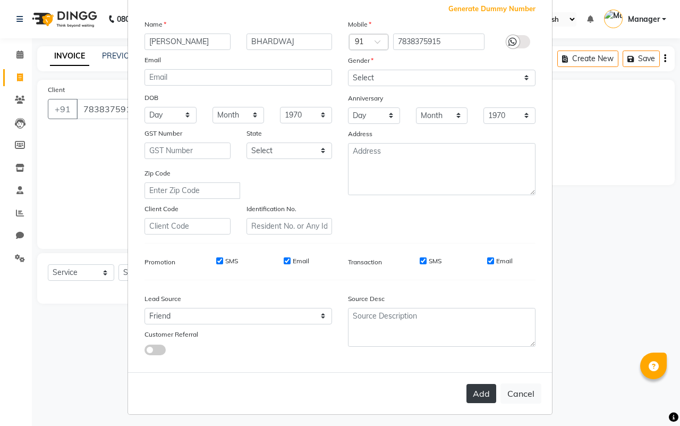
click at [475, 386] on button "Add" at bounding box center [481, 393] width 30 height 19
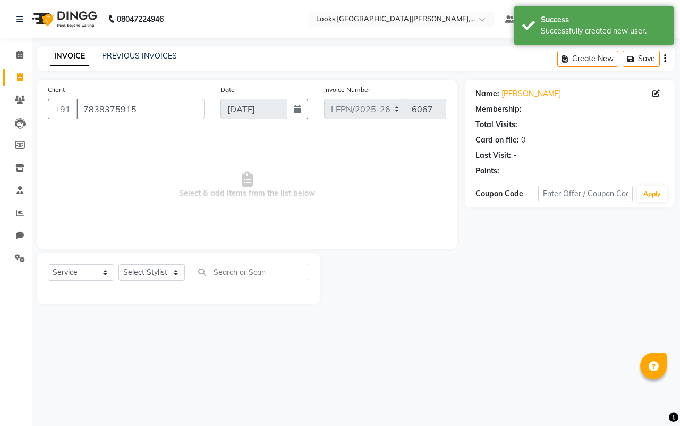
select select "1: Object"
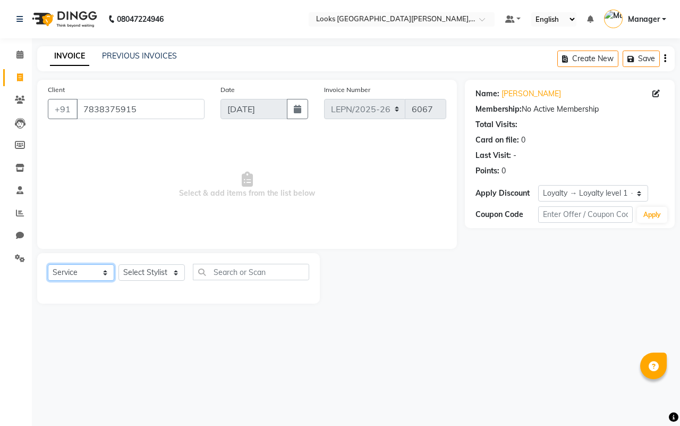
click at [102, 270] on select "Select Service Product Membership Package Voucher Prepaid Gift Card" at bounding box center [81, 272] width 66 height 16
click at [48, 264] on select "Select Service Product Membership Package Voucher Prepaid Gift Card" at bounding box center [81, 272] width 66 height 16
click at [174, 274] on select "Select Stylist AMAN Aman_Asst Baljeet_MKP [PERSON_NAME] Bobby_Mgr Counter Sales…" at bounding box center [151, 272] width 66 height 16
select select "90359"
click at [118, 264] on select "Select Stylist AMAN Aman_Asst Baljeet_MKP [PERSON_NAME] Bobby_Mgr Counter Sales…" at bounding box center [151, 272] width 66 height 16
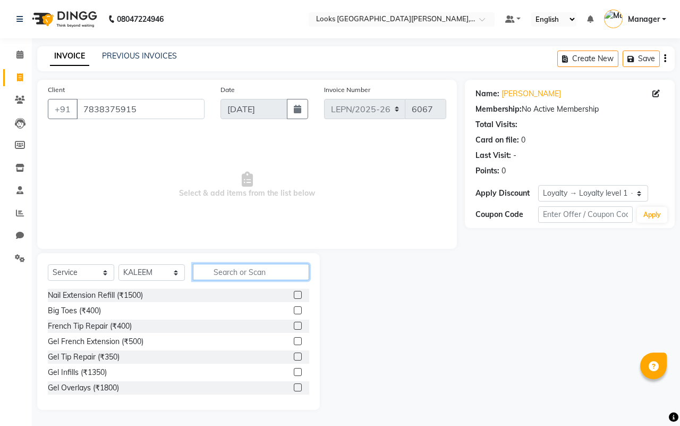
click at [279, 266] on input "text" at bounding box center [251, 272] width 116 height 16
type input "A"
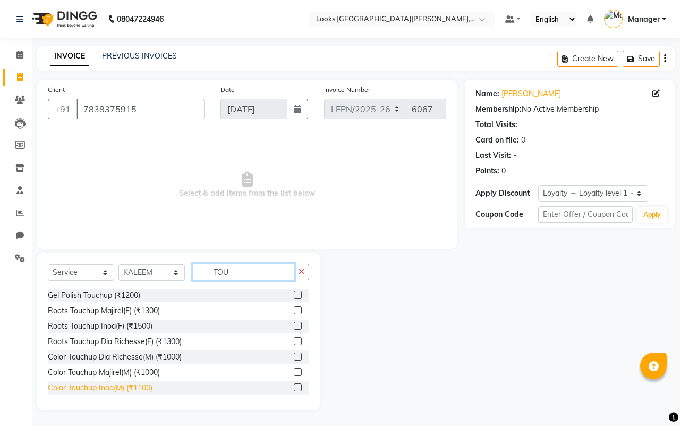
type input "TOU"
click at [121, 388] on div "Color Touchup Inoa(M) (₹1100)" at bounding box center [100, 387] width 105 height 11
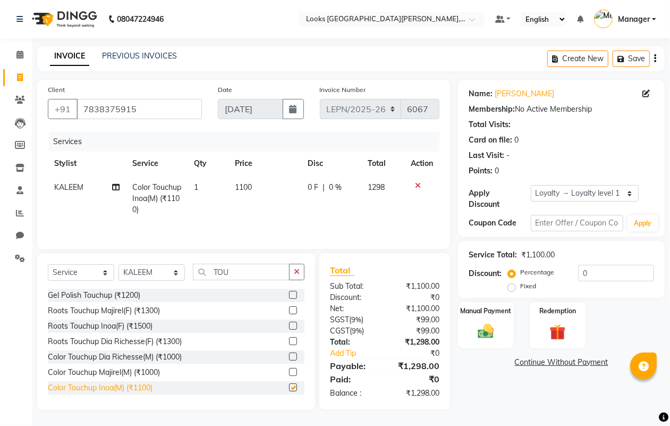
checkbox input "false"
click at [254, 186] on td "1100" at bounding box center [264, 198] width 73 height 46
select select "90359"
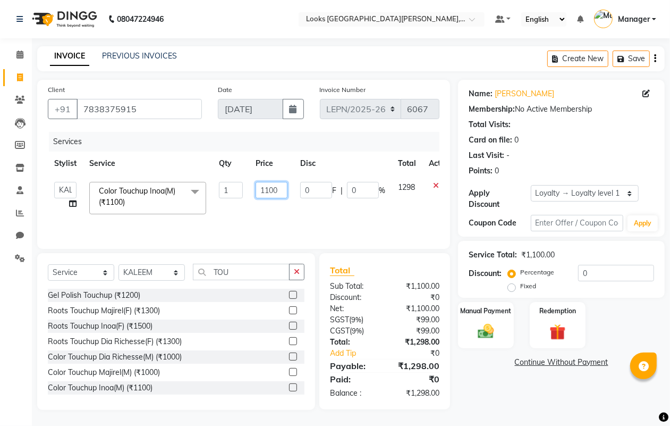
click at [283, 189] on input "1100" at bounding box center [272, 190] width 32 height 16
type input "1"
type input "1300"
click at [238, 271] on input "TOU" at bounding box center [241, 272] width 97 height 16
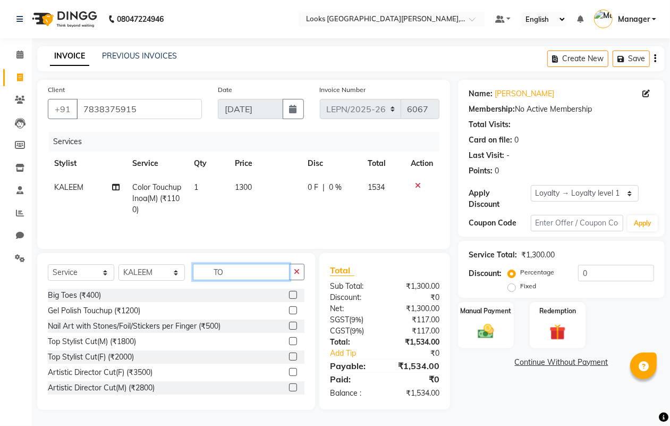
type input "T"
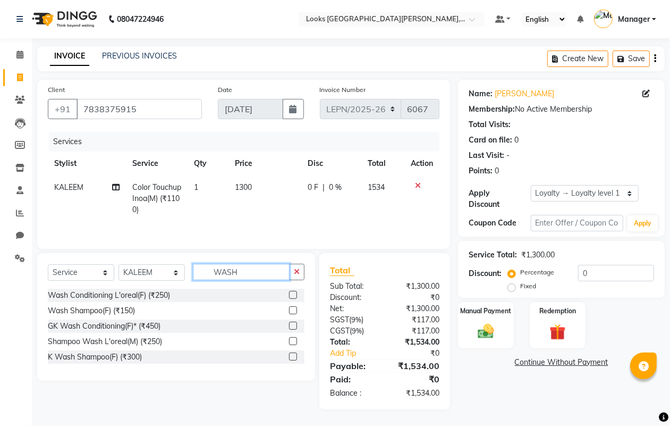
type input "WASH"
click at [138, 309] on div "Wash Shampoo(F) (₹150)" at bounding box center [176, 310] width 257 height 13
click at [134, 312] on div "Wash Shampoo(F) (₹150)" at bounding box center [91, 310] width 87 height 11
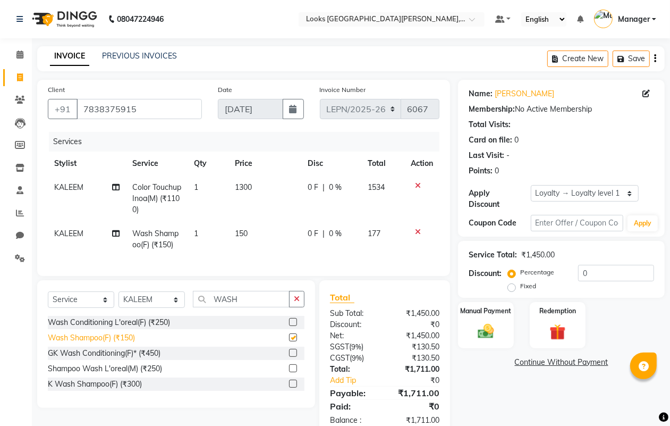
checkbox input "false"
click at [80, 232] on span "KALEEM" at bounding box center [68, 233] width 29 height 10
select select "90359"
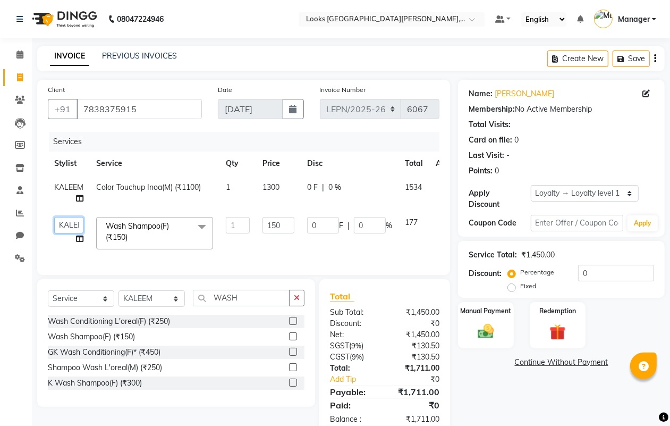
click at [65, 222] on select "[PERSON_NAME] [PERSON_NAME] Bobby_Mgr Counter Sales Jassi_Beauty KALEEM Kamlesh…" at bounding box center [68, 225] width 29 height 16
select select "90372"
click at [290, 225] on input "150" at bounding box center [278, 225] width 32 height 16
type input "1"
type input "200"
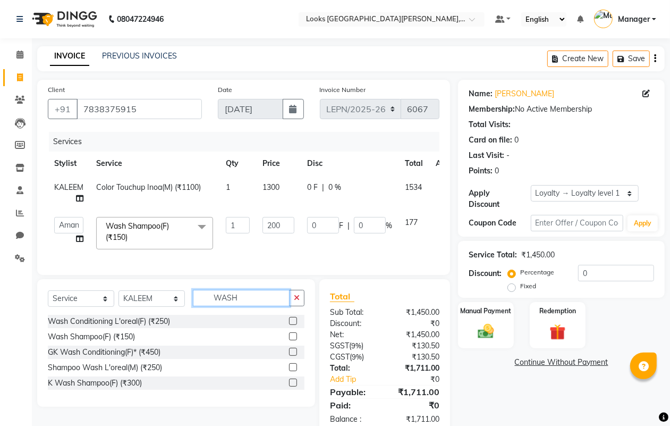
click at [248, 306] on input "WASH" at bounding box center [241, 298] width 97 height 16
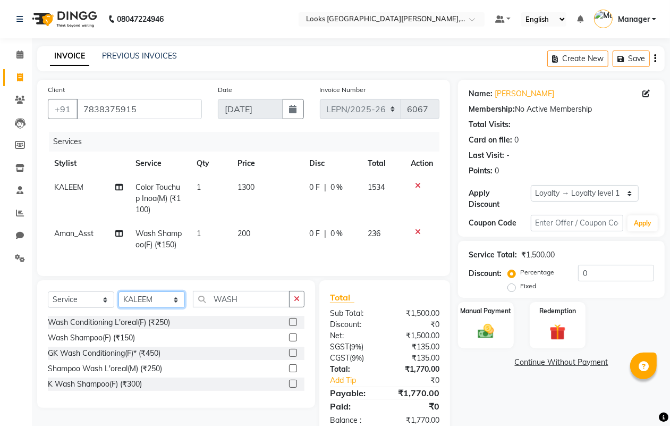
click at [173, 308] on select "Select Stylist AMAN Aman_Asst Baljeet_MKP [PERSON_NAME] Bobby_Mgr Counter Sales…" at bounding box center [151, 299] width 66 height 16
select select "90365"
click at [118, 301] on select "Select Stylist AMAN Aman_Asst Baljeet_MKP [PERSON_NAME] Bobby_Mgr Counter Sales…" at bounding box center [151, 299] width 66 height 16
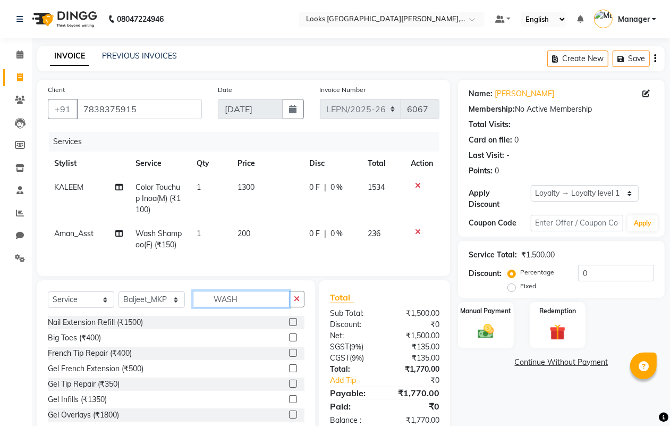
click at [242, 307] on input "WASH" at bounding box center [241, 299] width 97 height 16
type input "W"
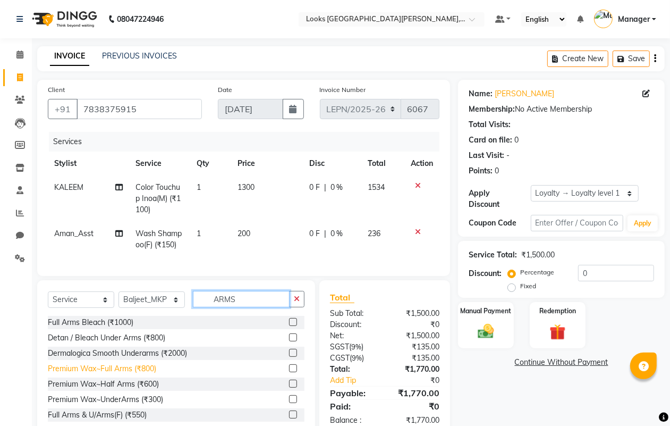
type input "ARMS"
click at [126, 374] on div "Premium Wax~Full Arms (₹800)" at bounding box center [102, 368] width 108 height 11
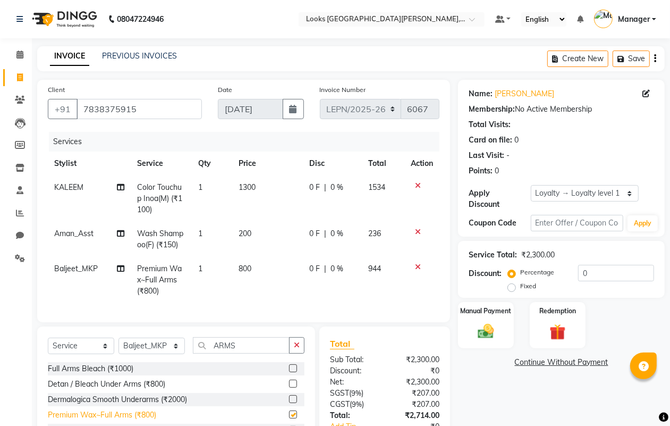
checkbox input "false"
click at [258, 268] on td "800" at bounding box center [267, 280] width 71 height 46
select select "90365"
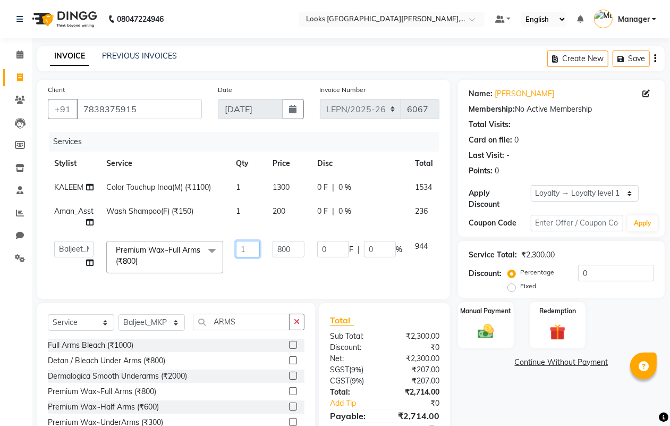
drag, startPoint x: 253, startPoint y: 268, endPoint x: 248, endPoint y: 268, distance: 5.8
click at [253, 268] on td "1" at bounding box center [248, 256] width 37 height 45
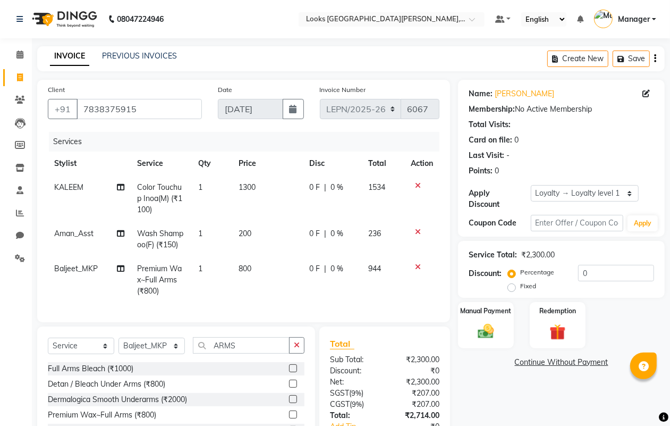
click at [255, 268] on td "800" at bounding box center [267, 280] width 71 height 46
select select "90365"
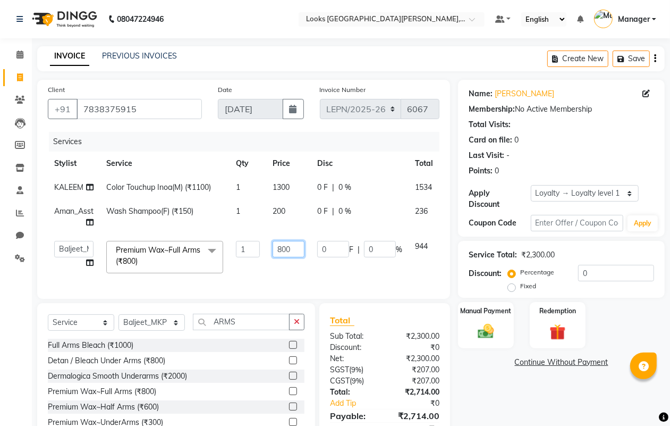
click at [299, 243] on input "800" at bounding box center [289, 249] width 32 height 16
type input "8"
type input "600"
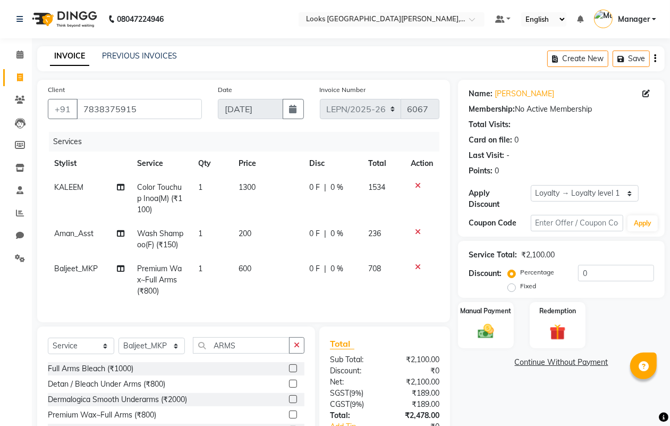
click at [298, 267] on td "600" at bounding box center [267, 280] width 71 height 46
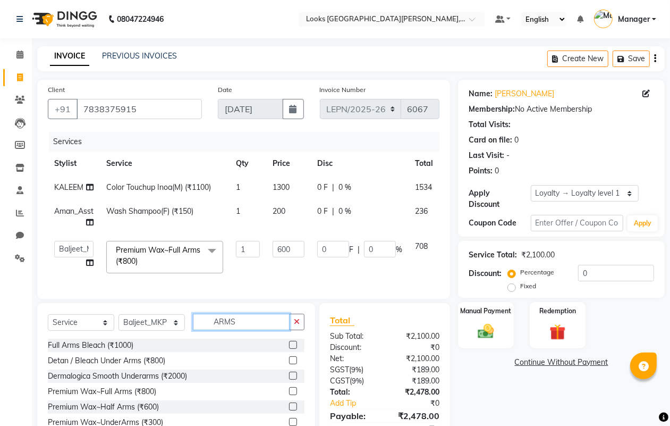
click at [239, 325] on input "ARMS" at bounding box center [241, 321] width 97 height 16
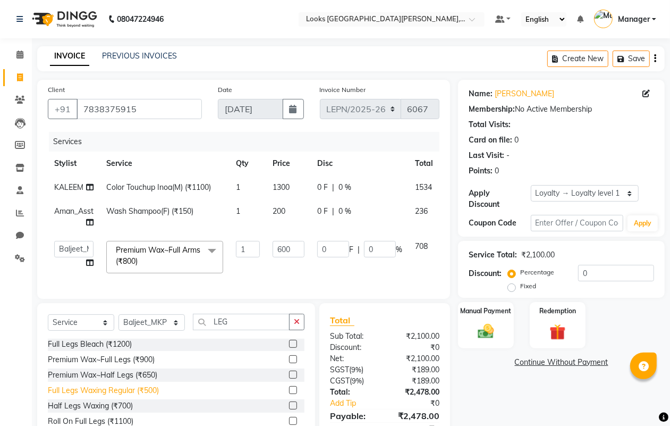
click at [123, 396] on div "Full Legs Waxing Regular (₹500)" at bounding box center [103, 390] width 111 height 11
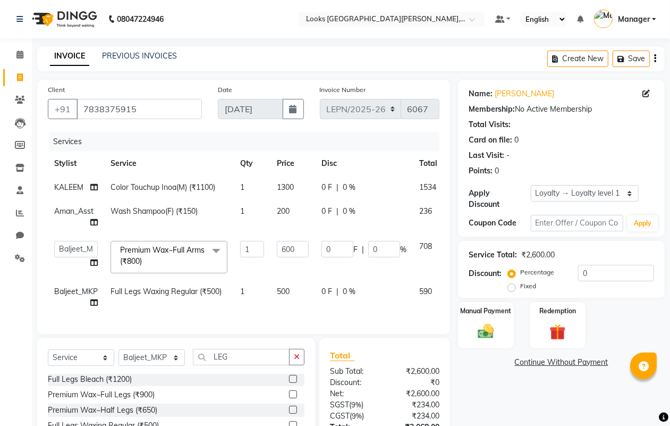
click at [299, 287] on td "500" at bounding box center [292, 296] width 45 height 35
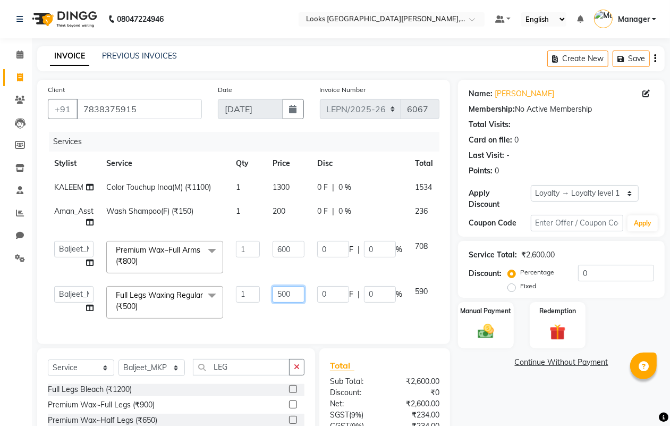
click at [295, 293] on input "500" at bounding box center [289, 294] width 32 height 16
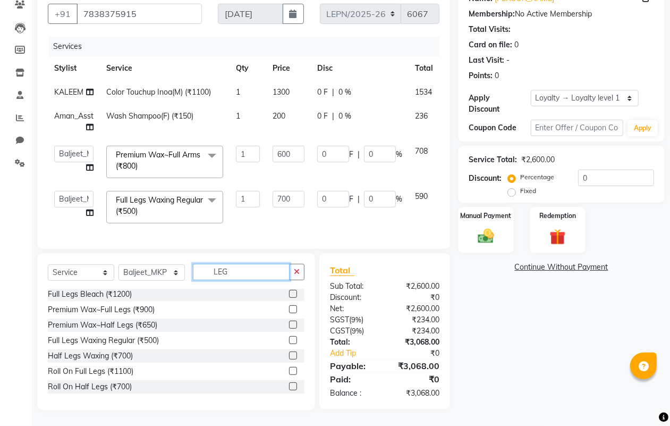
click at [242, 269] on input "LEG" at bounding box center [241, 272] width 97 height 16
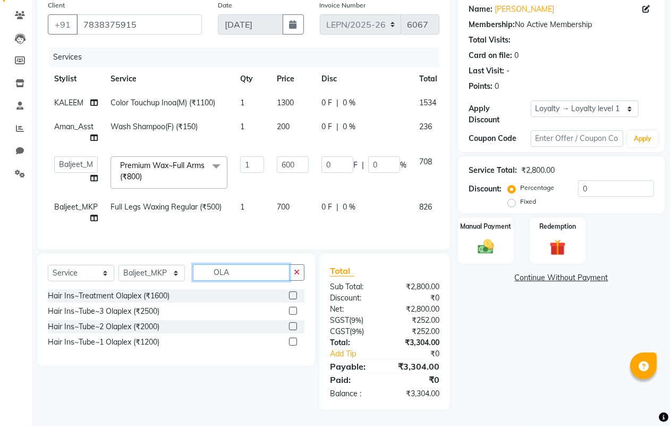
scroll to position [94, 0]
click at [131, 311] on div "Hair Ins~Tube~3 Olaplex (₹2500)" at bounding box center [104, 310] width 112 height 11
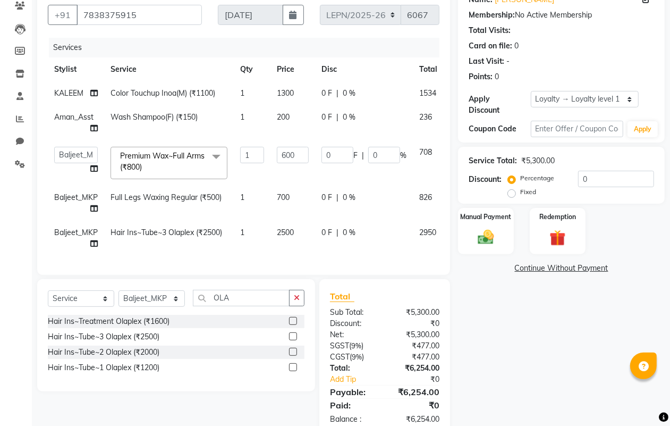
click at [93, 241] on icon at bounding box center [93, 243] width 7 height 7
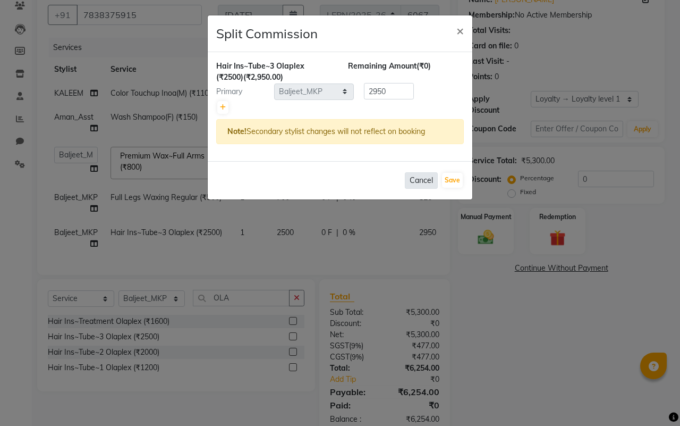
click at [417, 181] on button "Cancel" at bounding box center [421, 180] width 33 height 16
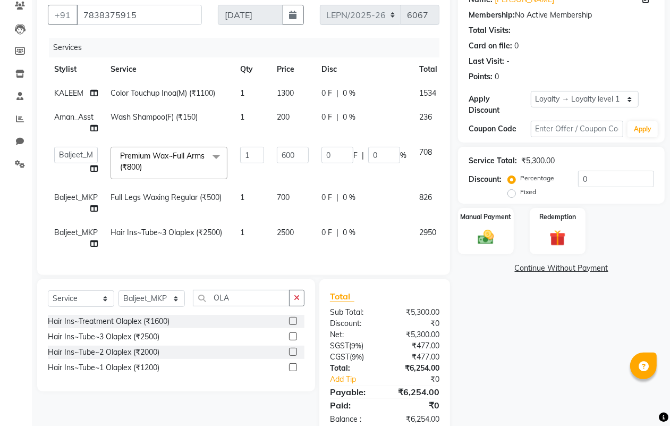
click at [81, 230] on span "Baljeet_MKP" at bounding box center [76, 232] width 44 height 10
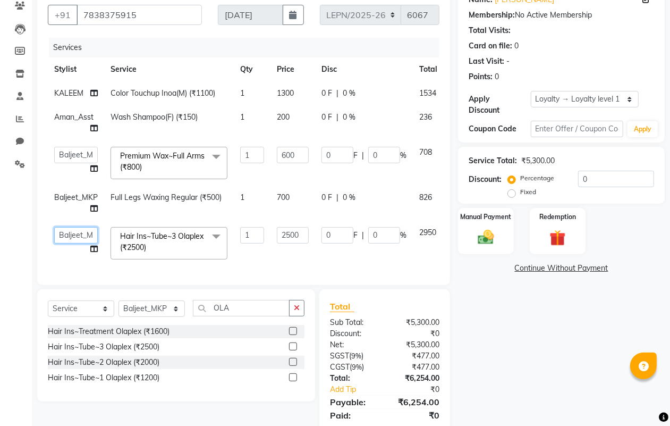
click at [88, 236] on select "[PERSON_NAME] [PERSON_NAME] Bobby_Mgr Counter Sales Jassi_Beauty KALEEM Kamlesh…" at bounding box center [76, 235] width 44 height 16
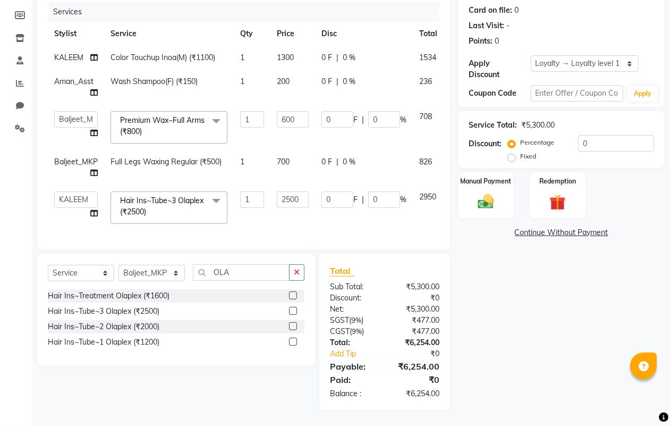
scroll to position [139, 0]
click at [234, 269] on input "OLA" at bounding box center [241, 272] width 97 height 16
click at [118, 296] on div "Threading Men (₹100)" at bounding box center [85, 295] width 75 height 11
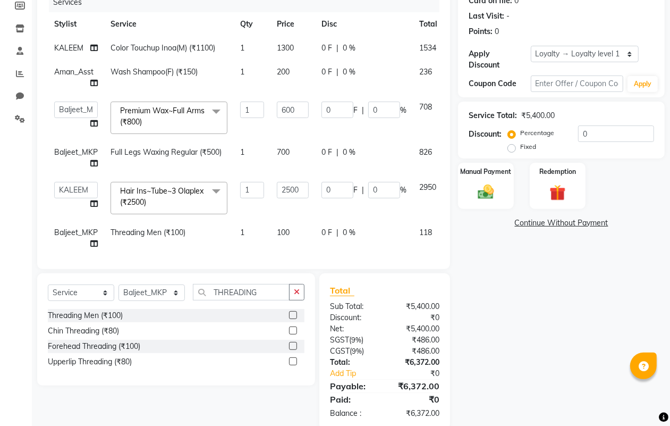
click at [287, 230] on span "100" at bounding box center [283, 232] width 13 height 10
click at [295, 230] on input "100" at bounding box center [293, 235] width 32 height 16
click at [319, 243] on td "0 F | 0 %" at bounding box center [364, 237] width 98 height 35
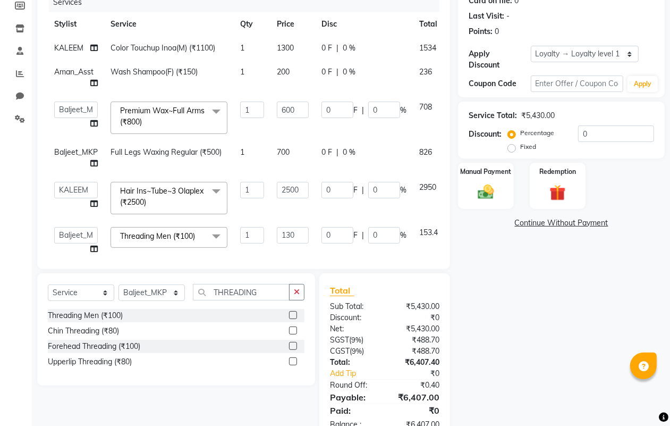
scroll to position [21, 0]
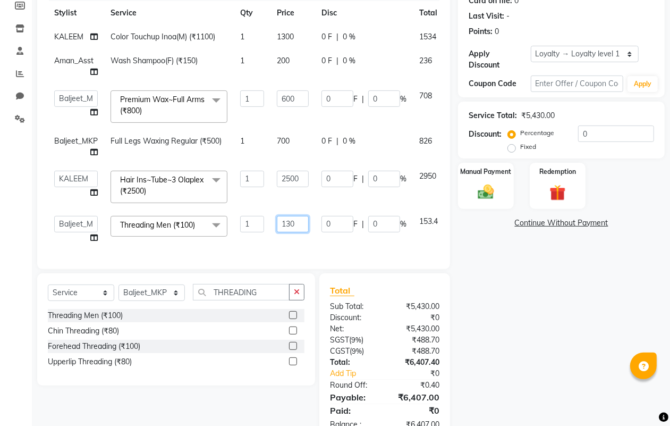
click at [307, 216] on input "130" at bounding box center [293, 224] width 32 height 16
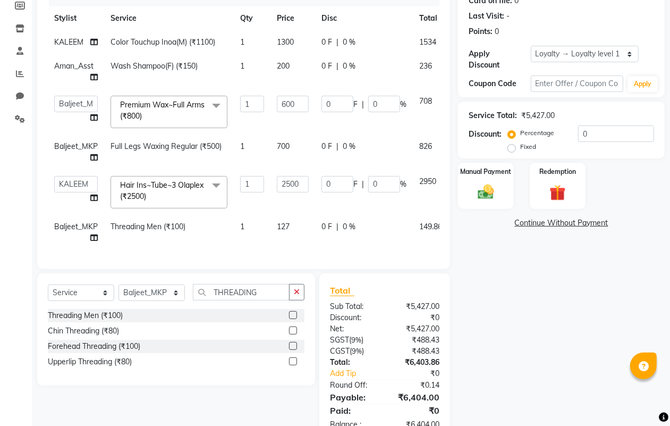
scroll to position [16, 0]
click at [317, 242] on div "Services Stylist Service Qty Price Disc Total Action KALEEM Color Touchup Inoa(…" at bounding box center [244, 126] width 392 height 266
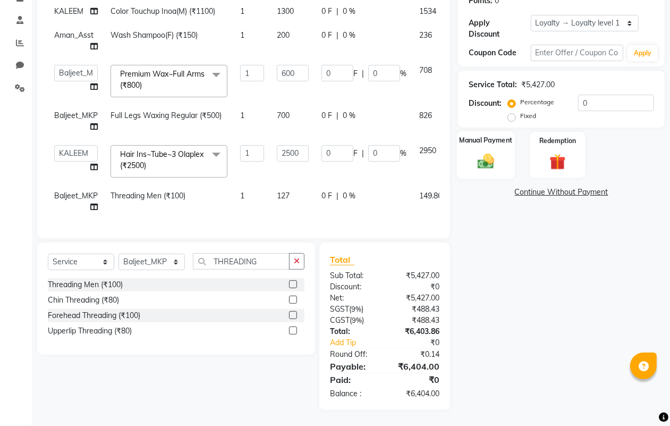
click at [486, 155] on img at bounding box center [485, 160] width 27 height 19
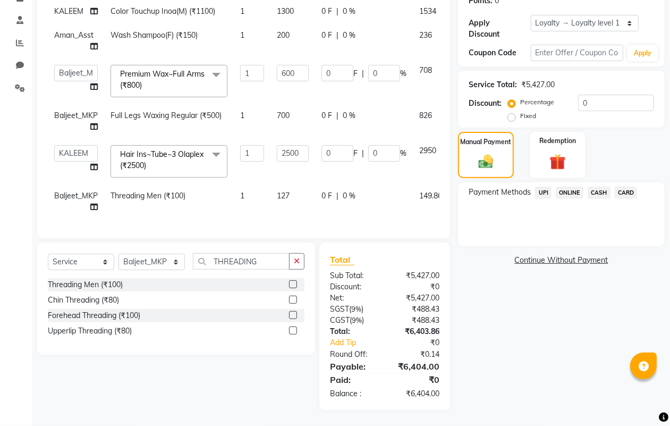
click at [291, 184] on td "127" at bounding box center [292, 201] width 45 height 35
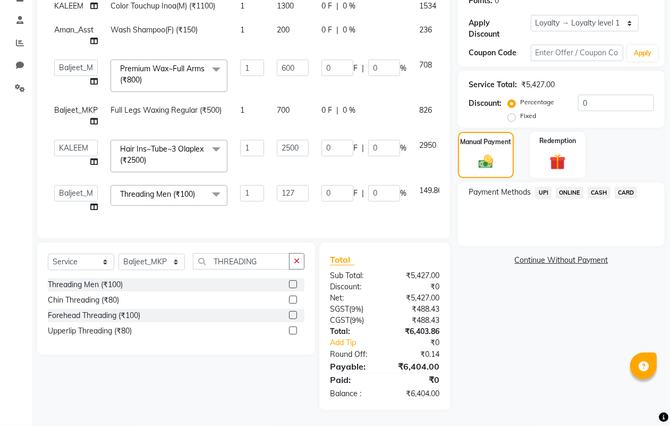
scroll to position [21, 0]
click at [295, 185] on input "127" at bounding box center [293, 193] width 32 height 16
click at [302, 210] on div "Services Stylist Service Qty Price Disc Total Action KALEEM Color Touchup Inoa(…" at bounding box center [244, 95] width 392 height 266
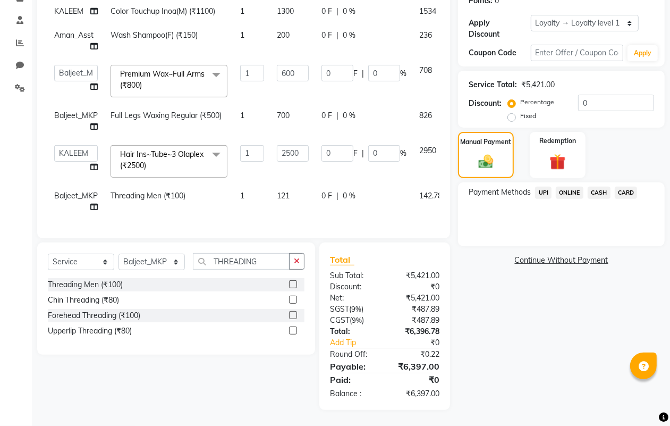
click at [295, 184] on td "121" at bounding box center [292, 201] width 45 height 35
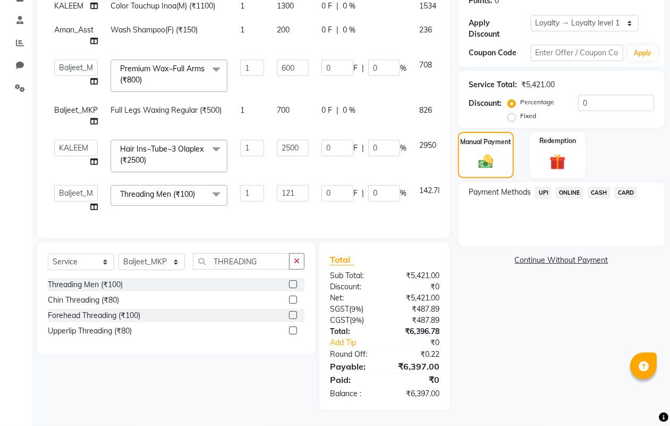
click at [294, 185] on input "121" at bounding box center [293, 193] width 32 height 16
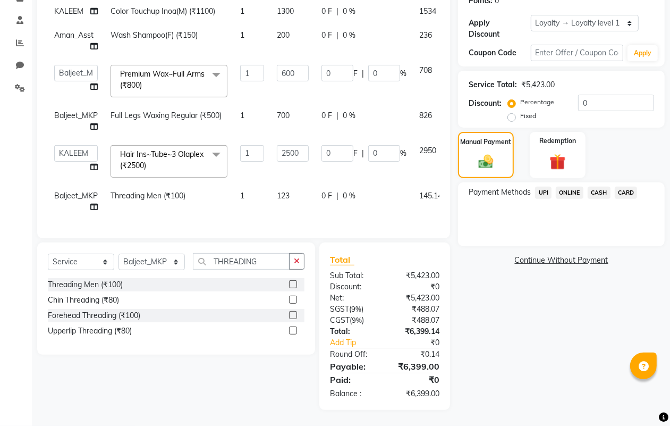
click at [299, 200] on td "123" at bounding box center [292, 201] width 45 height 35
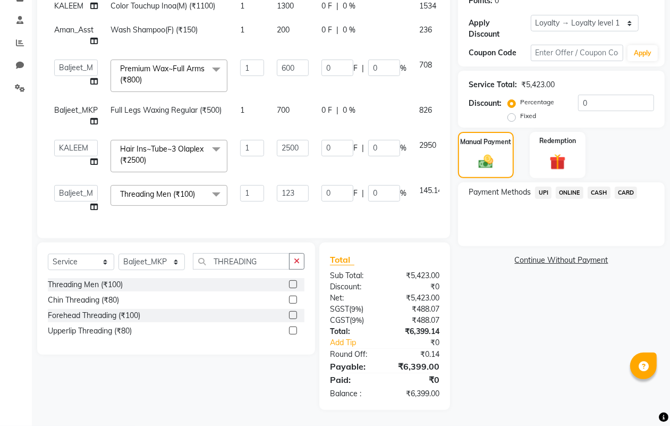
drag, startPoint x: 668, startPoint y: 262, endPoint x: 676, endPoint y: 334, distance: 72.2
click at [669, 256] on html "08047224946 Select Location × Looks [GEOGRAPHIC_DATA][PERSON_NAME], [GEOGRAPHIC…" at bounding box center [335, 43] width 670 height 426
click at [601, 192] on span "CASH" at bounding box center [599, 192] width 23 height 12
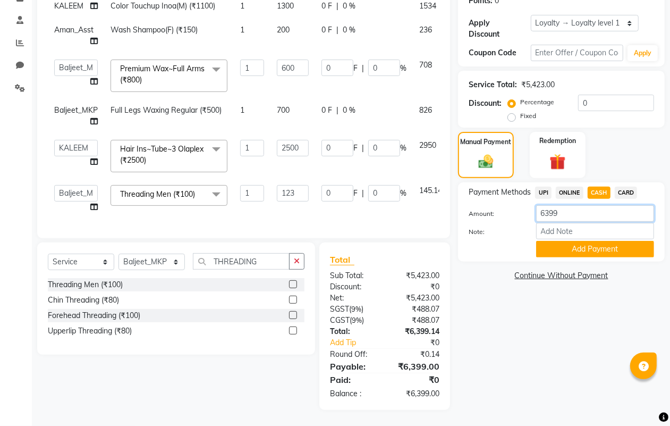
click at [570, 213] on input "6399" at bounding box center [595, 213] width 118 height 16
click at [630, 189] on span "CARD" at bounding box center [626, 192] width 23 height 12
click at [575, 217] on input "6399" at bounding box center [595, 213] width 118 height 16
click at [572, 230] on input "Note:" at bounding box center [595, 231] width 118 height 16
click at [582, 216] on input "3000" at bounding box center [595, 213] width 118 height 16
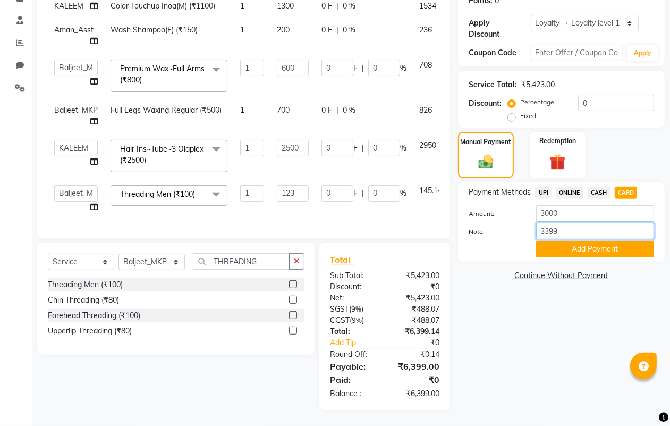
click at [590, 228] on input "3399" at bounding box center [595, 231] width 118 height 16
click at [596, 192] on span "CASH" at bounding box center [599, 192] width 23 height 12
click at [567, 213] on input "6399" at bounding box center [595, 213] width 118 height 16
click at [624, 192] on span "CARD" at bounding box center [626, 192] width 23 height 12
click at [558, 214] on input "6399" at bounding box center [595, 213] width 118 height 16
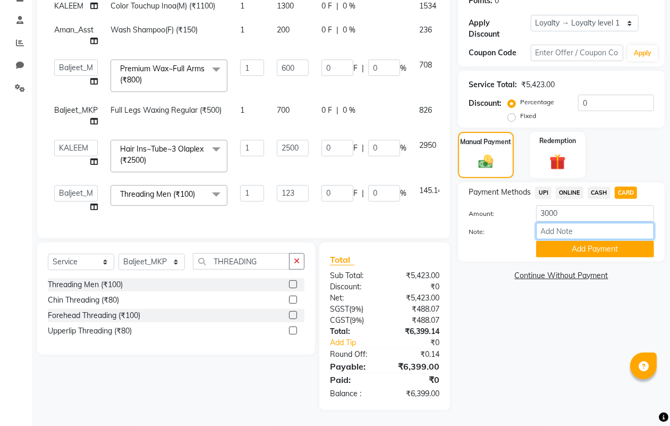
drag, startPoint x: 565, startPoint y: 237, endPoint x: 558, endPoint y: 233, distance: 8.0
click at [562, 235] on input "Note:" at bounding box center [595, 231] width 118 height 16
click at [296, 188] on input "123" at bounding box center [293, 193] width 32 height 16
click at [275, 198] on td "123.50" at bounding box center [292, 199] width 45 height 40
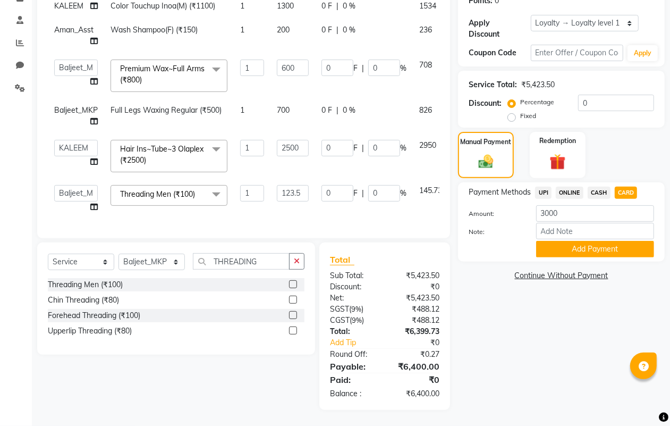
scroll to position [21, 0]
click at [329, 205] on td "0 F | 0 %" at bounding box center [364, 199] width 98 height 40
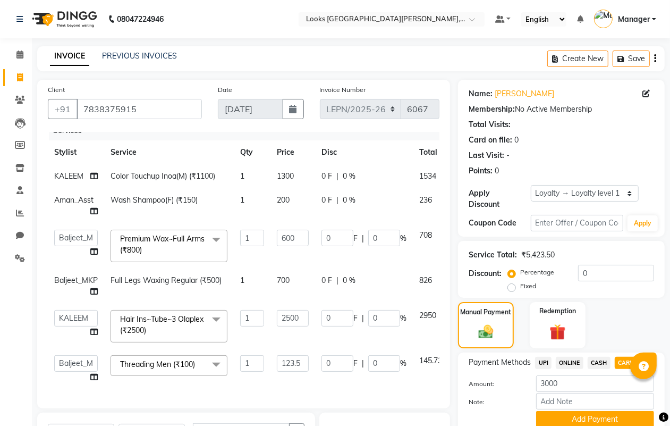
scroll to position [133, 0]
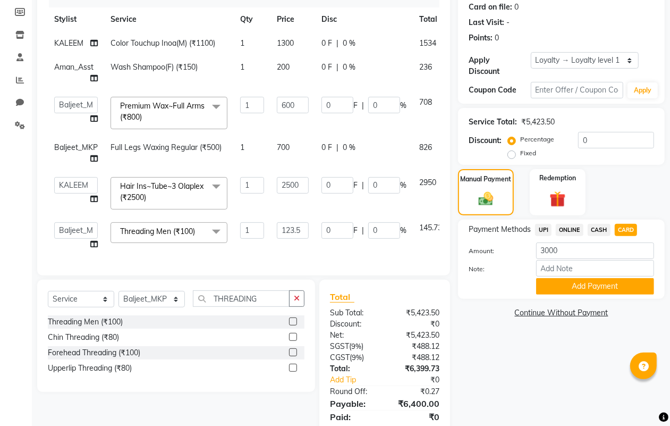
click at [596, 229] on span "CASH" at bounding box center [599, 230] width 23 height 12
click at [620, 230] on span "CARD" at bounding box center [626, 230] width 23 height 12
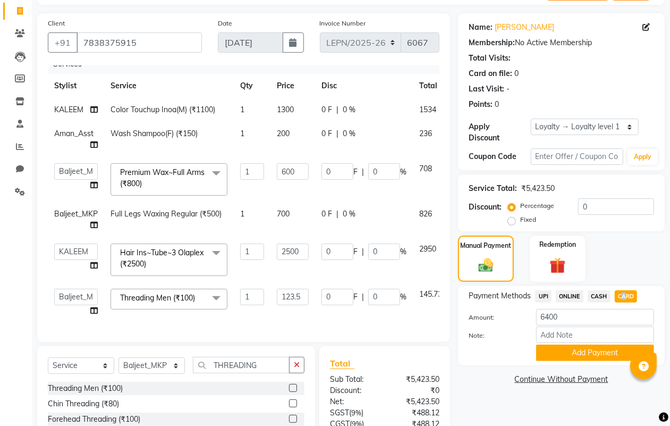
scroll to position [170, 0]
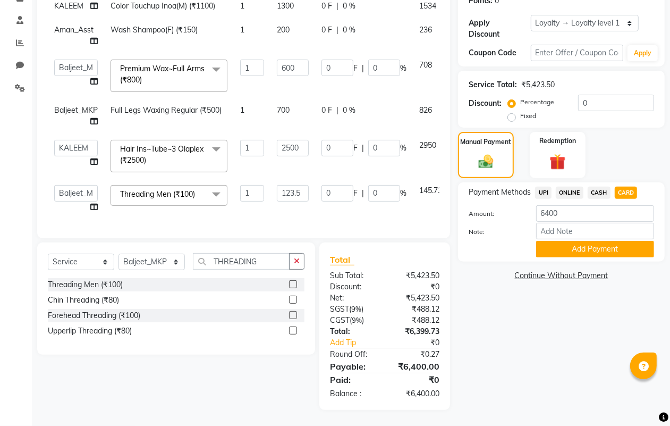
click at [483, 192] on span "Payment Methods" at bounding box center [500, 191] width 62 height 11
click at [567, 211] on input "6400" at bounding box center [595, 213] width 118 height 16
click at [565, 245] on button "Add Payment" at bounding box center [595, 249] width 118 height 16
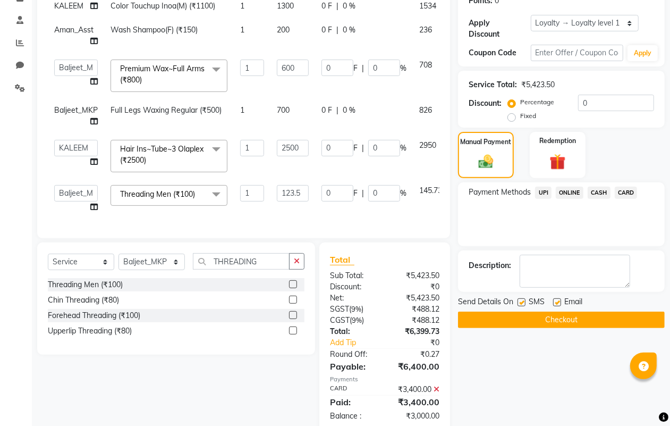
click at [601, 192] on span "CASH" at bounding box center [599, 192] width 23 height 12
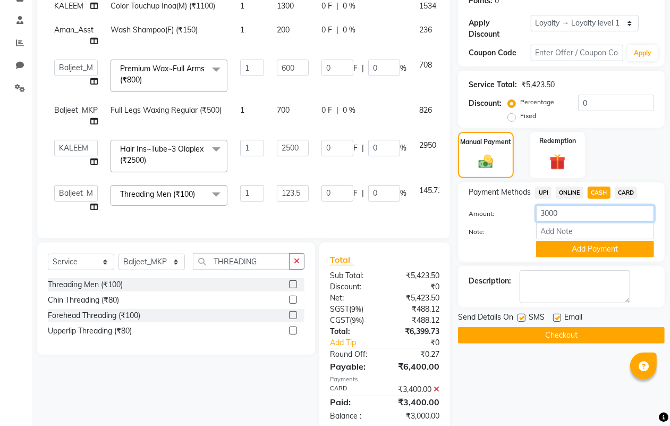
click at [570, 213] on input "3000" at bounding box center [595, 213] width 118 height 16
click at [570, 334] on button "Checkout" at bounding box center [561, 335] width 207 height 16
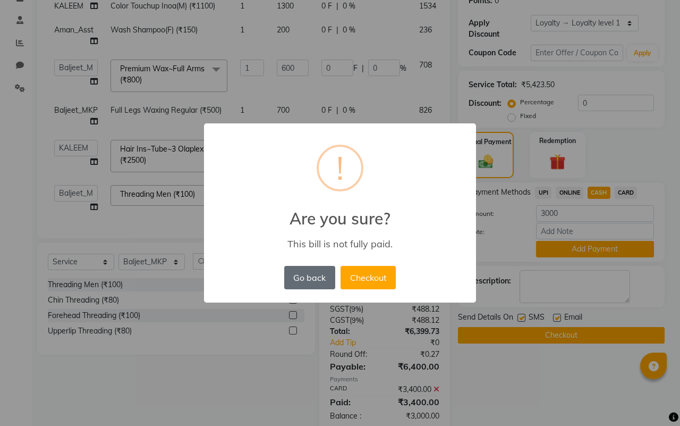
click at [311, 274] on button "Go back" at bounding box center [309, 277] width 51 height 23
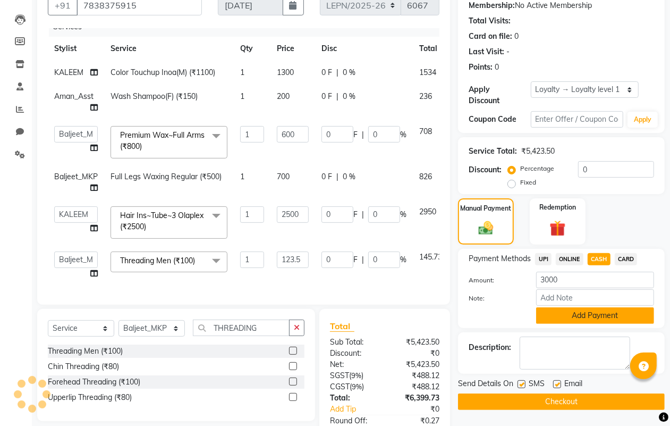
scroll to position [236, 0]
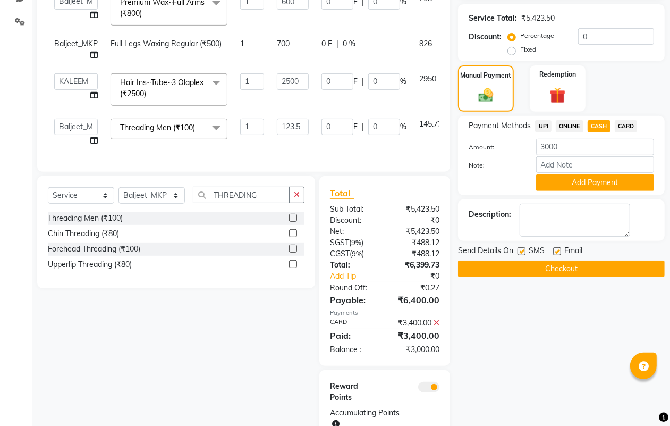
click at [543, 266] on button "Checkout" at bounding box center [561, 268] width 207 height 16
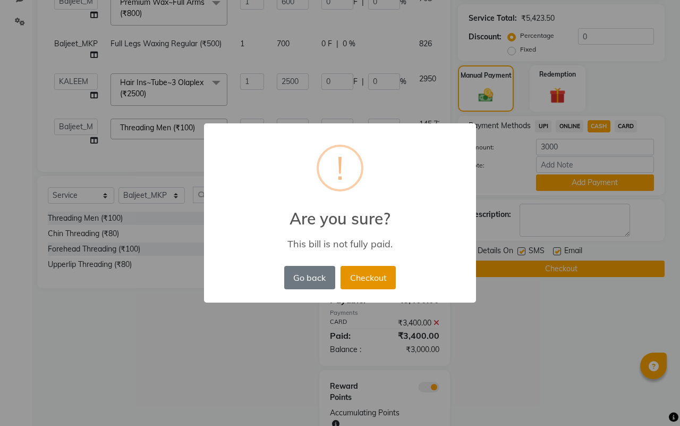
click at [376, 279] on button "Checkout" at bounding box center [368, 277] width 55 height 23
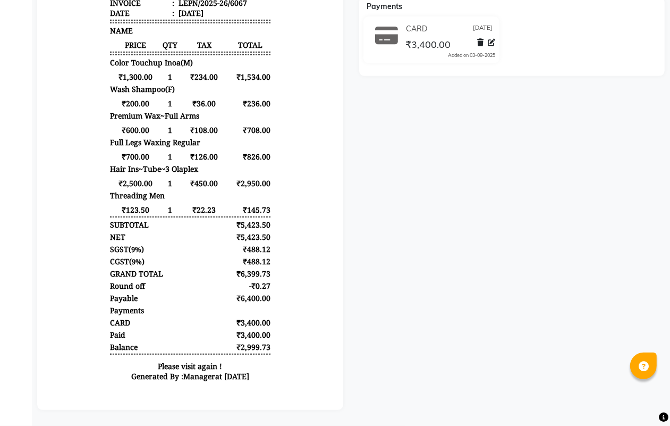
scroll to position [220, 0]
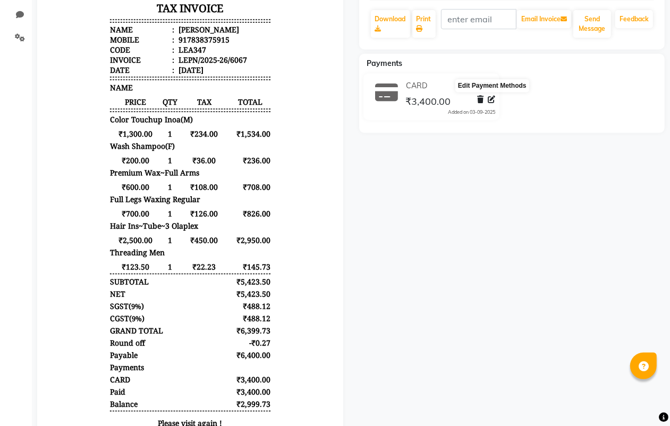
click at [491, 97] on icon at bounding box center [491, 99] width 7 height 7
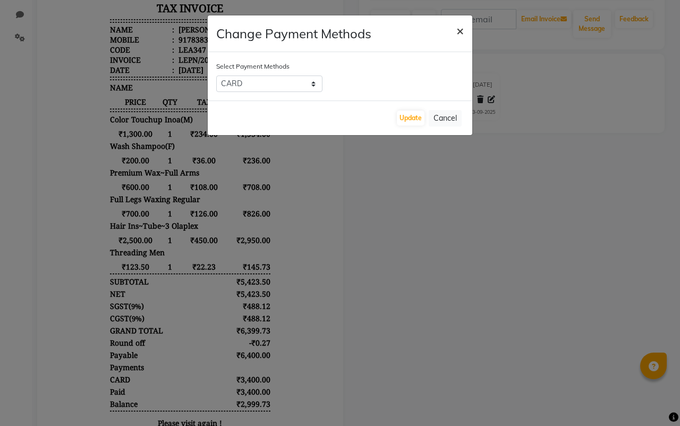
click at [460, 29] on span "×" at bounding box center [459, 30] width 7 height 16
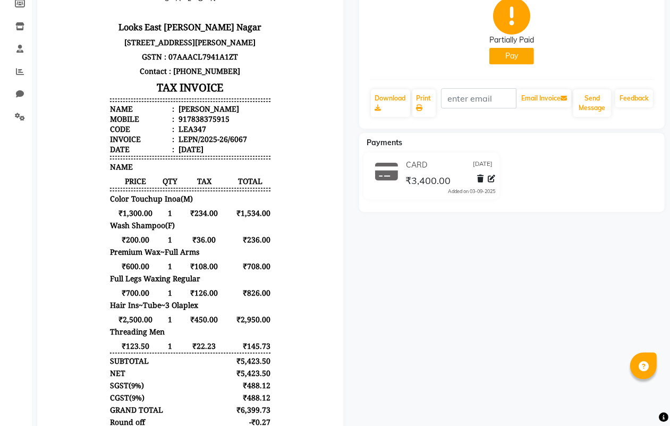
scroll to position [88, 0]
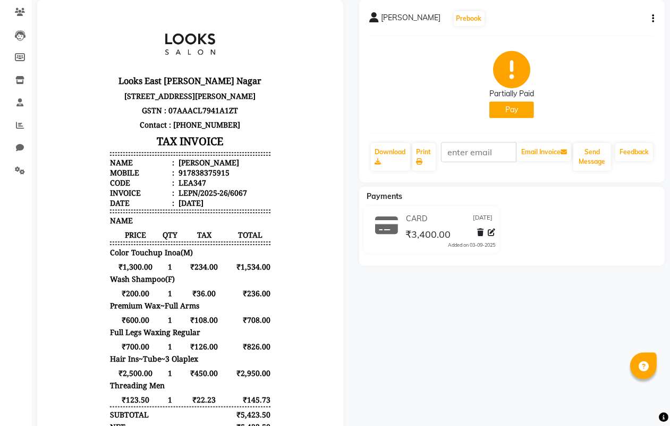
click at [509, 109] on button "Pay" at bounding box center [511, 109] width 45 height 16
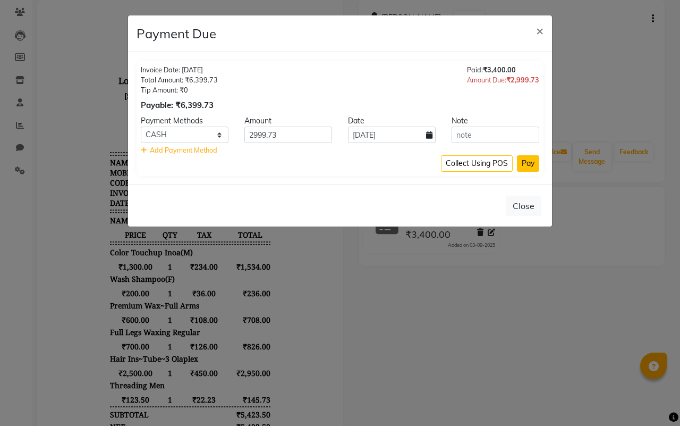
click at [525, 163] on button "Pay" at bounding box center [528, 163] width 22 height 16
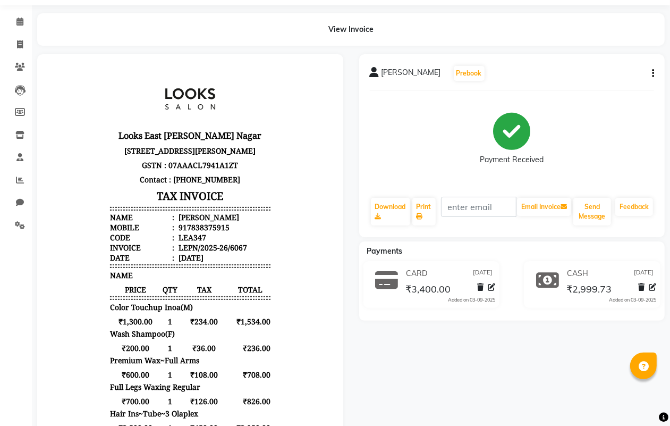
scroll to position [0, 0]
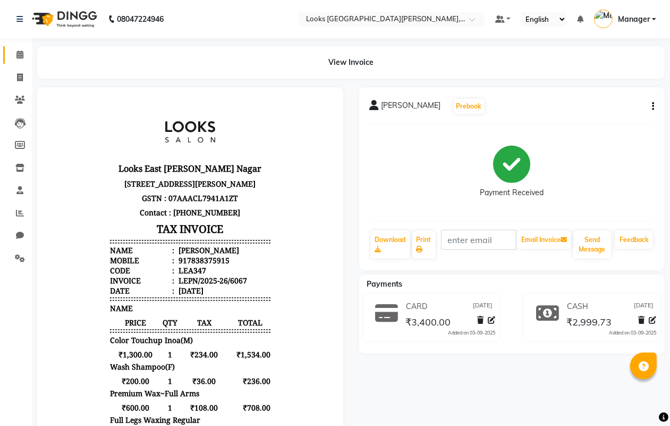
click at [20, 52] on icon at bounding box center [19, 54] width 7 height 8
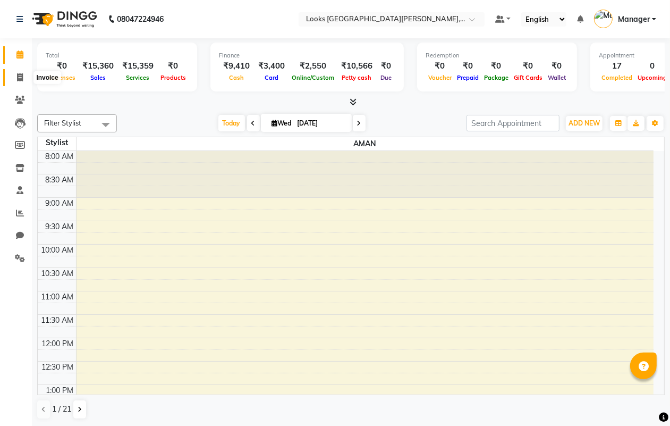
click at [24, 77] on span at bounding box center [20, 78] width 19 height 12
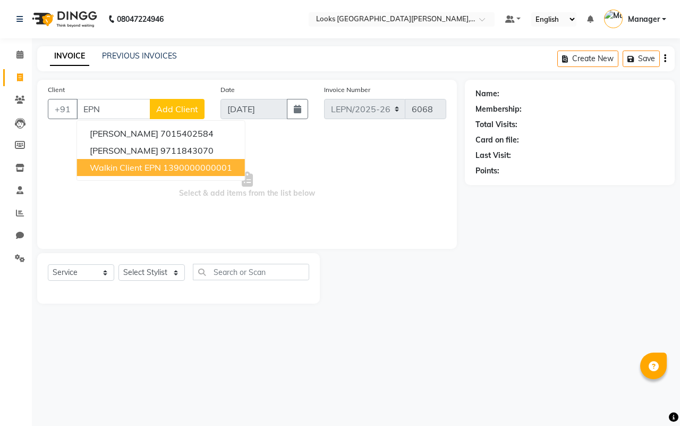
click at [116, 165] on span "Walkin Client EPN" at bounding box center [125, 167] width 71 height 11
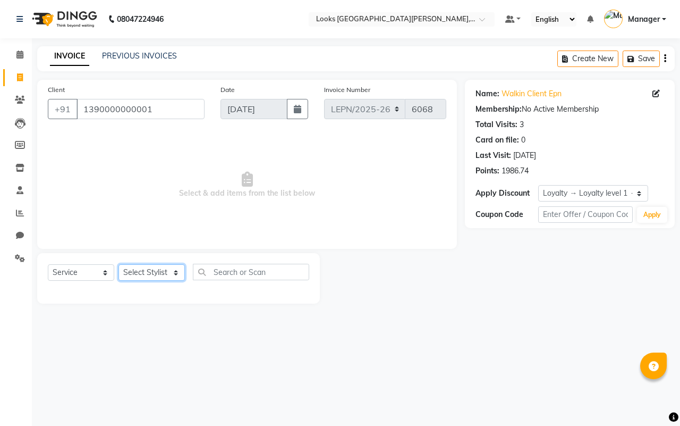
click at [145, 273] on select "Select Stylist AMAN Aman_Asst Baljeet_MKP [PERSON_NAME] Bobby_Mgr Counter Sales…" at bounding box center [151, 272] width 66 height 16
drag, startPoint x: 146, startPoint y: 273, endPoint x: 237, endPoint y: 218, distance: 106.5
click at [146, 273] on select "Select Stylist AMAN Aman_Asst Baljeet_MKP [PERSON_NAME] Bobby_Mgr Counter Sales…" at bounding box center [151, 272] width 66 height 16
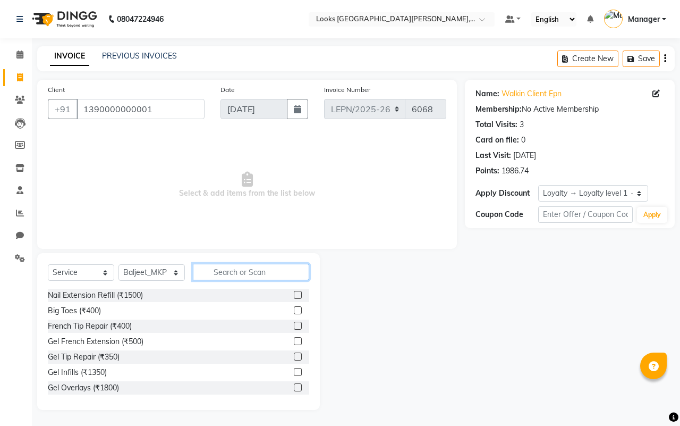
click at [233, 268] on input "text" at bounding box center [251, 272] width 116 height 16
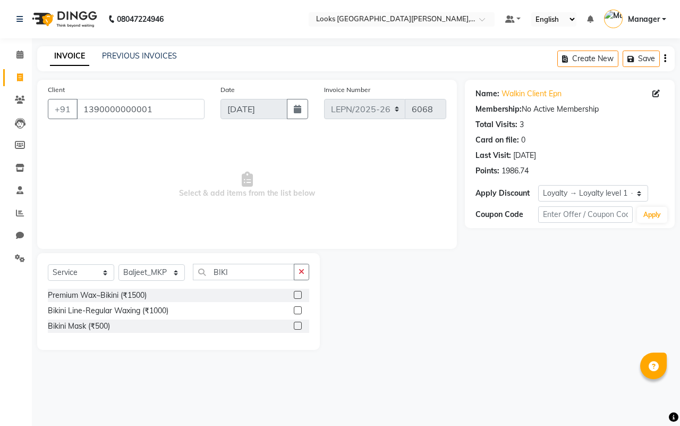
click at [296, 298] on label at bounding box center [298, 295] width 8 height 8
click at [296, 298] on input "checkbox" at bounding box center [297, 295] width 7 height 7
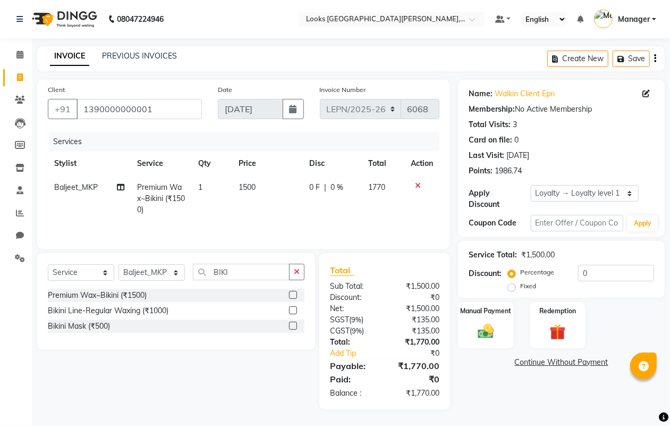
click at [262, 186] on td "1500" at bounding box center [267, 198] width 71 height 46
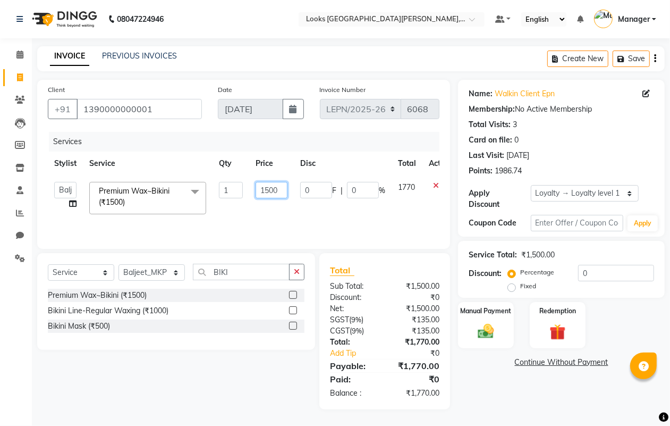
click at [280, 189] on input "1500" at bounding box center [272, 190] width 32 height 16
click at [239, 275] on input "BIKI" at bounding box center [241, 272] width 97 height 16
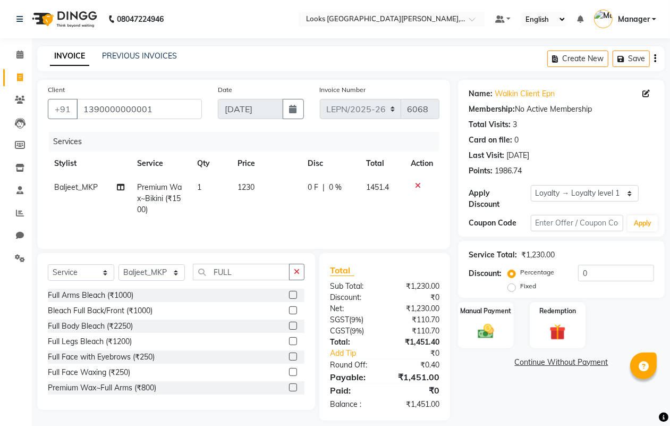
click at [289, 391] on label at bounding box center [293, 387] width 8 height 8
click at [289, 391] on input "checkbox" at bounding box center [292, 387] width 7 height 7
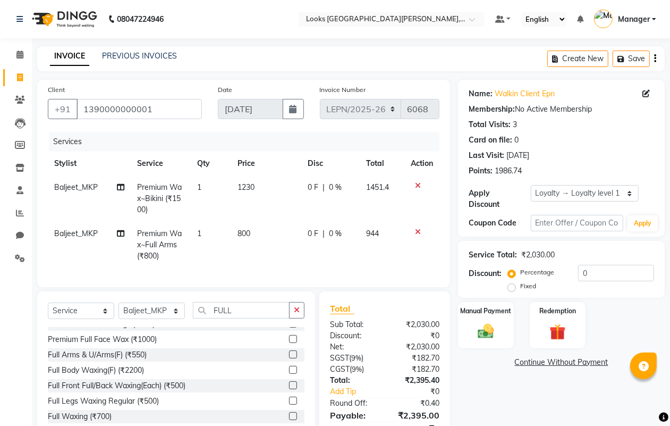
scroll to position [199, 0]
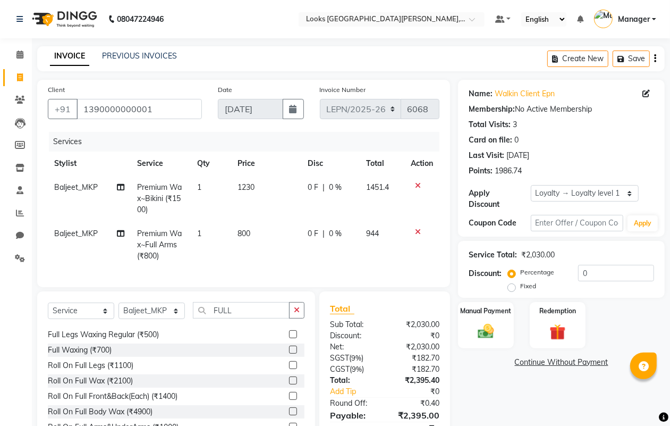
click at [256, 232] on td "800" at bounding box center [266, 245] width 71 height 46
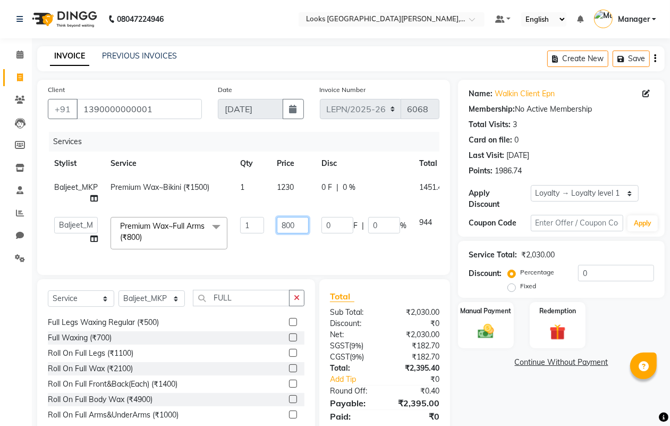
click at [301, 224] on input "800" at bounding box center [293, 225] width 32 height 16
click at [285, 242] on td "490" at bounding box center [292, 232] width 45 height 45
click at [256, 306] on input "FULL" at bounding box center [241, 298] width 97 height 16
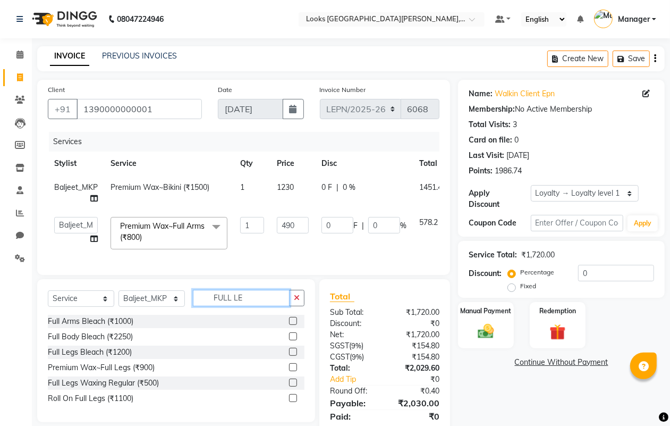
scroll to position [0, 0]
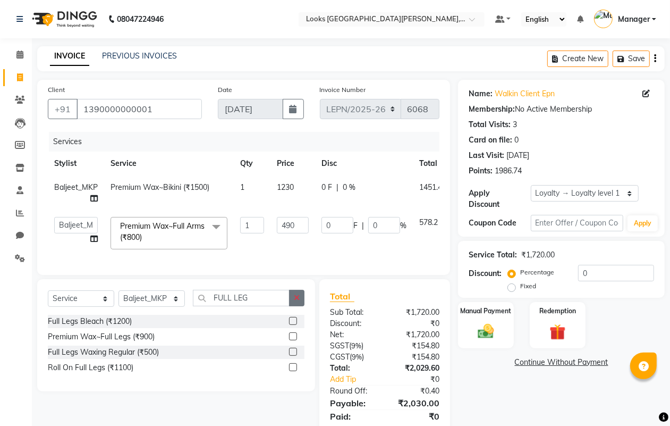
click at [292, 340] on label at bounding box center [293, 336] width 8 height 8
click at [292, 340] on input "checkbox" at bounding box center [292, 336] width 7 height 7
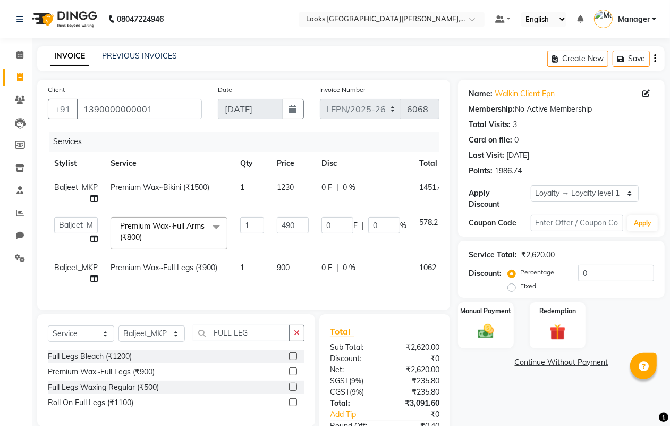
click at [299, 267] on td "900" at bounding box center [292, 273] width 45 height 35
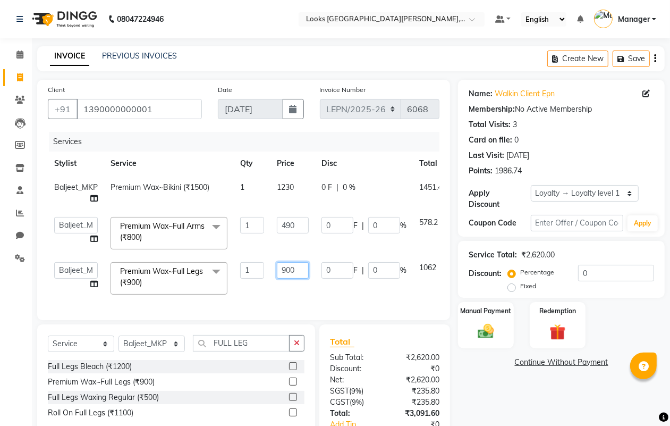
click at [303, 267] on input "900" at bounding box center [293, 270] width 32 height 16
click at [301, 285] on td "560" at bounding box center [292, 278] width 45 height 45
click at [151, 352] on select "Select Stylist AMAN Aman_Asst Baljeet_MKP [PERSON_NAME] Bobby_Mgr Counter Sales…" at bounding box center [151, 343] width 66 height 16
drag, startPoint x: 151, startPoint y: 353, endPoint x: 261, endPoint y: 351, distance: 109.5
click at [151, 352] on select "Select Stylist AMAN Aman_Asst Baljeet_MKP [PERSON_NAME] Bobby_Mgr Counter Sales…" at bounding box center [151, 343] width 66 height 16
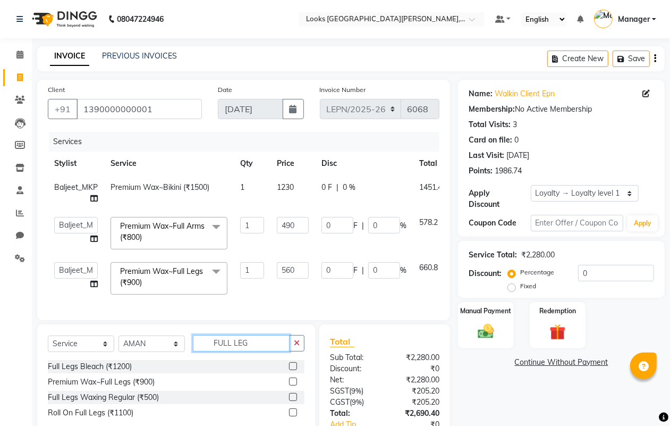
click at [248, 351] on input "FULL LEG" at bounding box center [241, 343] width 97 height 16
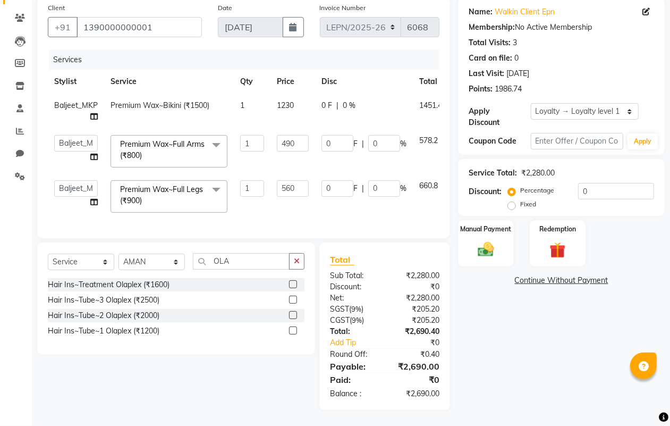
click at [293, 300] on label at bounding box center [293, 299] width 8 height 8
click at [293, 300] on input "checkbox" at bounding box center [292, 299] width 7 height 7
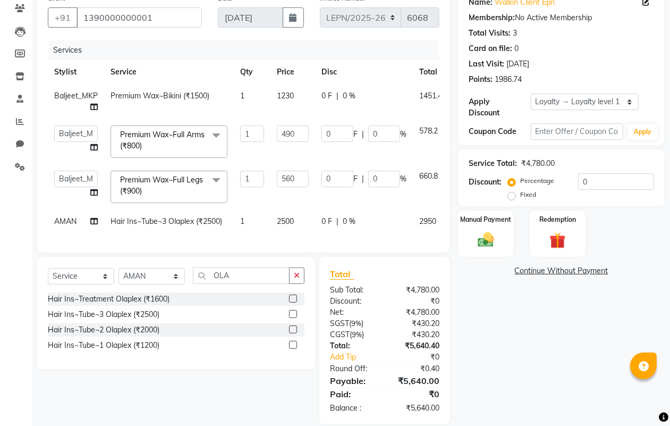
click at [298, 216] on td "2500" at bounding box center [292, 221] width 45 height 24
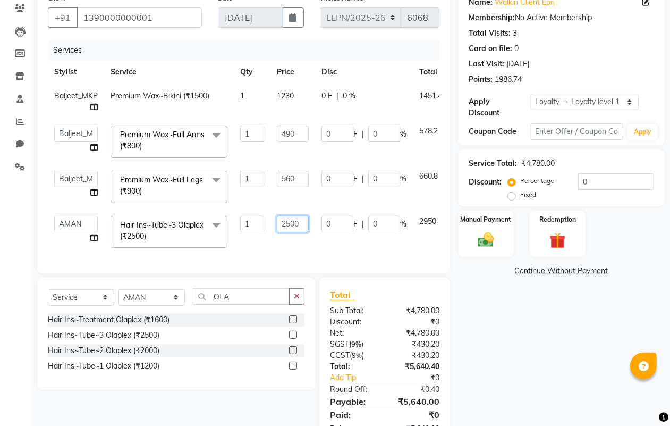
click at [303, 223] on input "2500" at bounding box center [293, 224] width 32 height 16
click at [309, 242] on div "Services Stylist Service Qty Price Disc Total Action Baljeet_MKP Premium Wax~Bi…" at bounding box center [244, 151] width 392 height 222
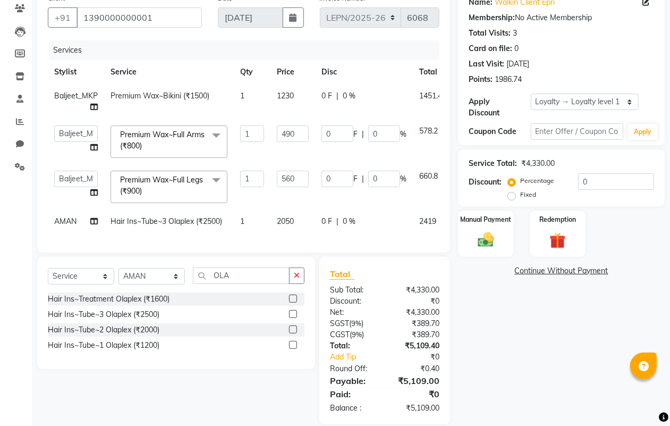
click at [251, 219] on td "1" at bounding box center [252, 221] width 37 height 24
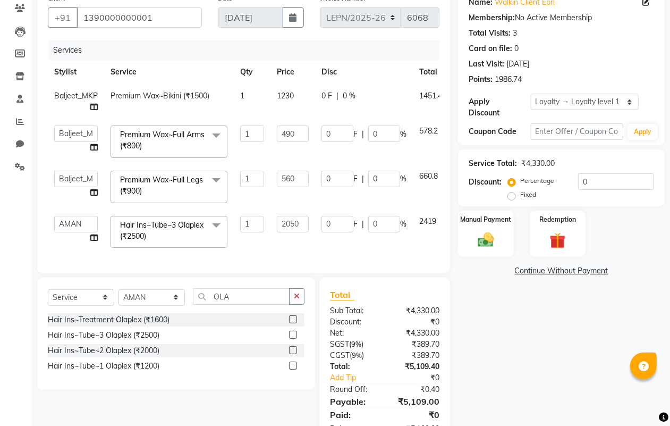
click at [147, 227] on span "Hair Ins~Tube~3 Olaplex (₹2500)" at bounding box center [161, 230] width 83 height 21
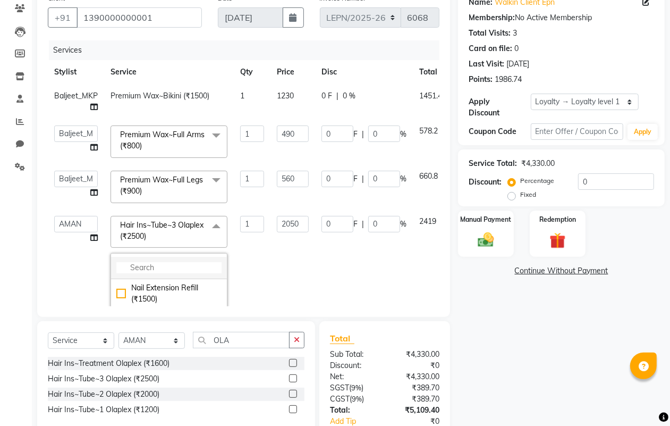
click at [146, 267] on input "multiselect-search" at bounding box center [168, 267] width 105 height 11
click at [292, 363] on label at bounding box center [293, 363] width 8 height 8
click at [292, 363] on input "checkbox" at bounding box center [292, 363] width 7 height 7
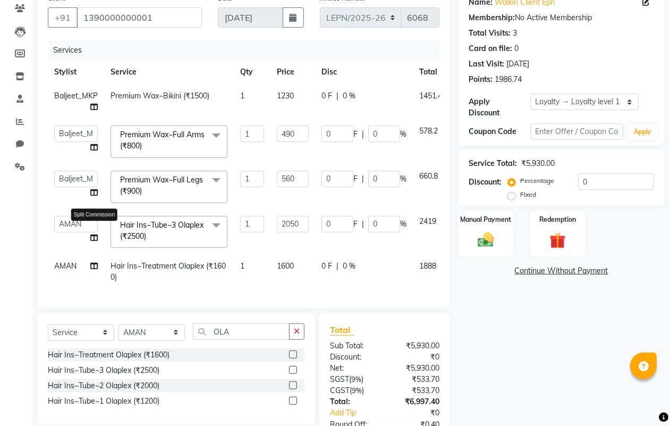
click at [94, 235] on icon at bounding box center [93, 237] width 7 height 7
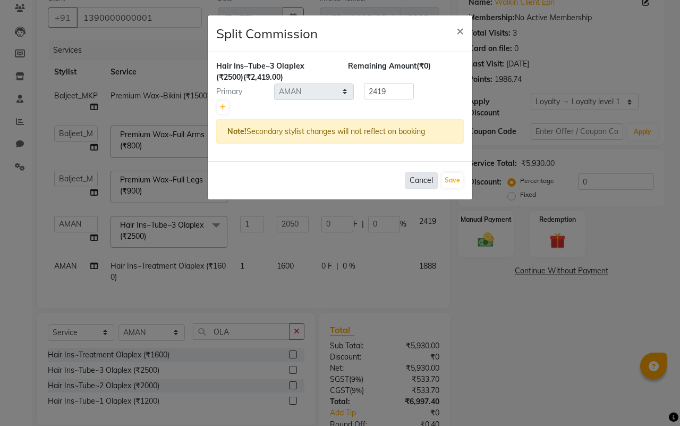
click at [415, 181] on button "Cancel" at bounding box center [421, 180] width 33 height 16
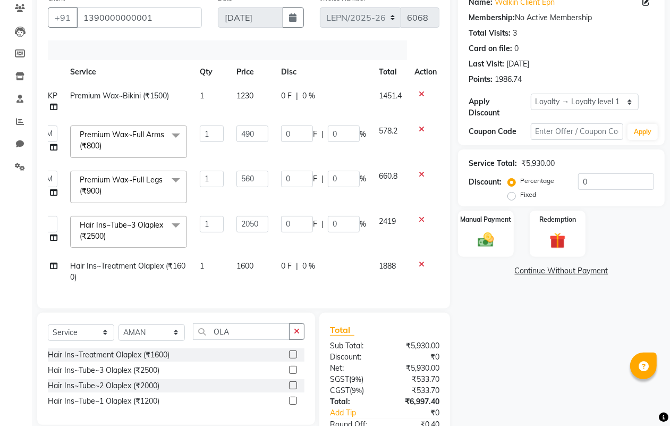
scroll to position [0, 55]
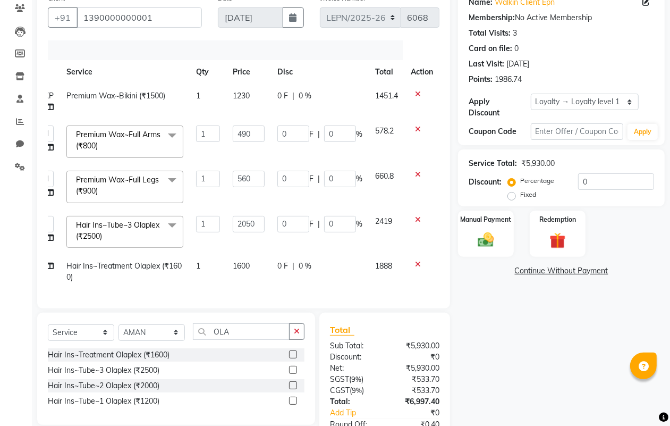
click at [415, 219] on icon at bounding box center [418, 219] width 6 height 7
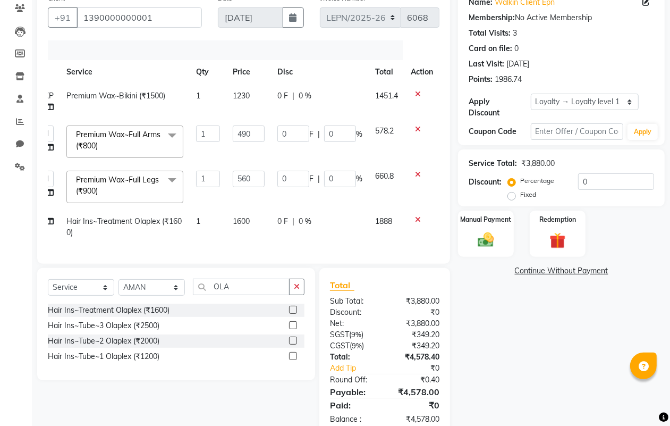
scroll to position [0, 45]
click at [250, 222] on td "1600" at bounding box center [248, 226] width 45 height 35
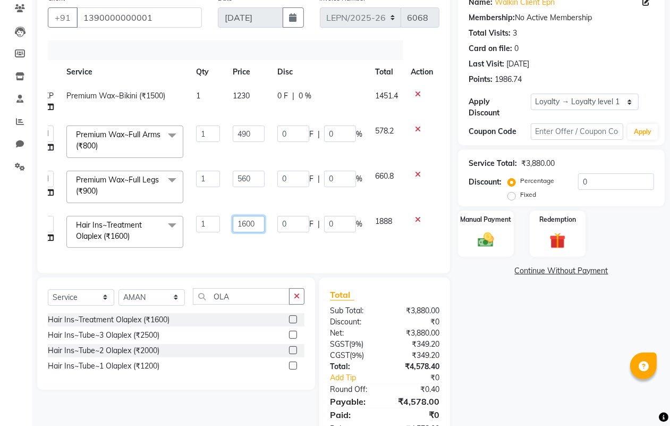
click at [258, 224] on input "1600" at bounding box center [249, 224] width 32 height 16
click at [264, 247] on div "Services Stylist Service Qty Price Disc Total Action Baljeet_MKP Premium Wax~Bi…" at bounding box center [244, 151] width 392 height 222
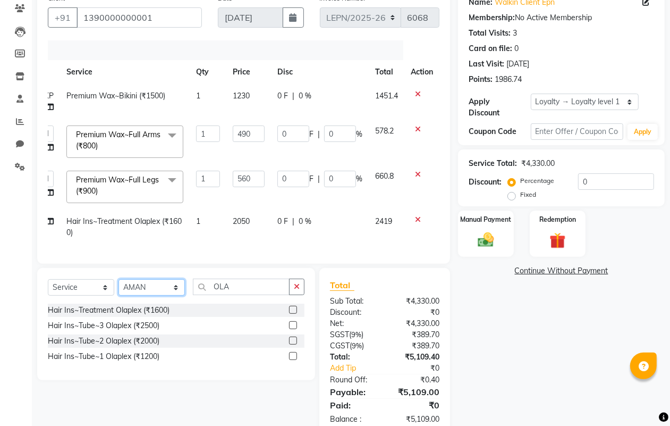
click at [161, 295] on select "Select Stylist AMAN Aman_Asst Baljeet_MKP [PERSON_NAME] Bobby_Mgr Counter Sales…" at bounding box center [151, 287] width 66 height 16
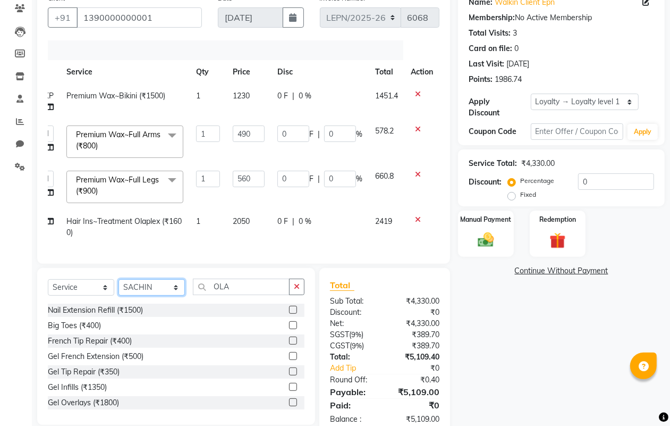
click at [157, 293] on select "Select Stylist AMAN Aman_Asst Baljeet_MKP [PERSON_NAME] Bobby_Mgr Counter Sales…" at bounding box center [151, 287] width 66 height 16
click at [118, 288] on select "Select Stylist AMAN Aman_Asst Baljeet_MKP [PERSON_NAME] Bobby_Mgr Counter Sales…" at bounding box center [151, 287] width 66 height 16
click at [232, 295] on input "OLA" at bounding box center [241, 286] width 97 height 16
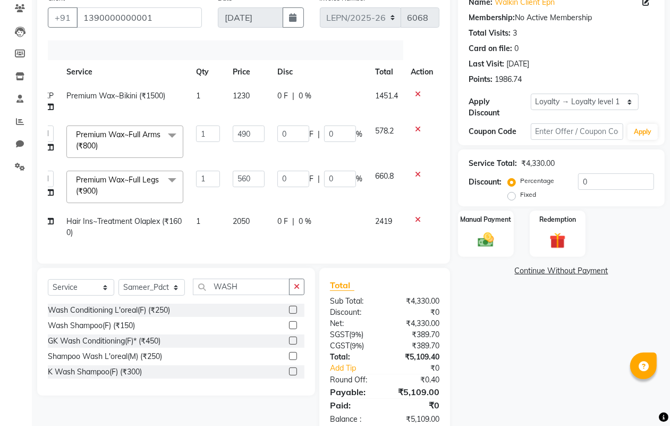
click at [291, 375] on label at bounding box center [293, 371] width 8 height 8
click at [291, 375] on input "checkbox" at bounding box center [292, 371] width 7 height 7
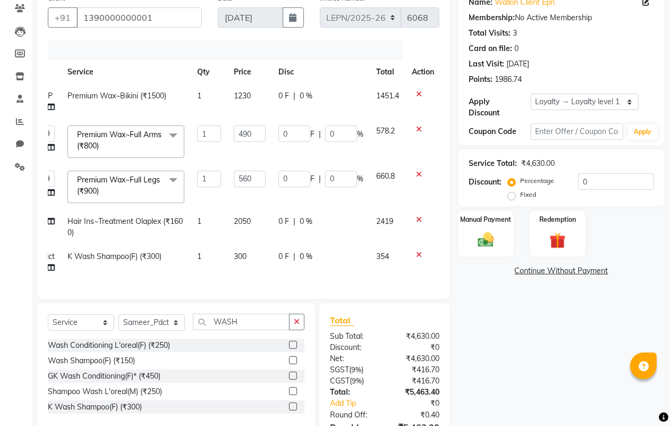
click at [249, 254] on td "300" at bounding box center [249, 261] width 45 height 35
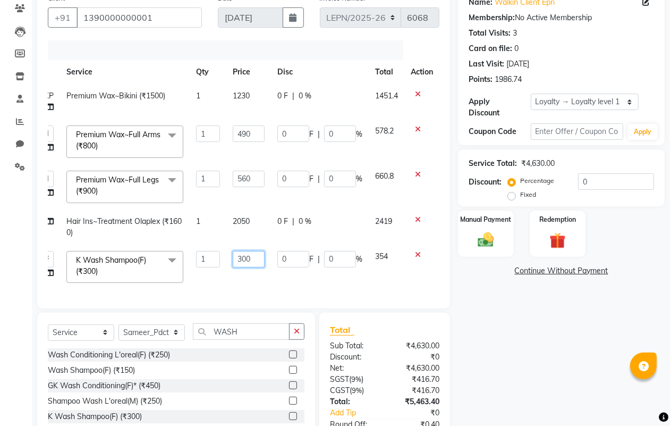
click at [257, 258] on input "300" at bounding box center [249, 259] width 32 height 16
drag, startPoint x: 262, startPoint y: 279, endPoint x: 252, endPoint y: 283, distance: 10.3
click at [264, 279] on td "450" at bounding box center [248, 266] width 45 height 45
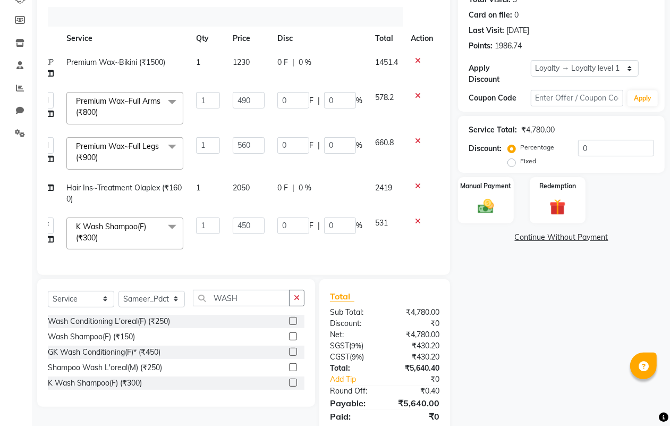
scroll to position [158, 0]
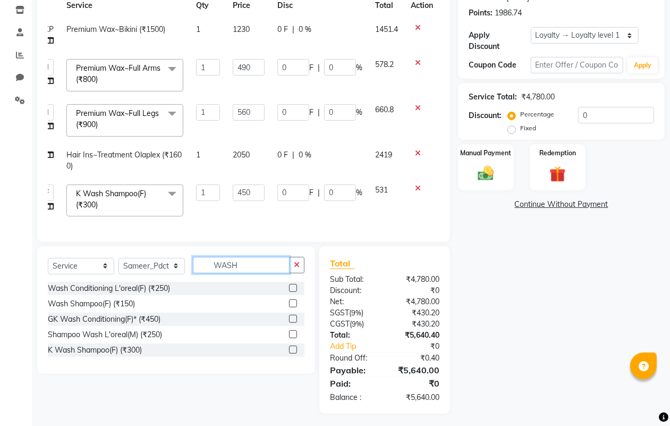
click at [245, 273] on input "WASH" at bounding box center [241, 265] width 97 height 16
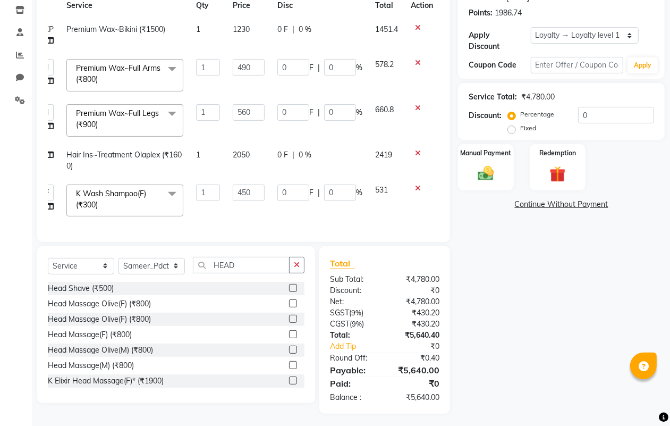
click at [289, 307] on label at bounding box center [293, 303] width 8 height 8
click at [289, 307] on input "checkbox" at bounding box center [292, 303] width 7 height 7
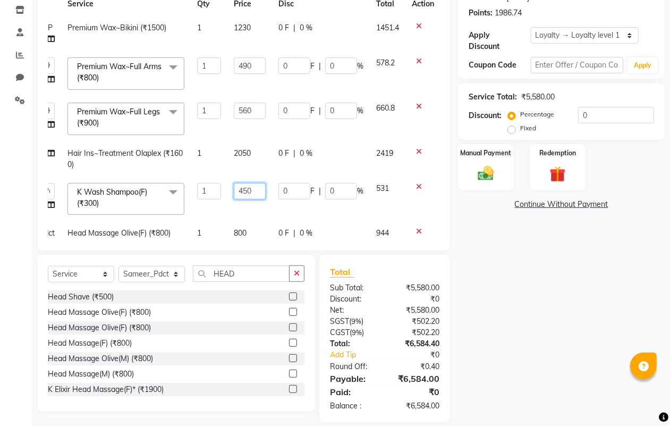
click at [256, 190] on input "450" at bounding box center [250, 191] width 32 height 16
click at [289, 329] on label at bounding box center [293, 327] width 8 height 8
click at [289, 329] on input "checkbox" at bounding box center [292, 327] width 7 height 7
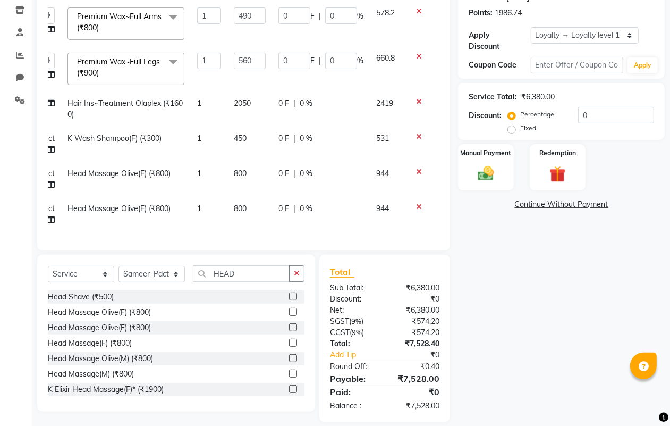
scroll to position [62, 45]
click at [420, 167] on icon at bounding box center [419, 170] width 6 height 7
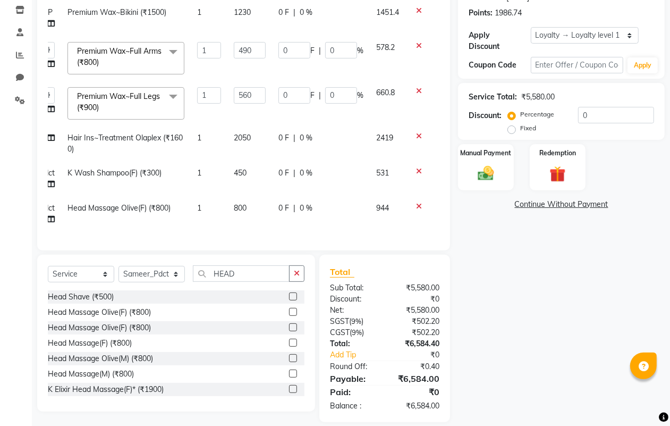
scroll to position [27, 45]
click at [251, 197] on td "800" at bounding box center [249, 213] width 45 height 35
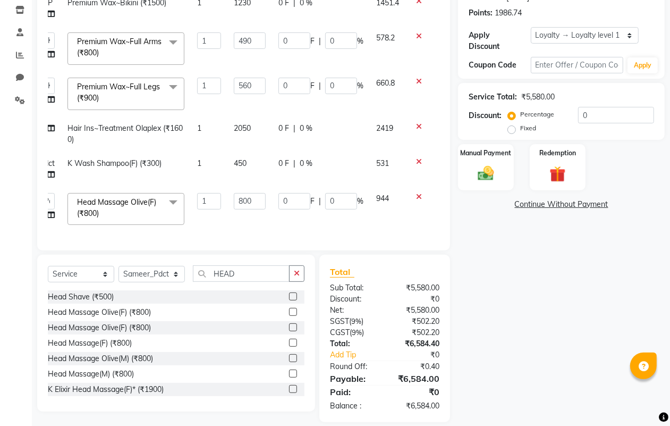
scroll to position [37, 45]
click at [254, 193] on input "800" at bounding box center [250, 201] width 32 height 16
click at [277, 218] on td "0 F | 0 %" at bounding box center [321, 208] width 98 height 45
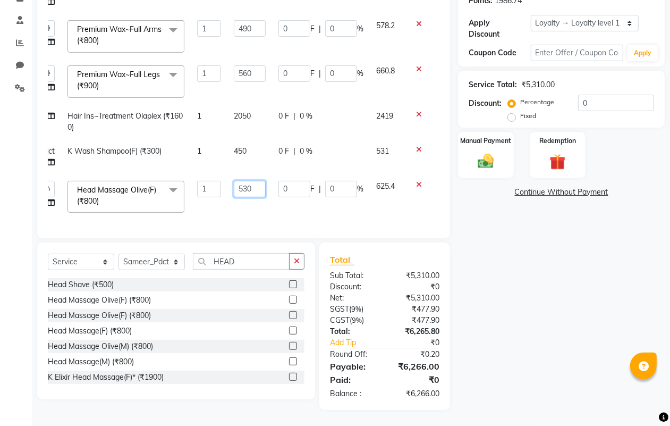
click at [253, 181] on input "530" at bounding box center [250, 189] width 32 height 16
click at [256, 200] on td "565" at bounding box center [249, 196] width 45 height 45
click at [248, 141] on td "450" at bounding box center [249, 156] width 45 height 35
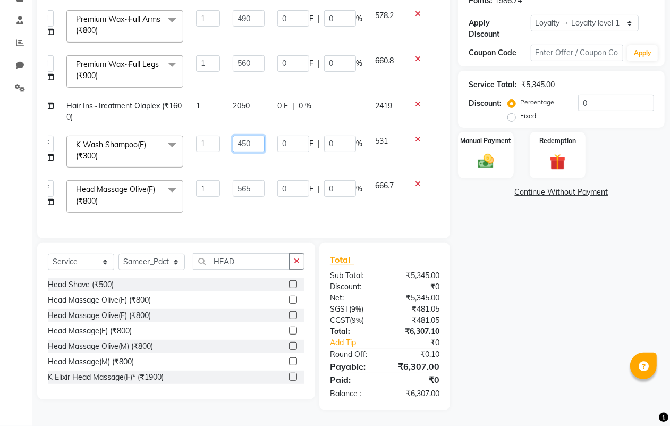
click at [250, 139] on input "450" at bounding box center [249, 143] width 32 height 16
click at [253, 160] on td "475" at bounding box center [248, 151] width 45 height 45
click at [250, 104] on td "2050" at bounding box center [248, 111] width 45 height 35
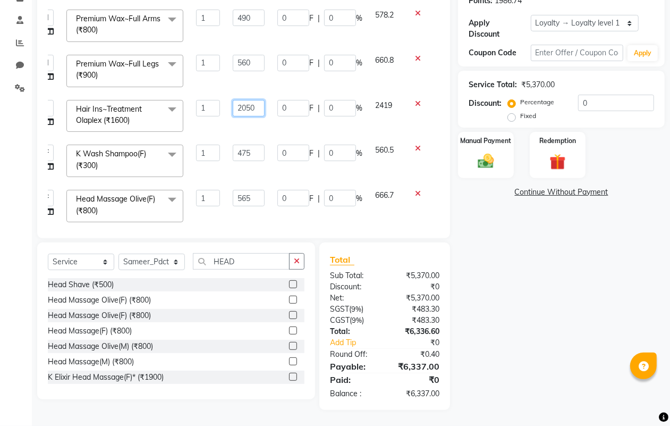
click at [259, 107] on input "2050" at bounding box center [249, 108] width 32 height 16
click at [280, 128] on tbody "Baljeet_MKP Premium Wax~Bikini (₹1500) 1 1230 0 F | 0 % 1451.4 AMAN Aman_Asst B…" at bounding box center [222, 98] width 436 height 260
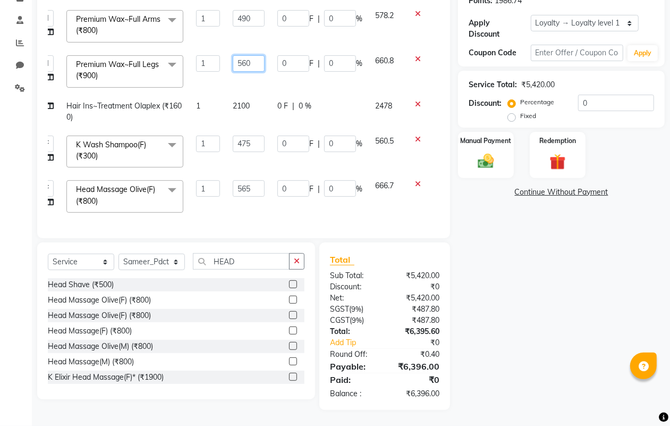
click at [253, 63] on input "560" at bounding box center [249, 63] width 32 height 16
click at [267, 83] on tbody "Baljeet_MKP Premium Wax~Bikini (₹1500) 1 1230 0 F | 0 % 1451.4 AMAN Aman_Asst B…" at bounding box center [222, 94] width 436 height 250
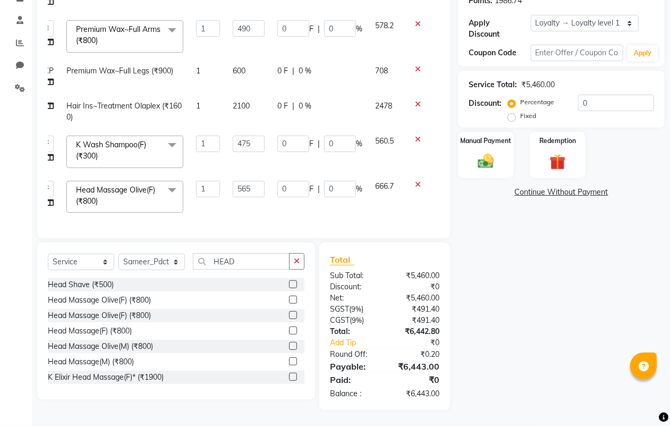
scroll to position [0, 45]
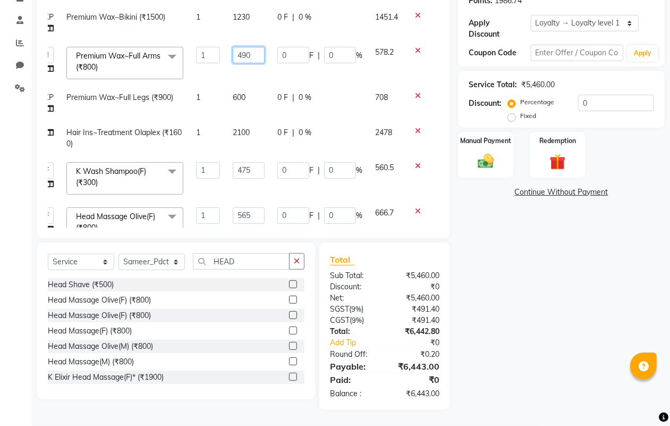
click at [250, 54] on input "490" at bounding box center [249, 55] width 32 height 16
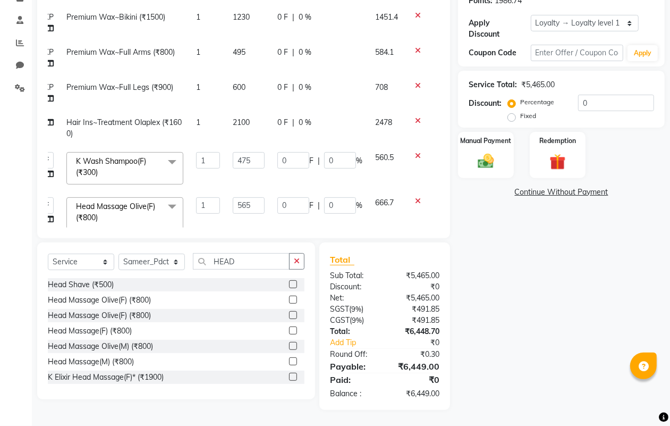
click at [328, 126] on div "0 F | 0 %" at bounding box center [319, 122] width 85 height 11
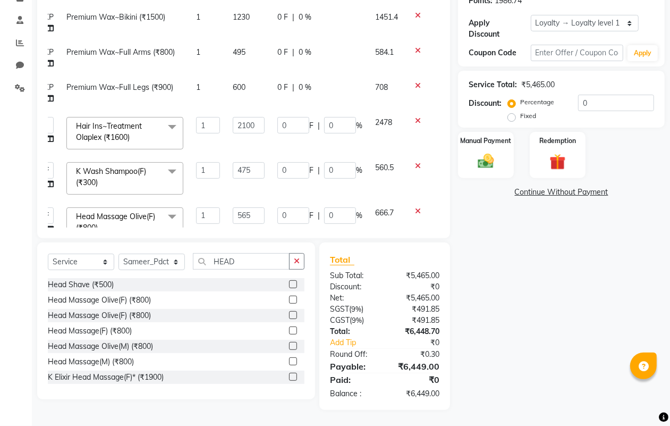
scroll to position [37, 0]
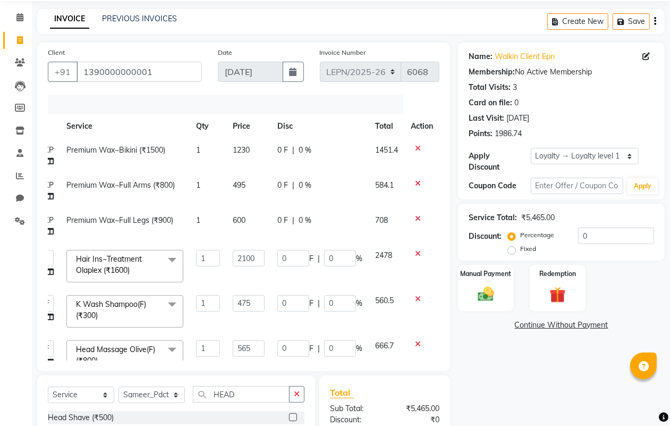
click at [248, 186] on td "495" at bounding box center [248, 190] width 45 height 35
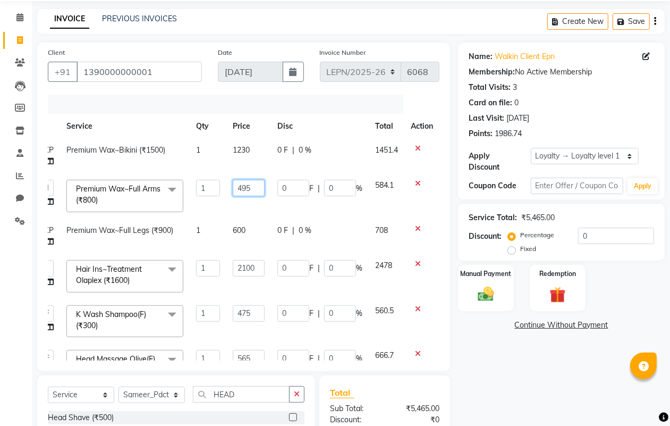
click at [256, 186] on input "495" at bounding box center [249, 188] width 32 height 16
click at [333, 221] on td "0 F | 0 %" at bounding box center [320, 235] width 98 height 35
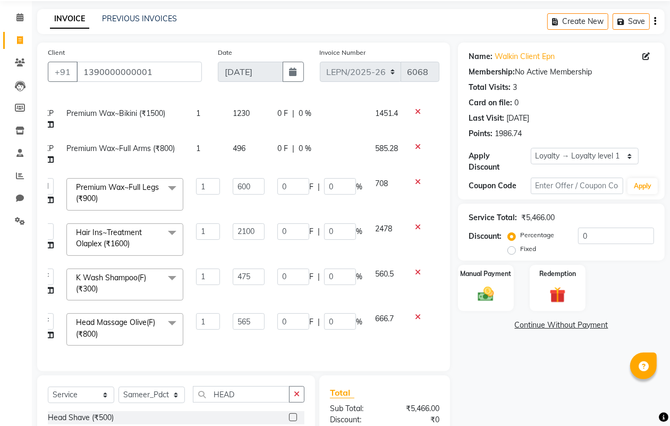
scroll to position [170, 0]
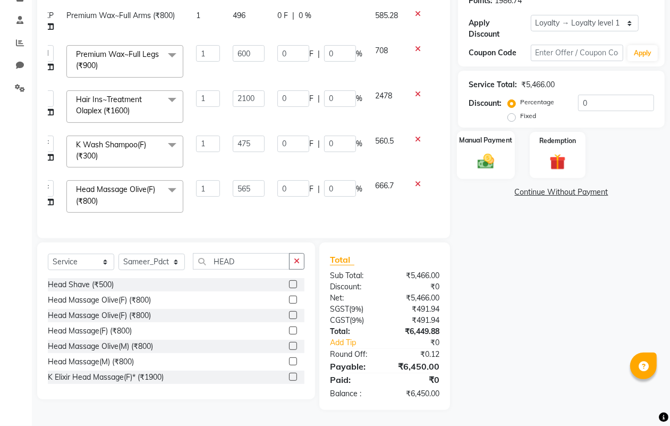
click at [481, 158] on img at bounding box center [485, 160] width 27 height 19
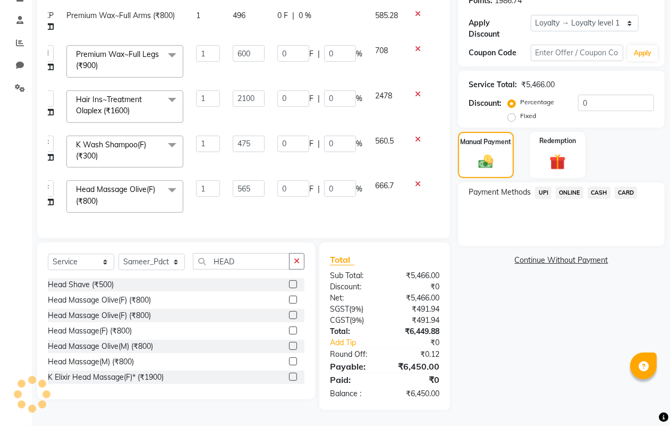
click at [598, 193] on span "CASH" at bounding box center [599, 192] width 23 height 12
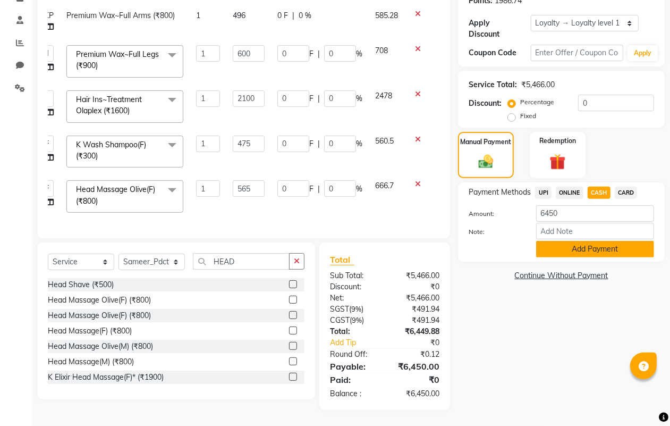
click at [570, 245] on button "Add Payment" at bounding box center [595, 249] width 118 height 16
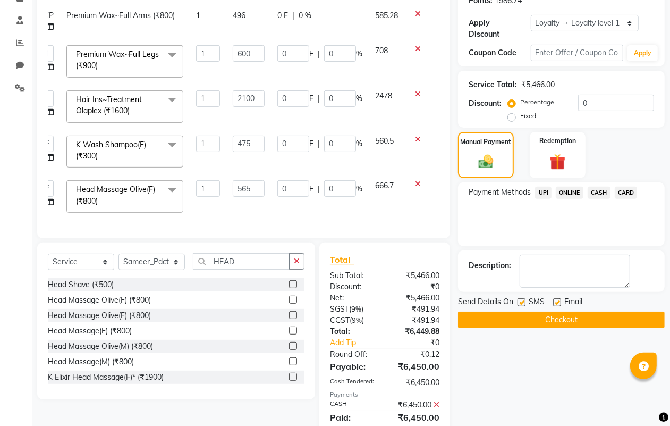
click at [537, 316] on button "Checkout" at bounding box center [561, 319] width 207 height 16
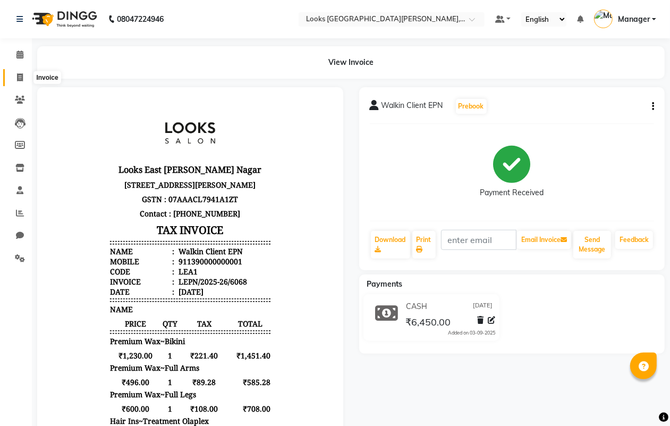
click at [18, 78] on icon at bounding box center [20, 77] width 6 height 8
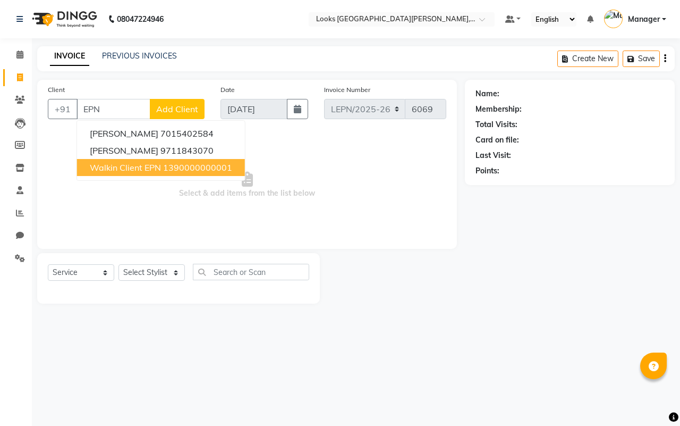
click at [113, 160] on button "Walkin Client EPN 1390000000001" at bounding box center [161, 167] width 168 height 17
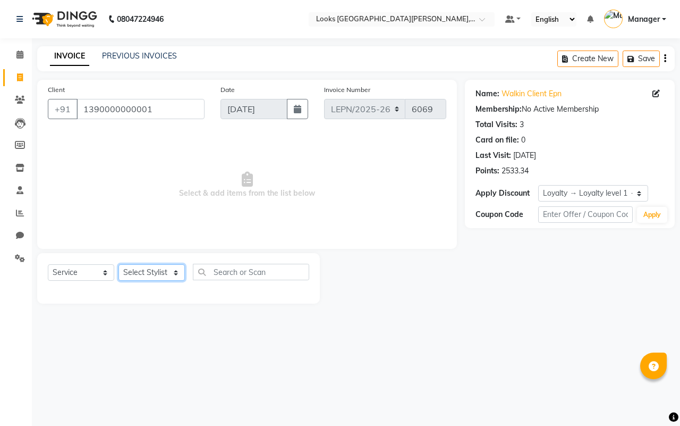
click at [156, 270] on select "Select Stylist AMAN Aman_Asst Baljeet_MKP [PERSON_NAME] Bobby_Mgr Counter Sales…" at bounding box center [151, 272] width 66 height 16
drag, startPoint x: 156, startPoint y: 270, endPoint x: 237, endPoint y: 274, distance: 81.4
click at [156, 270] on select "Select Stylist AMAN Aman_Asst Baljeet_MKP [PERSON_NAME] Bobby_Mgr Counter Sales…" at bounding box center [151, 272] width 66 height 16
click at [237, 269] on input "text" at bounding box center [251, 272] width 116 height 16
click at [230, 268] on input "text" at bounding box center [251, 272] width 116 height 16
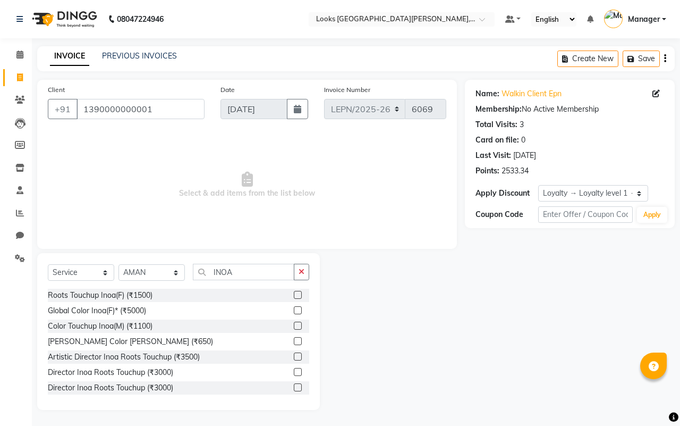
click at [294, 298] on div at bounding box center [297, 296] width 7 height 11
click at [294, 296] on label at bounding box center [298, 295] width 8 height 8
click at [294, 296] on input "checkbox" at bounding box center [297, 295] width 7 height 7
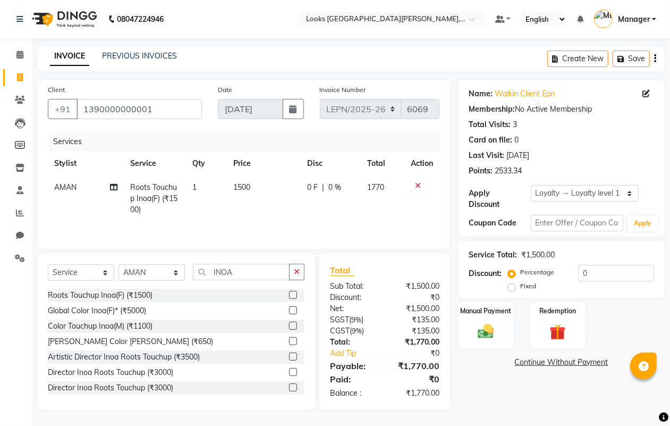
click at [255, 184] on td "1500" at bounding box center [264, 198] width 74 height 46
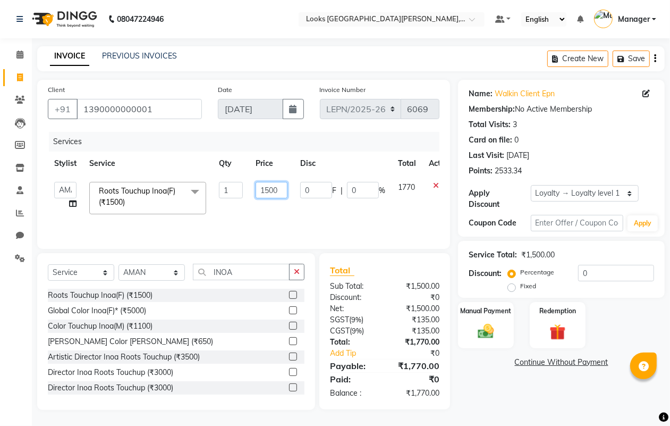
click at [282, 187] on input "1500" at bounding box center [272, 190] width 32 height 16
drag, startPoint x: 277, startPoint y: 206, endPoint x: 259, endPoint y: 220, distance: 23.8
click at [278, 206] on td "1105" at bounding box center [271, 197] width 45 height 45
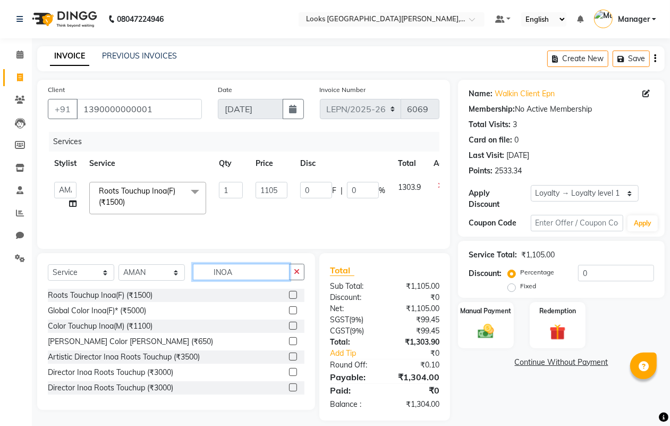
click at [239, 275] on input "INOA" at bounding box center [241, 272] width 97 height 16
click at [160, 275] on select "Select Stylist AMAN Aman_Asst Baljeet_MKP [PERSON_NAME] Bobby_Mgr Counter Sales…" at bounding box center [151, 272] width 66 height 16
drag, startPoint x: 160, startPoint y: 275, endPoint x: 243, endPoint y: 271, distance: 82.4
click at [160, 275] on select "Select Stylist AMAN Aman_Asst Baljeet_MKP [PERSON_NAME] Bobby_Mgr Counter Sales…" at bounding box center [151, 272] width 66 height 16
click at [236, 274] on input "INOA" at bounding box center [241, 272] width 97 height 16
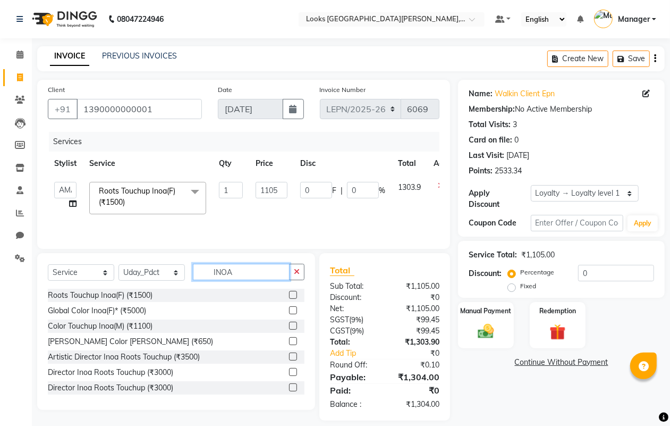
click at [243, 271] on input "INOA" at bounding box center [241, 272] width 97 height 16
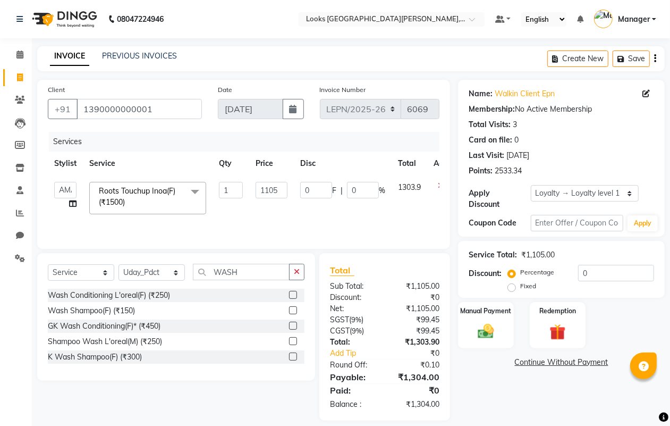
click at [292, 308] on label at bounding box center [293, 310] width 8 height 8
click at [292, 308] on input "checkbox" at bounding box center [292, 310] width 7 height 7
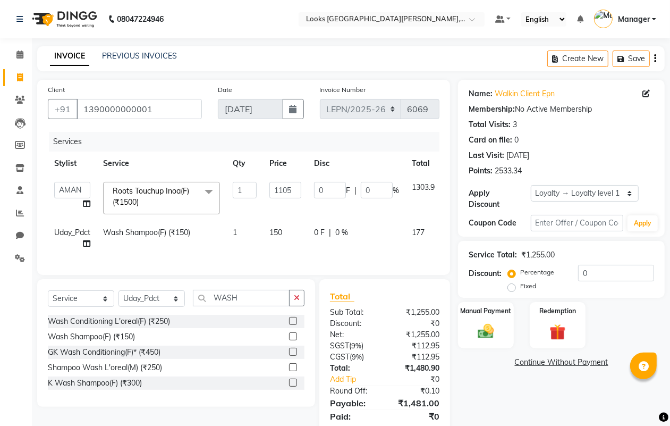
click at [287, 230] on td "150" at bounding box center [285, 237] width 45 height 35
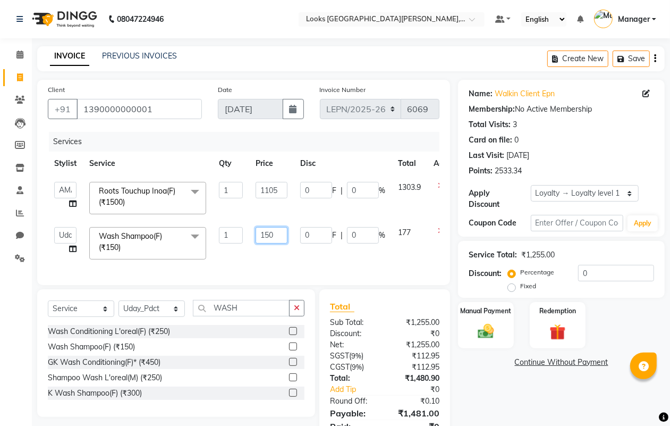
click at [279, 230] on input "150" at bounding box center [272, 235] width 32 height 16
click at [288, 261] on div "Services Stylist Service Qty Price Disc Total Action AMAN Aman_Asst Baljeet_MKP…" at bounding box center [244, 203] width 392 height 142
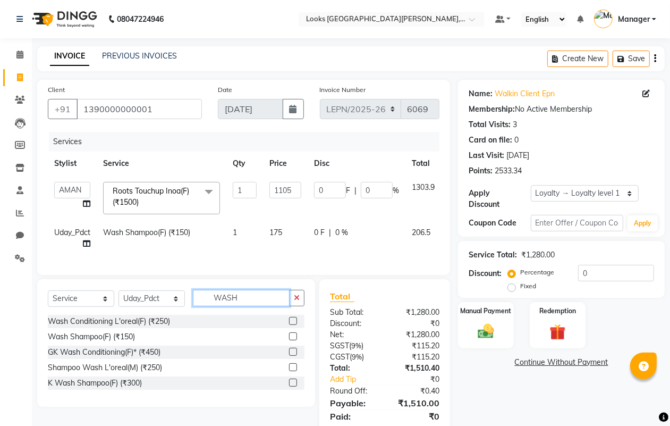
click at [252, 306] on input "WASH" at bounding box center [241, 298] width 97 height 16
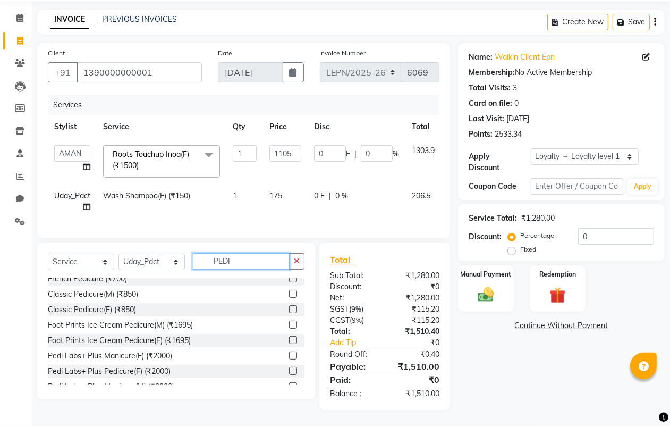
scroll to position [155, 0]
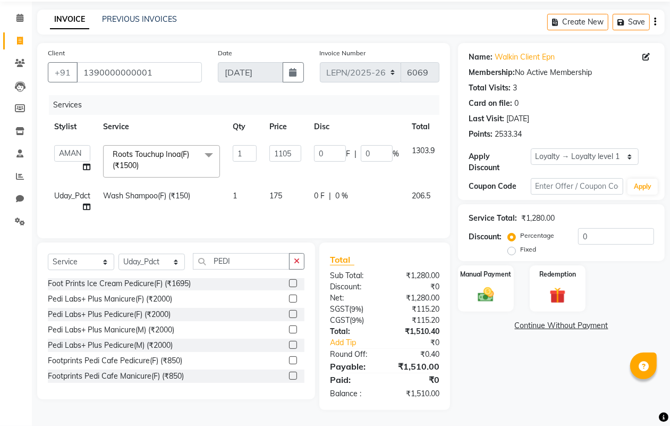
click at [289, 375] on label at bounding box center [293, 375] width 8 height 8
click at [289, 375] on input "checkbox" at bounding box center [292, 375] width 7 height 7
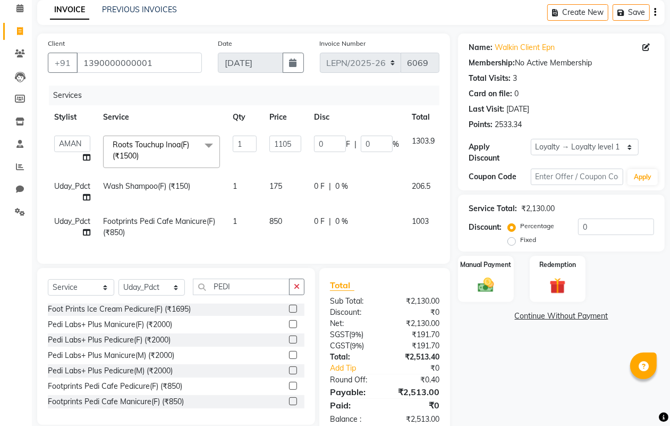
click at [287, 222] on td "850" at bounding box center [285, 226] width 45 height 35
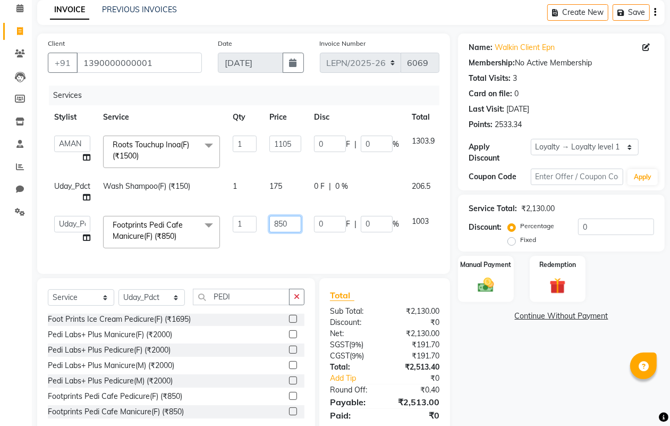
click at [293, 222] on input "850" at bounding box center [285, 224] width 32 height 16
click at [302, 250] on div "Services Stylist Service Qty Price Disc Total Action AMAN Aman_Asst Baljeet_MKP…" at bounding box center [244, 174] width 392 height 177
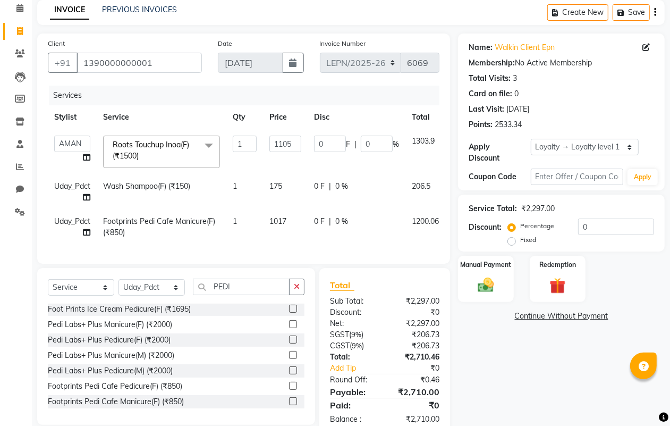
click at [298, 219] on td "1017" at bounding box center [285, 226] width 45 height 35
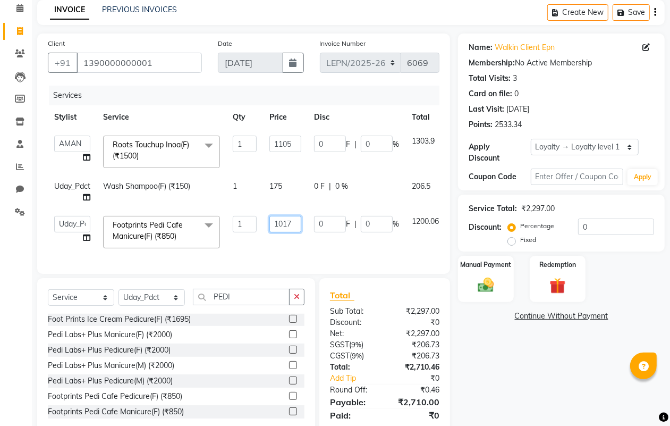
click at [294, 222] on input "1017" at bounding box center [285, 224] width 32 height 16
click at [298, 248] on div "Services Stylist Service Qty Price Disc Total Action AMAN Aman_Asst Baljeet_MKP…" at bounding box center [244, 174] width 392 height 177
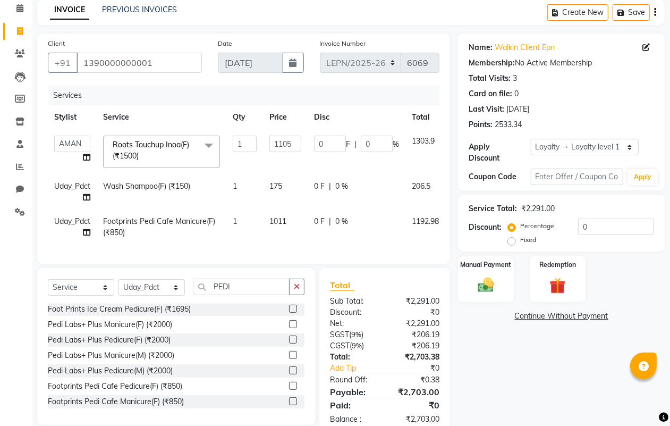
click at [292, 221] on td "1011" at bounding box center [285, 226] width 45 height 35
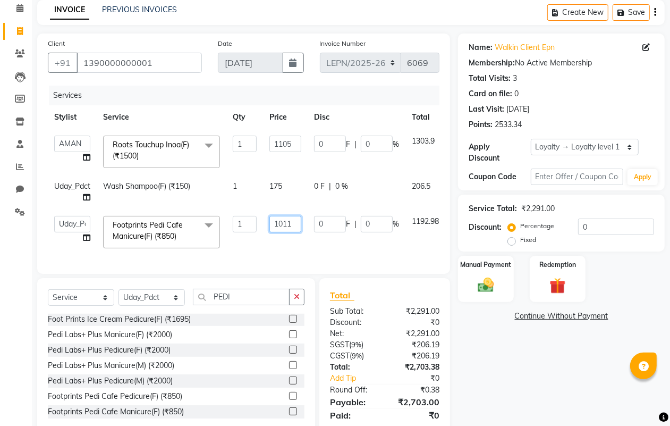
click at [293, 223] on input "1011" at bounding box center [285, 224] width 32 height 16
click at [291, 248] on div "Services Stylist Service Qty Price Disc Total Action AMAN Aman_Asst Baljeet_MKP…" at bounding box center [244, 174] width 392 height 177
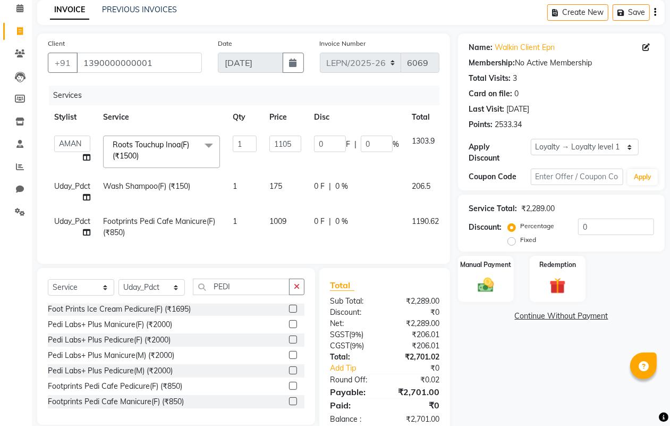
click at [290, 219] on td "1009" at bounding box center [285, 226] width 45 height 35
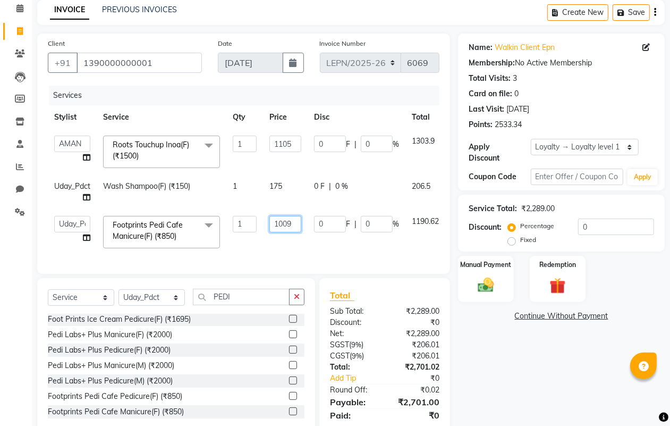
click at [295, 221] on input "1009" at bounding box center [285, 224] width 32 height 16
click at [304, 246] on div "Services Stylist Service Qty Price Disc Total Action AMAN Aman_Asst Baljeet_MKP…" at bounding box center [244, 174] width 392 height 177
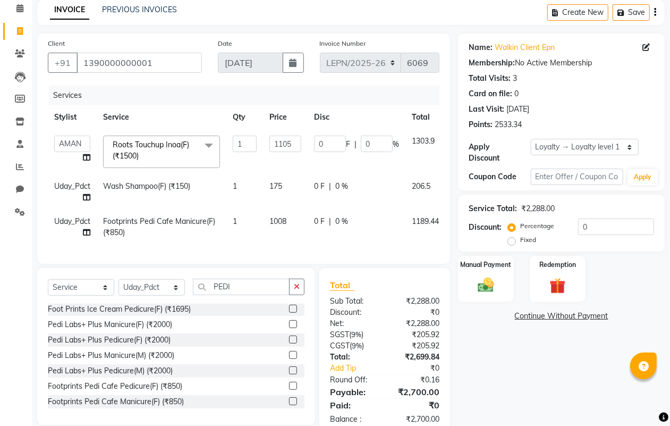
scroll to position [81, 0]
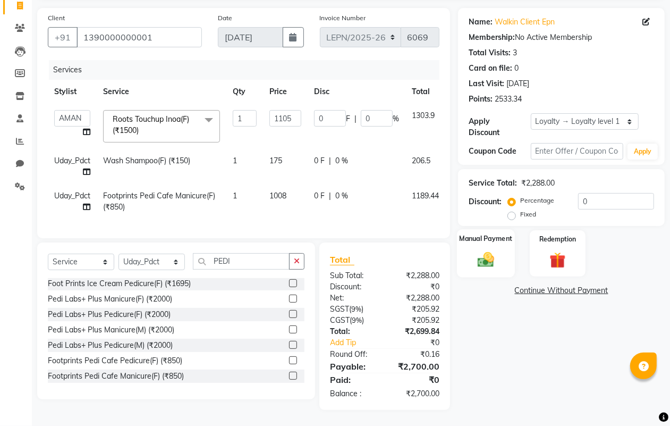
click at [489, 252] on img at bounding box center [485, 259] width 27 height 19
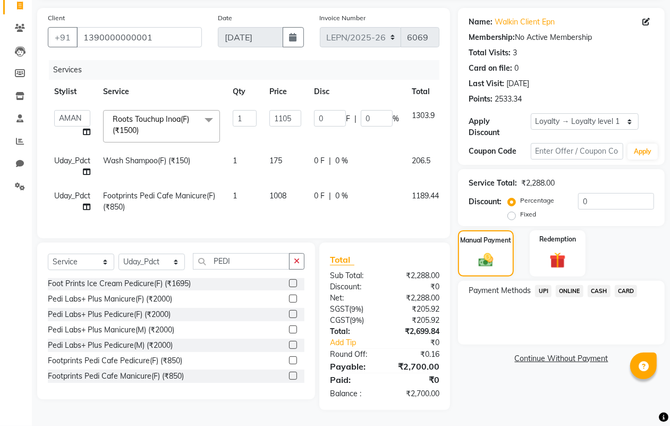
click at [601, 285] on span "CASH" at bounding box center [599, 291] width 23 height 12
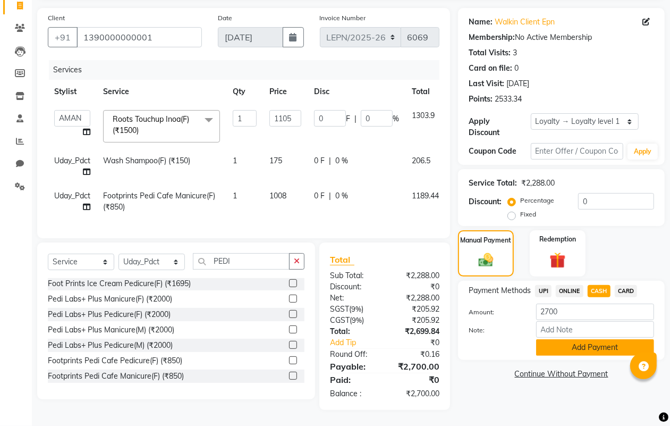
click at [568, 339] on button "Add Payment" at bounding box center [595, 347] width 118 height 16
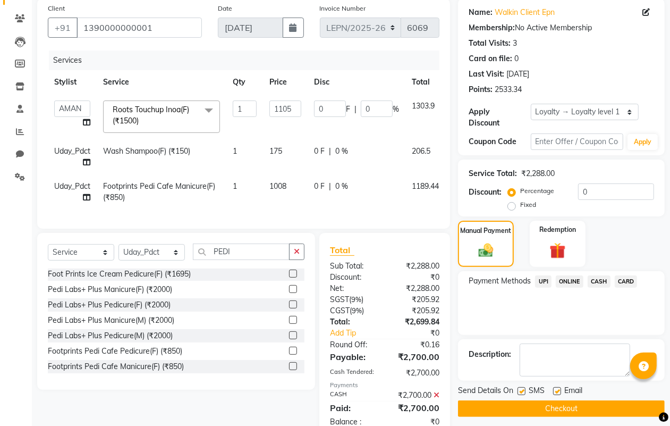
scroll to position [205, 0]
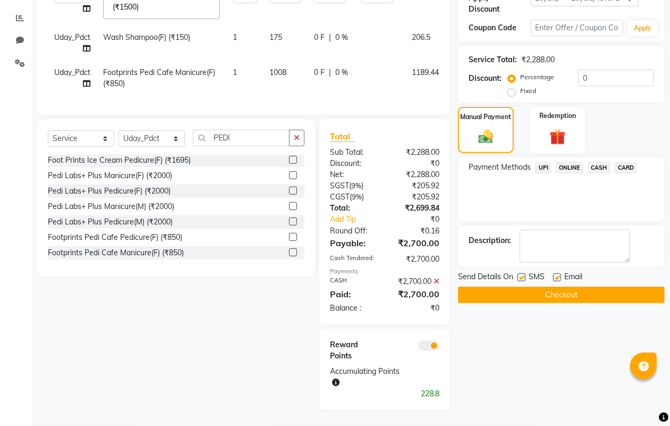
click at [521, 288] on button "Checkout" at bounding box center [561, 294] width 207 height 16
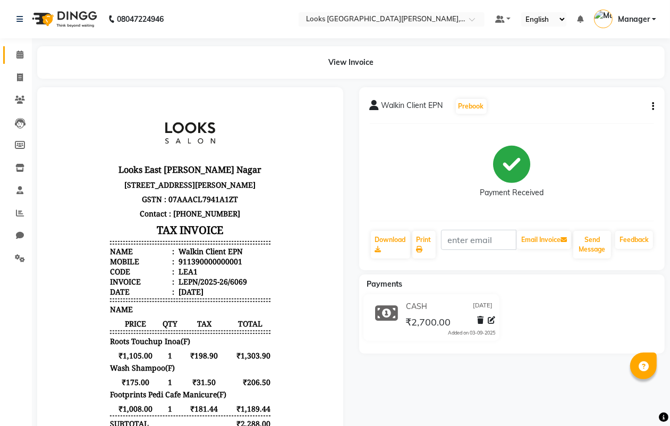
click at [14, 58] on span at bounding box center [20, 55] width 19 height 12
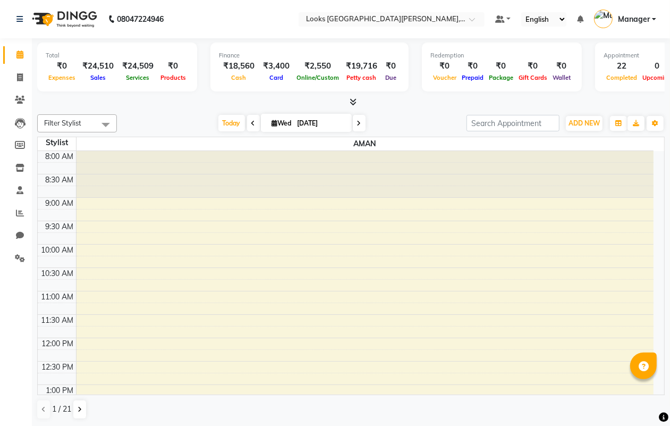
click at [85, 81] on div "Sales" at bounding box center [98, 77] width 40 height 11
click at [24, 213] on span at bounding box center [20, 213] width 19 height 12
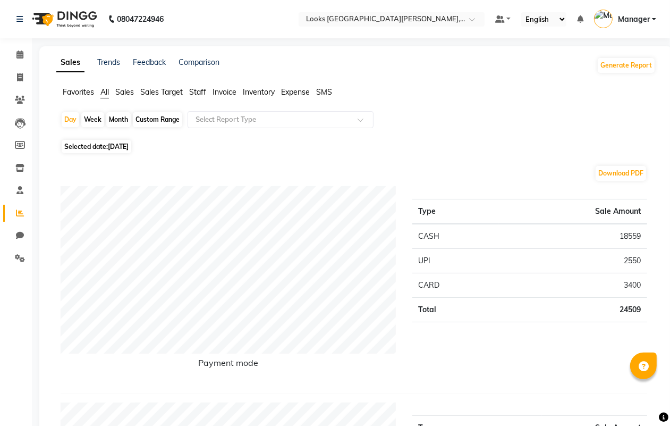
click at [96, 120] on div "Week" at bounding box center [92, 119] width 23 height 15
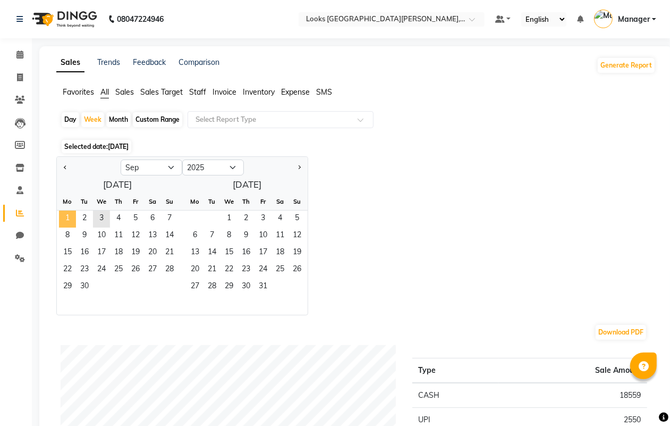
click at [71, 217] on span "1" at bounding box center [67, 218] width 17 height 17
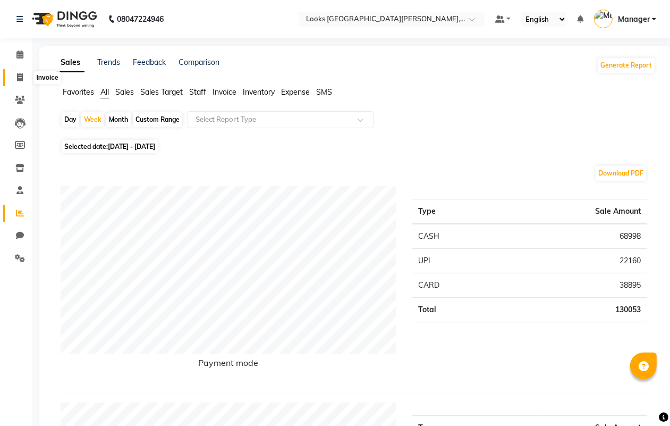
click at [17, 75] on icon at bounding box center [20, 77] width 6 height 8
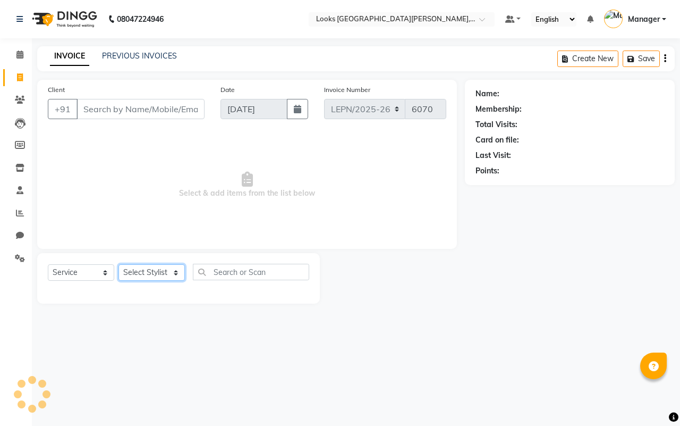
click at [146, 270] on select "Select Stylist" at bounding box center [151, 272] width 66 height 16
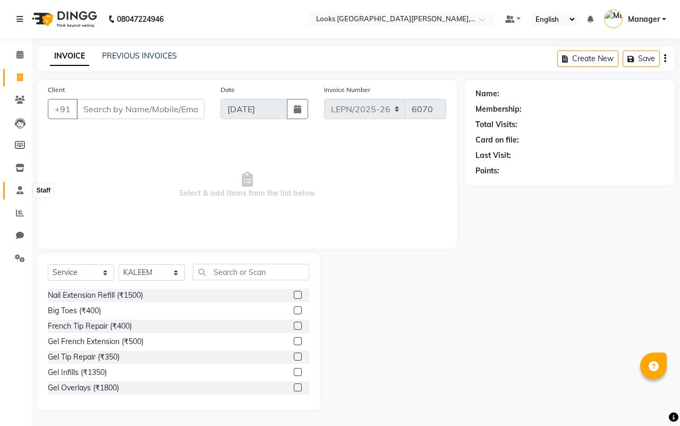
click at [20, 189] on icon at bounding box center [19, 190] width 7 height 8
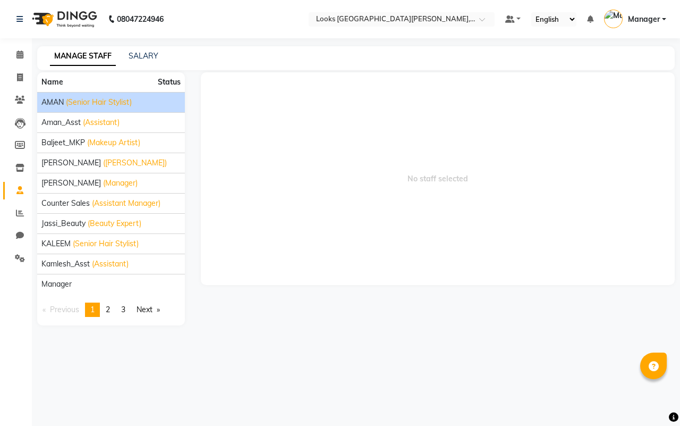
click at [86, 101] on span "(Senior Hair Stylist)" at bounding box center [99, 102] width 66 height 11
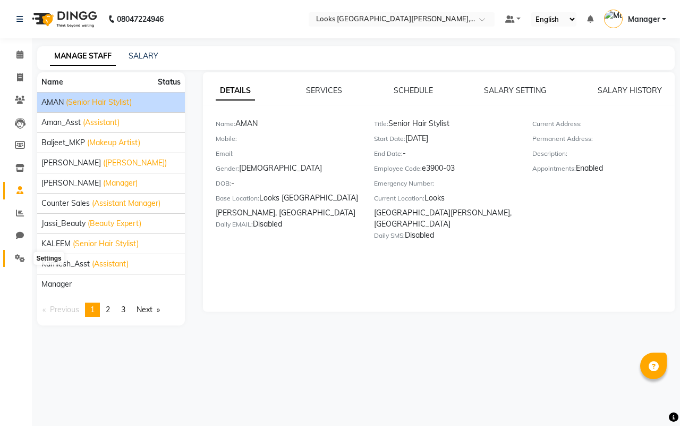
click at [19, 258] on icon at bounding box center [20, 258] width 10 height 8
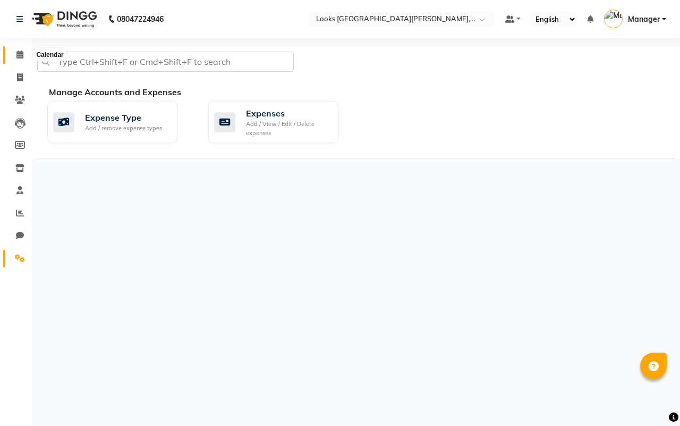
click at [20, 51] on icon at bounding box center [19, 54] width 7 height 8
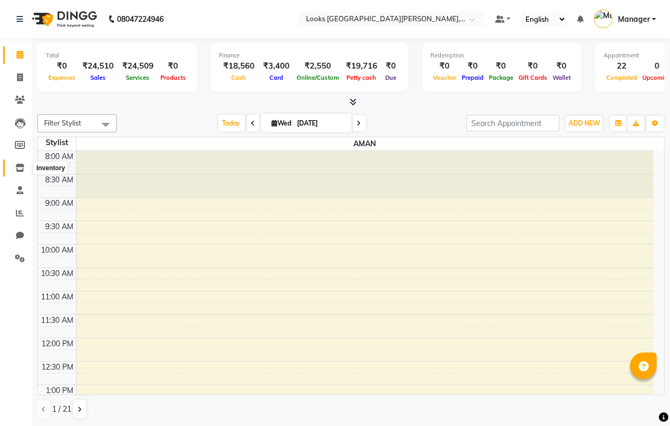
click at [18, 164] on icon at bounding box center [19, 168] width 9 height 8
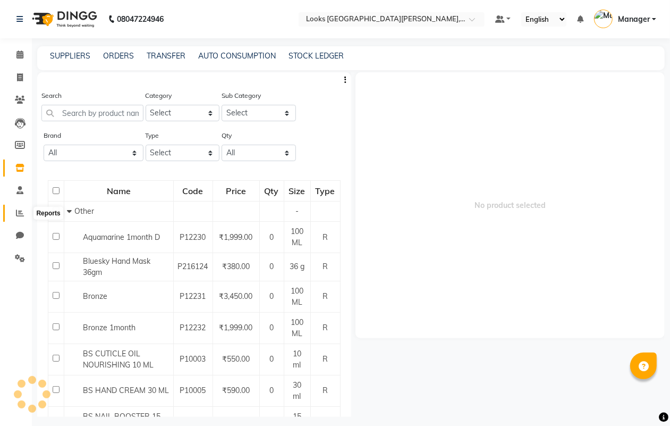
click at [22, 211] on icon at bounding box center [20, 213] width 8 height 8
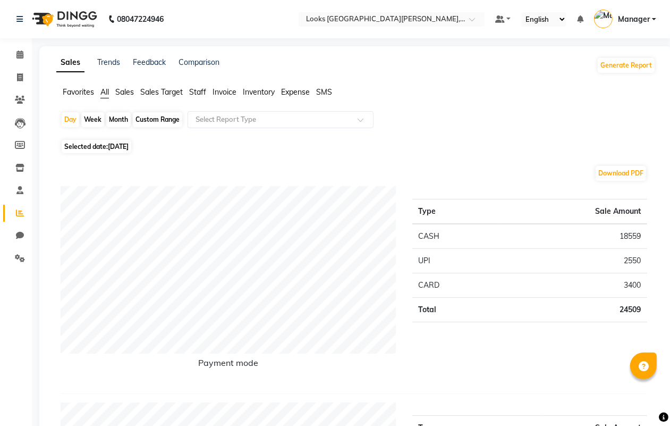
click at [113, 120] on div "Month" at bounding box center [118, 119] width 24 height 15
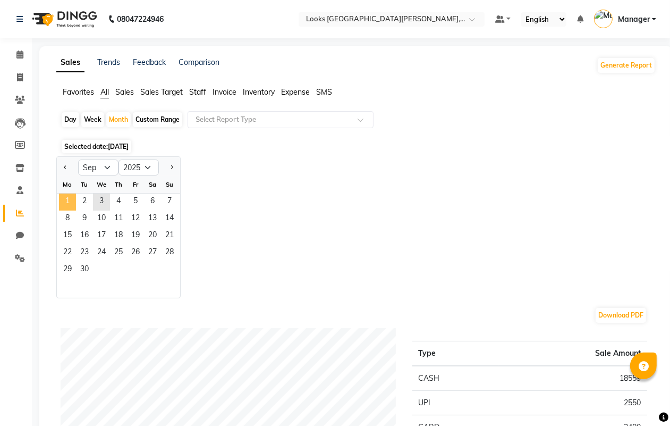
click at [68, 202] on span "1" at bounding box center [67, 201] width 17 height 17
